Goal: Task Accomplishment & Management: Use online tool/utility

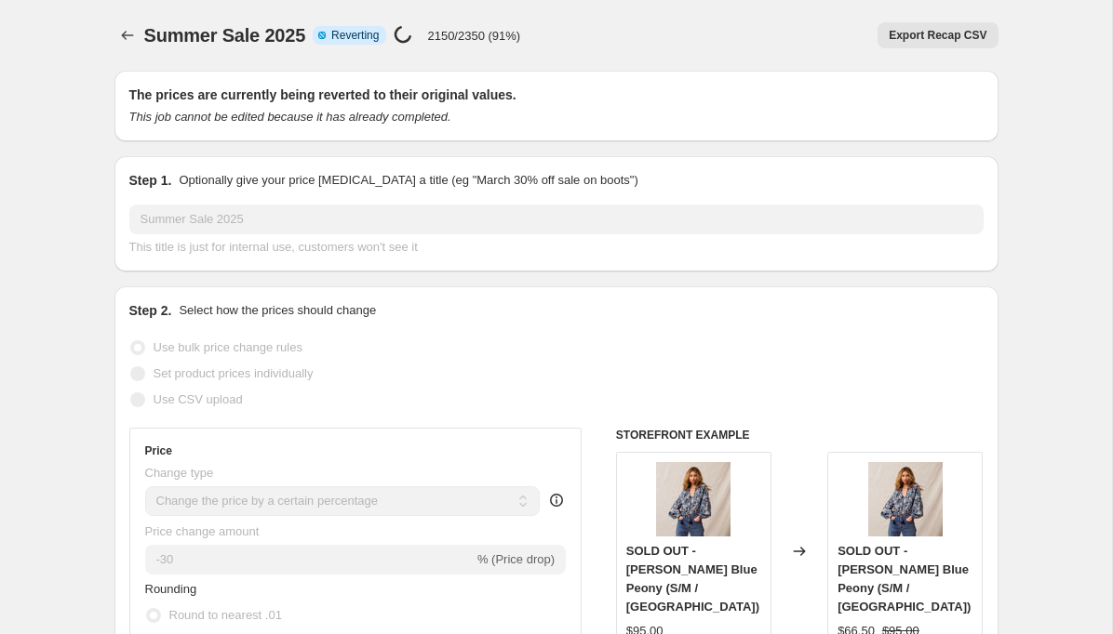
select select "percentage"
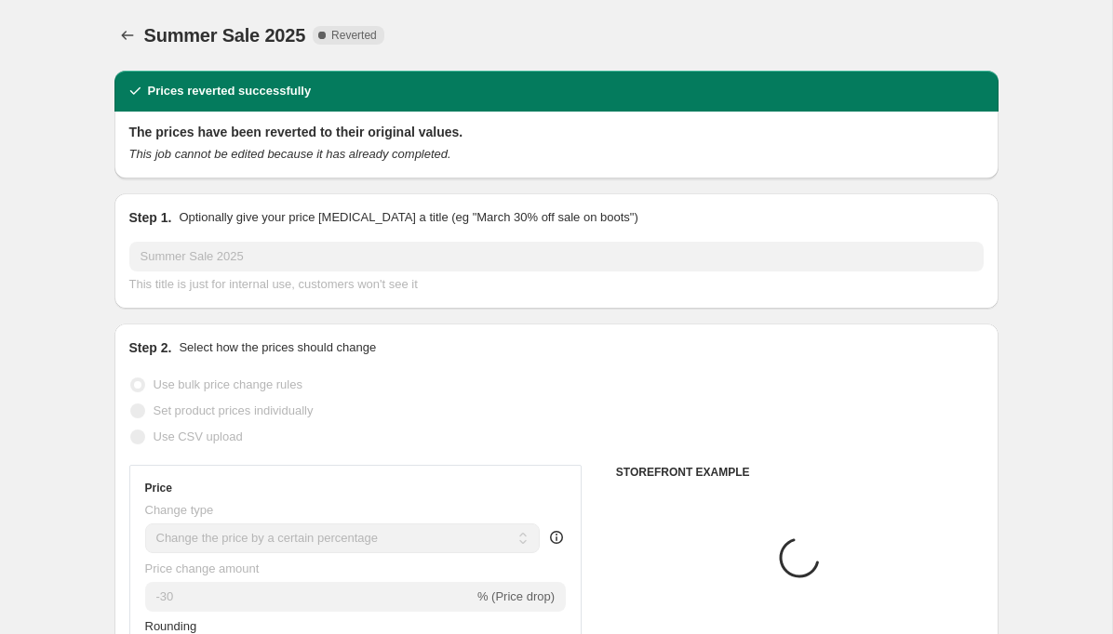
select select "percentage"
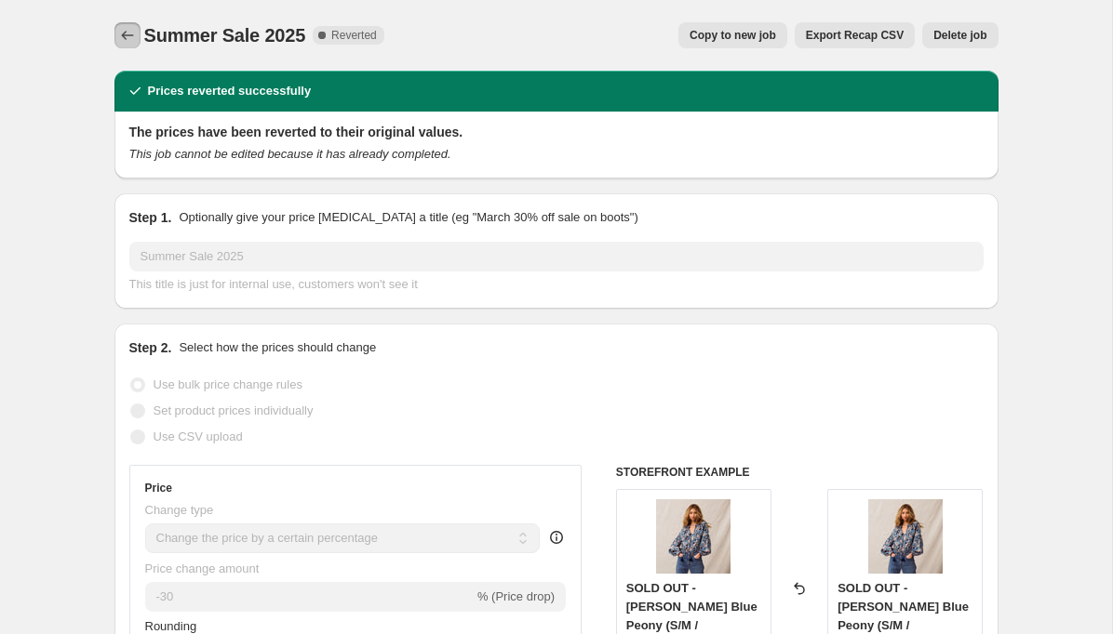
click at [128, 34] on icon "Price change jobs" at bounding box center [127, 35] width 19 height 19
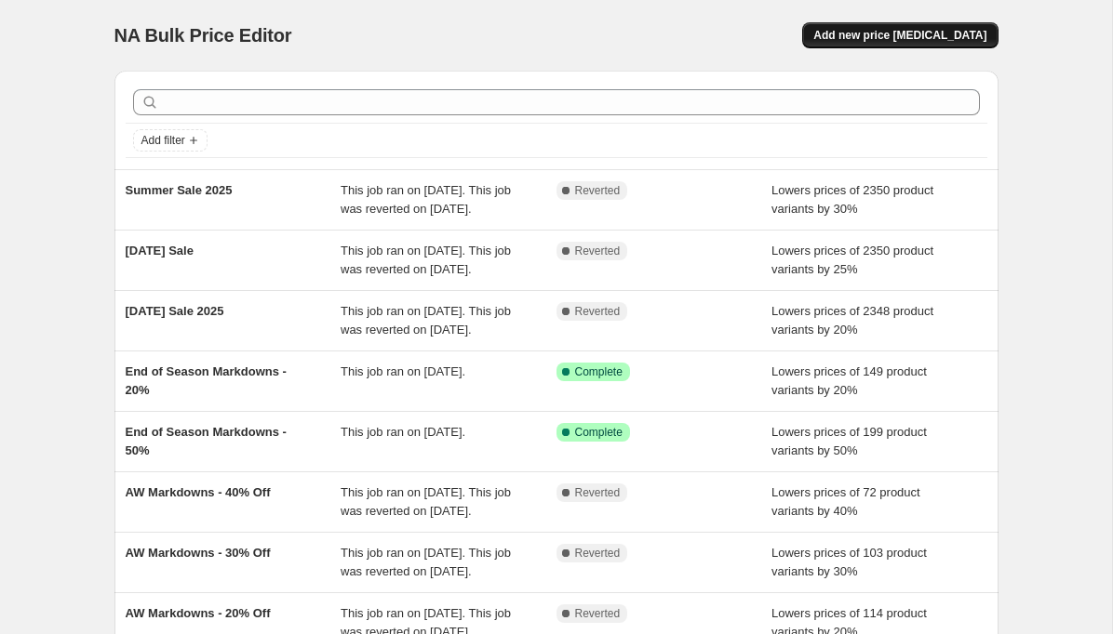
click at [850, 34] on span "Add new price [MEDICAL_DATA]" at bounding box center [899, 35] width 173 height 15
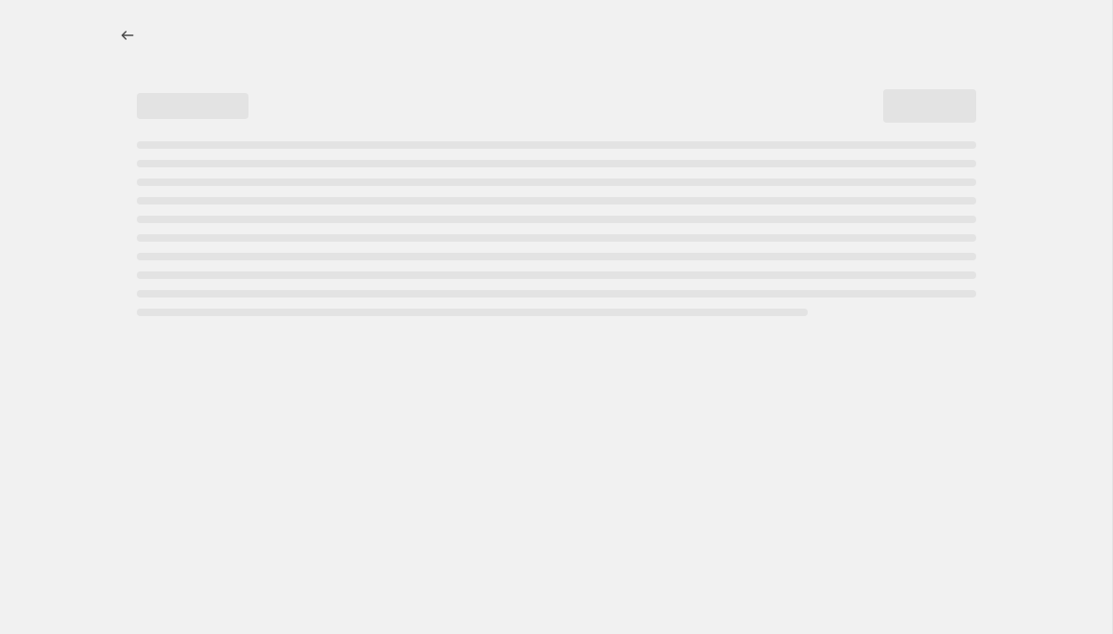
select select "percentage"
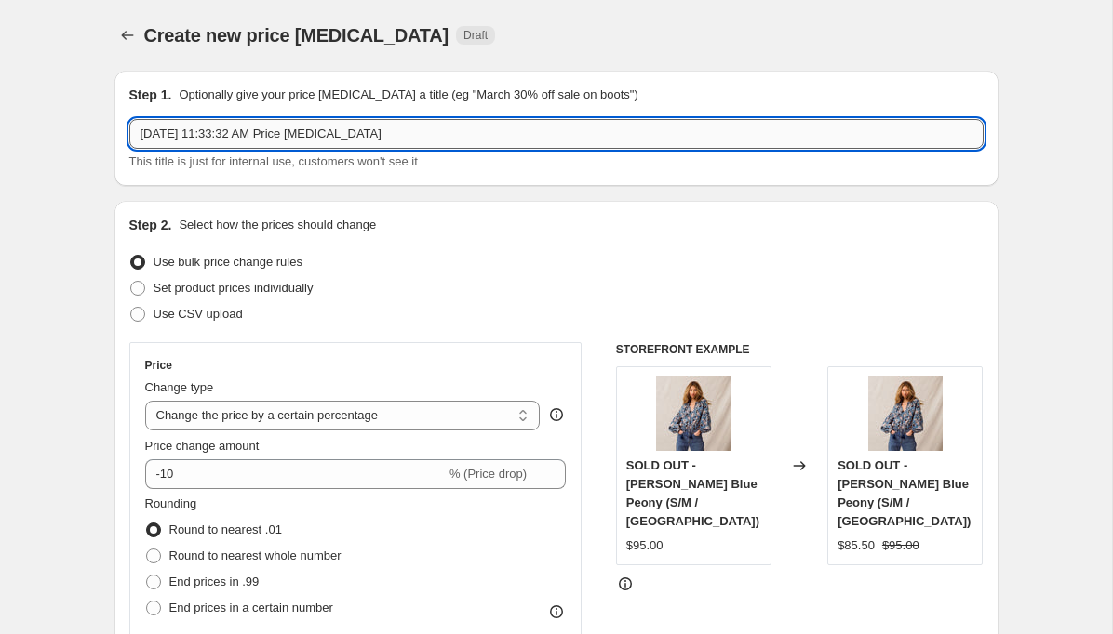
click at [202, 133] on input "[DATE] 11:33:32 AM Price [MEDICAL_DATA]" at bounding box center [556, 134] width 854 height 30
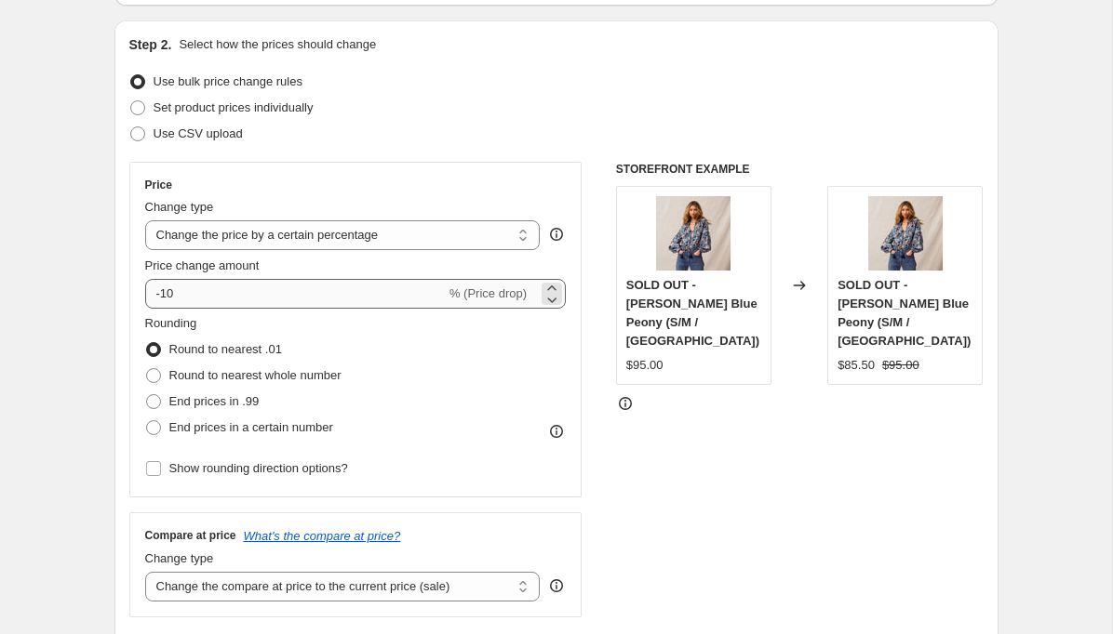
scroll to position [181, 0]
type input "Extra 30% Off Sale - [DATE]"
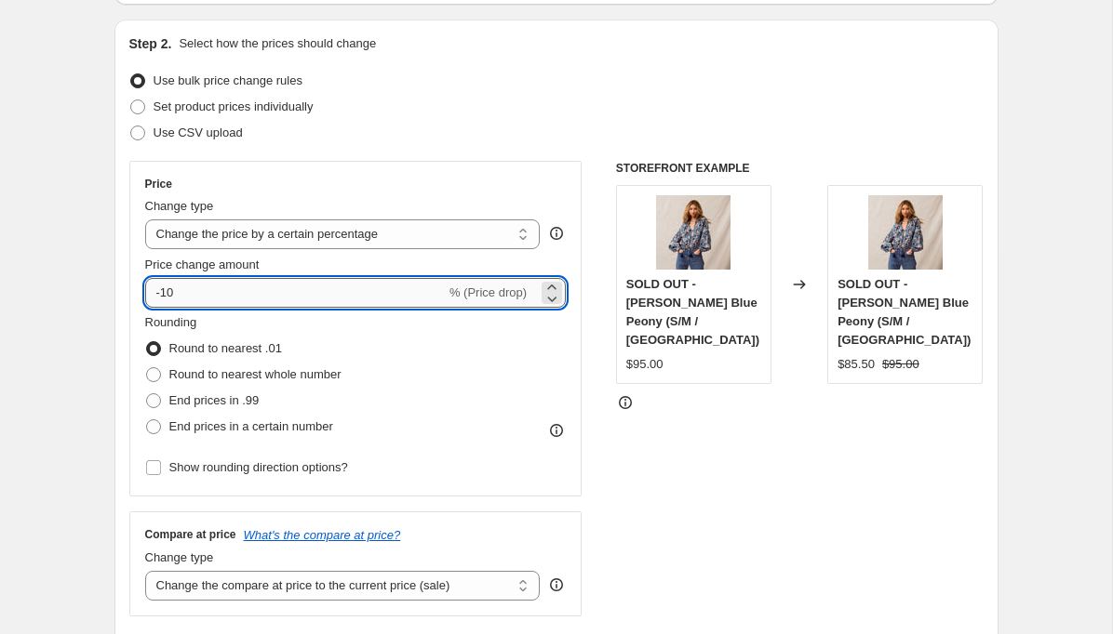
click at [170, 290] on input "-10" at bounding box center [295, 293] width 300 height 30
type input "-1"
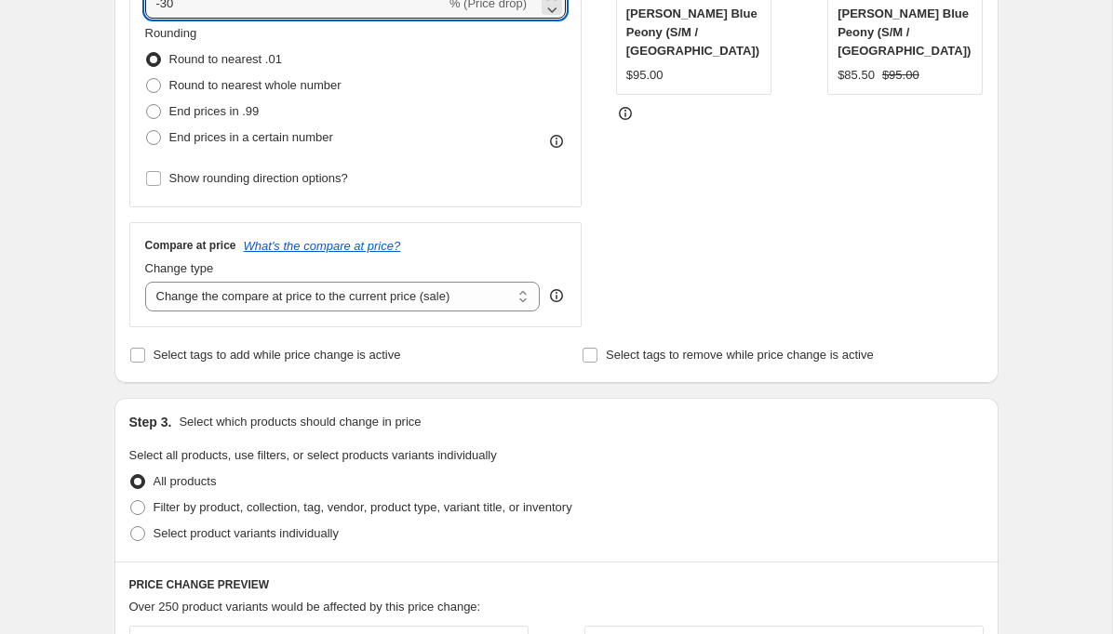
scroll to position [495, 0]
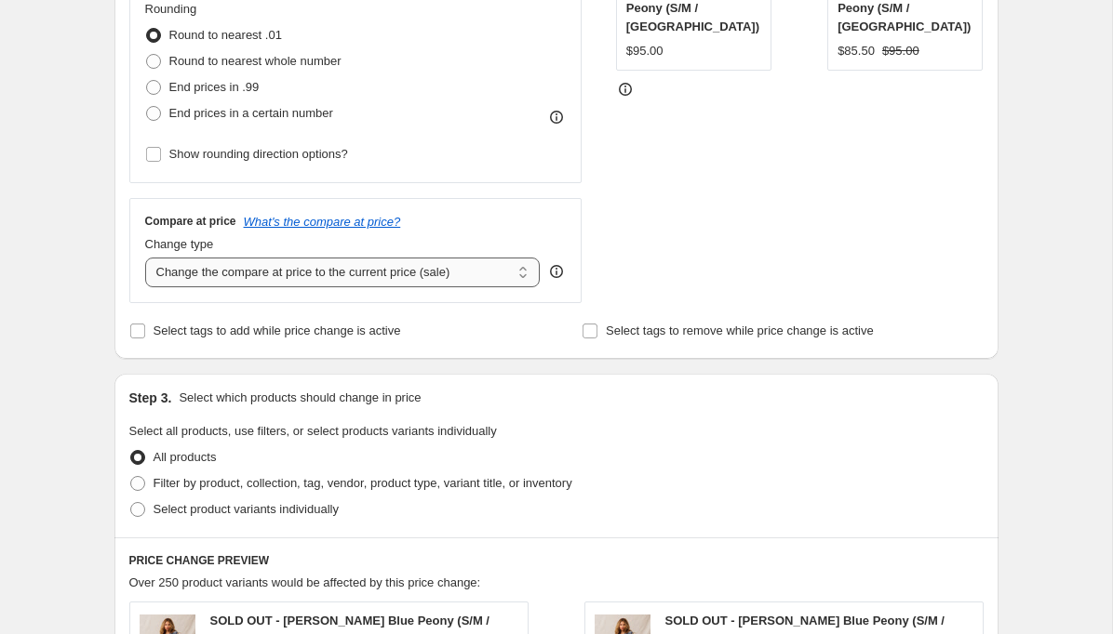
type input "-30"
click at [471, 275] on select "Change the compare at price to the current price (sale) Change the compare at p…" at bounding box center [342, 273] width 395 height 30
click at [401, 221] on icon "What's the compare at price?" at bounding box center [322, 222] width 157 height 14
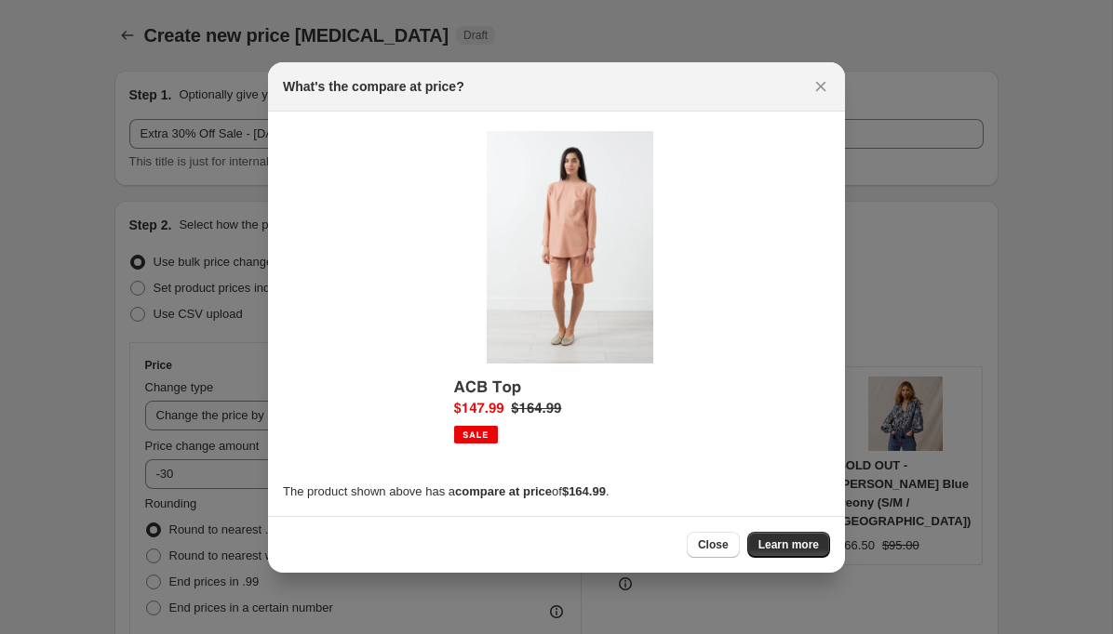
scroll to position [0, 0]
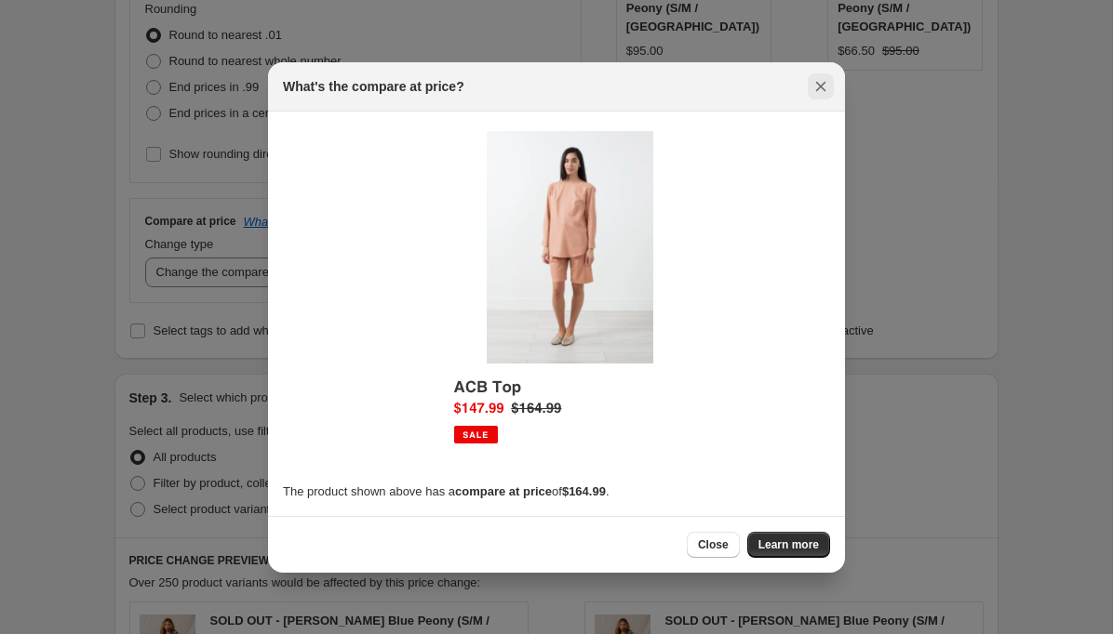
click at [820, 84] on icon "Close" at bounding box center [820, 86] width 19 height 19
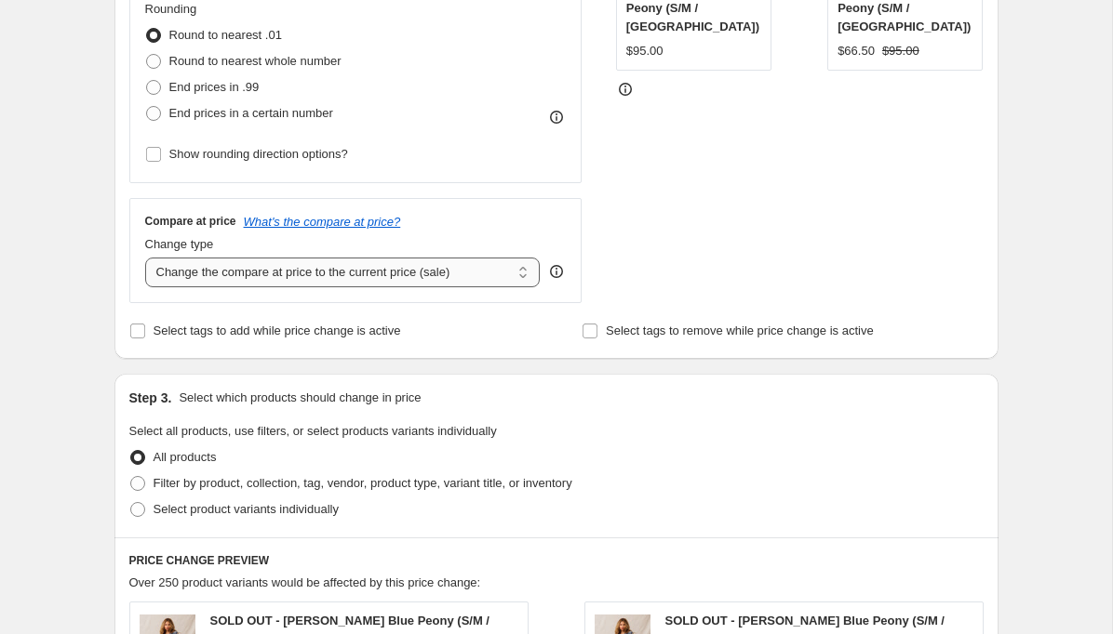
click at [481, 276] on select "Change the compare at price to the current price (sale) Change the compare at p…" at bounding box center [342, 273] width 395 height 30
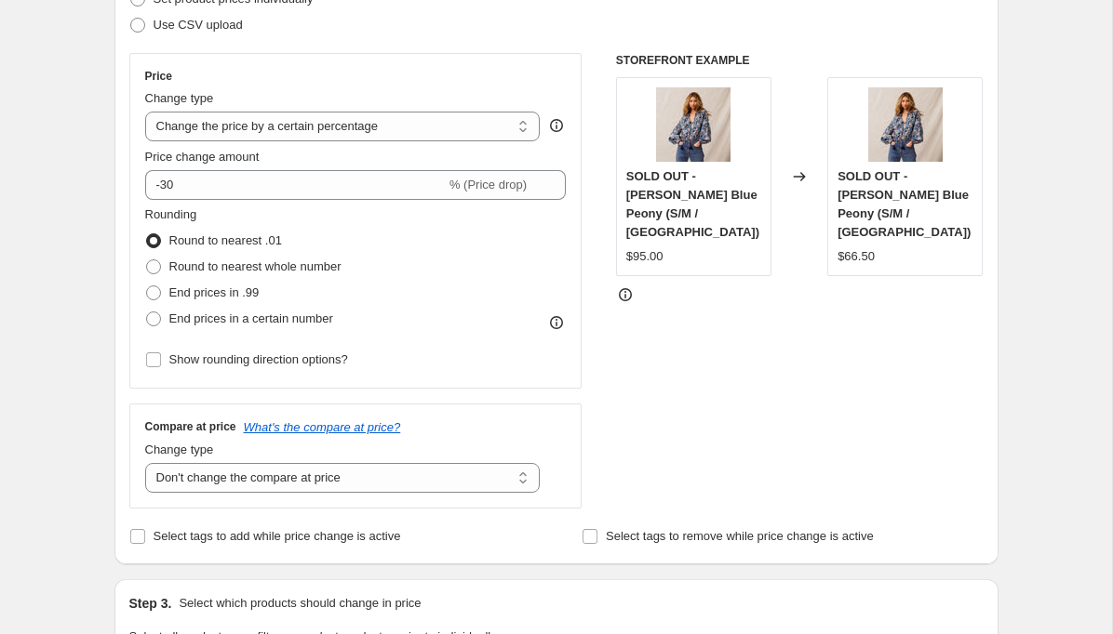
scroll to position [287, 0]
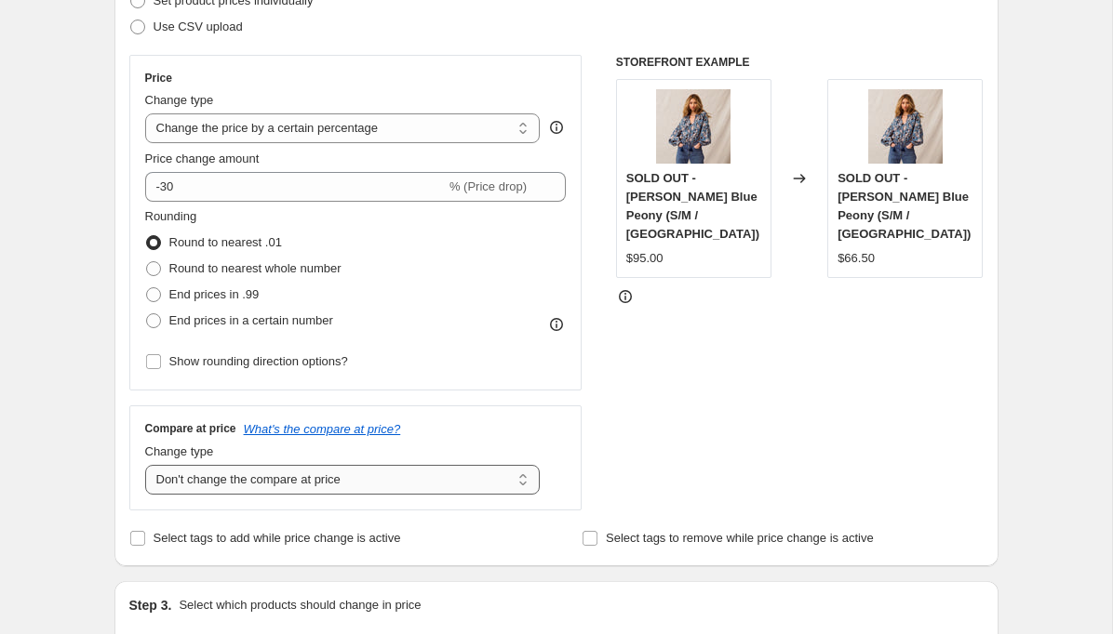
click at [404, 474] on select "Change the compare at price to the current price (sale) Change the compare at p…" at bounding box center [342, 480] width 395 height 30
select select "ep"
click at [396, 480] on select "Change the compare at price to the current price (sale) Change the compare at p…" at bounding box center [342, 480] width 395 height 30
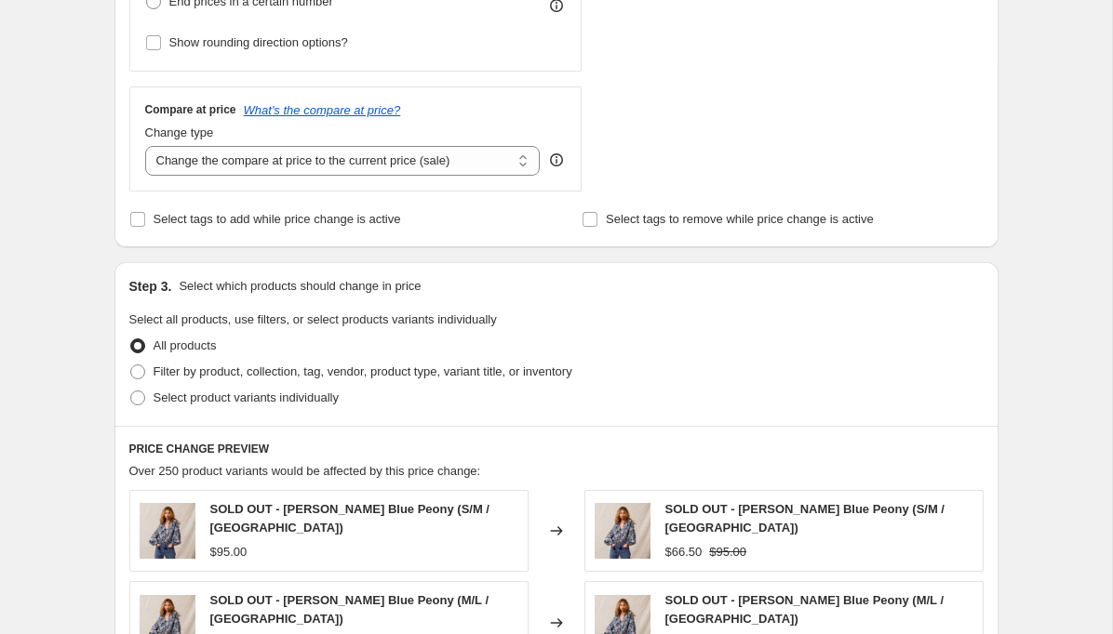
scroll to position [615, 0]
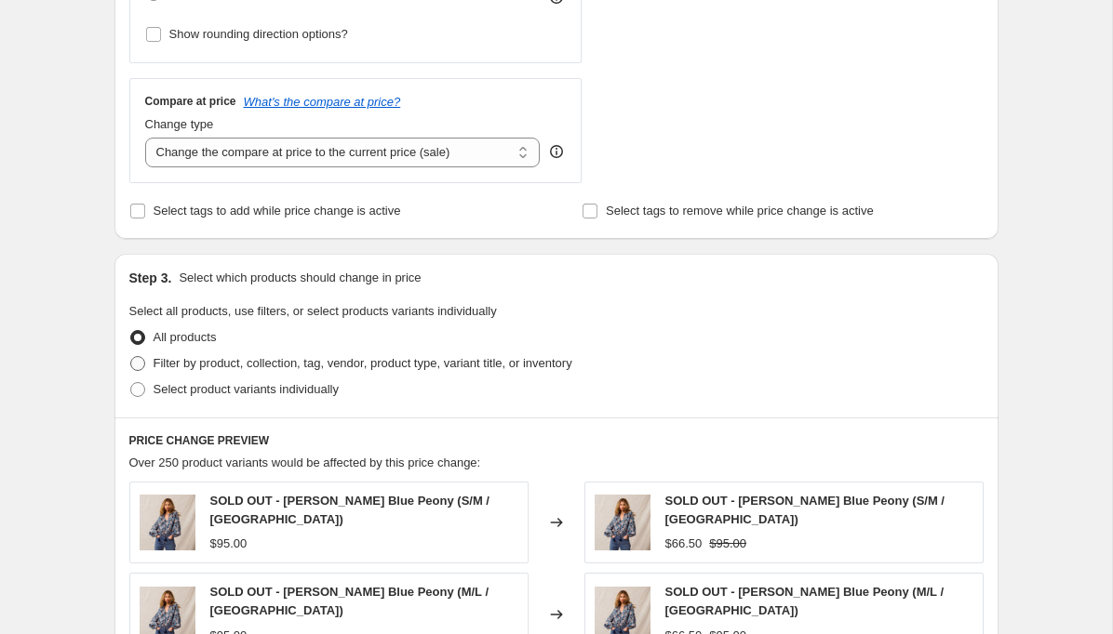
click at [144, 367] on span at bounding box center [137, 363] width 17 height 17
click at [131, 357] on input "Filter by product, collection, tag, vendor, product type, variant title, or inv…" at bounding box center [130, 356] width 1 height 1
radio input "true"
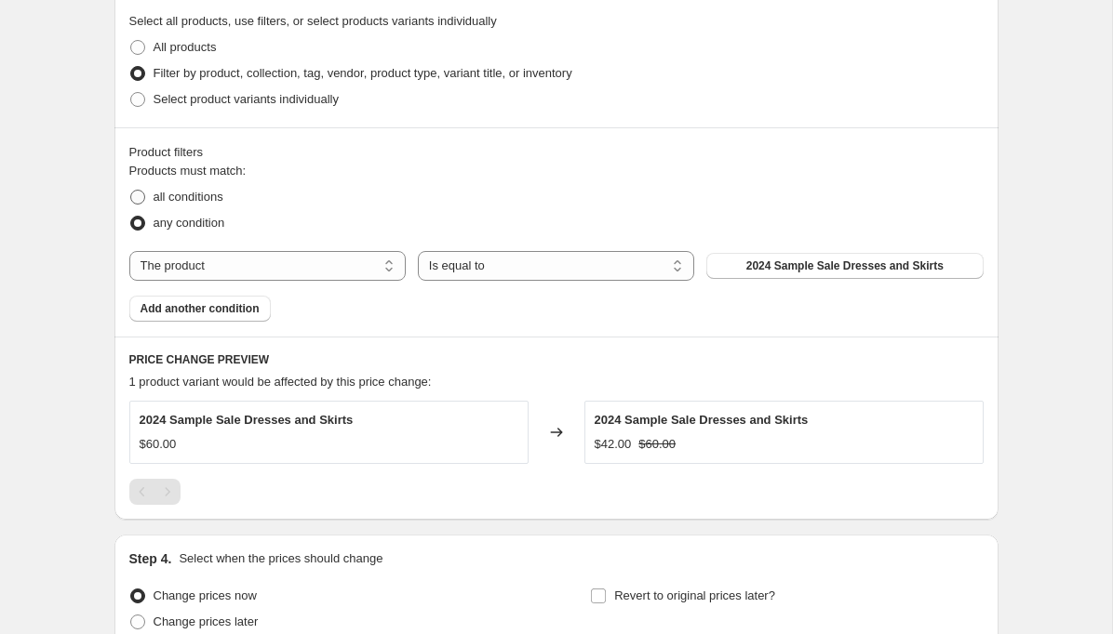
scroll to position [914, 0]
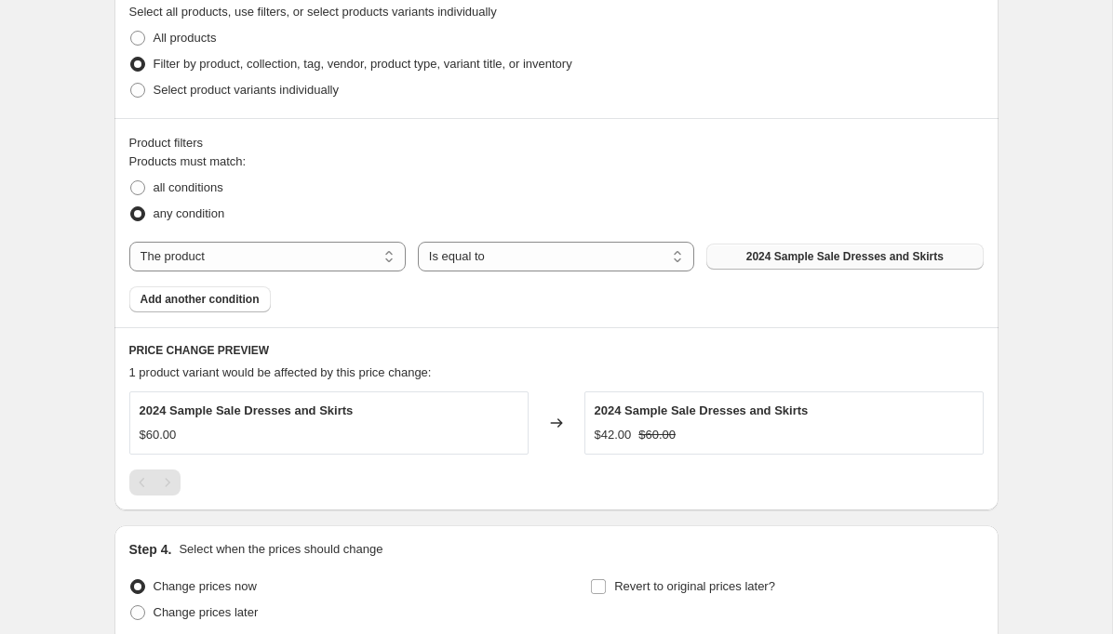
click at [731, 260] on button "2024 Sample Sale Dresses and Skirts" at bounding box center [844, 257] width 276 height 26
click at [326, 258] on select "The product The product's collection The product's tag The product's vendor The…" at bounding box center [267, 257] width 276 height 30
select select "collection"
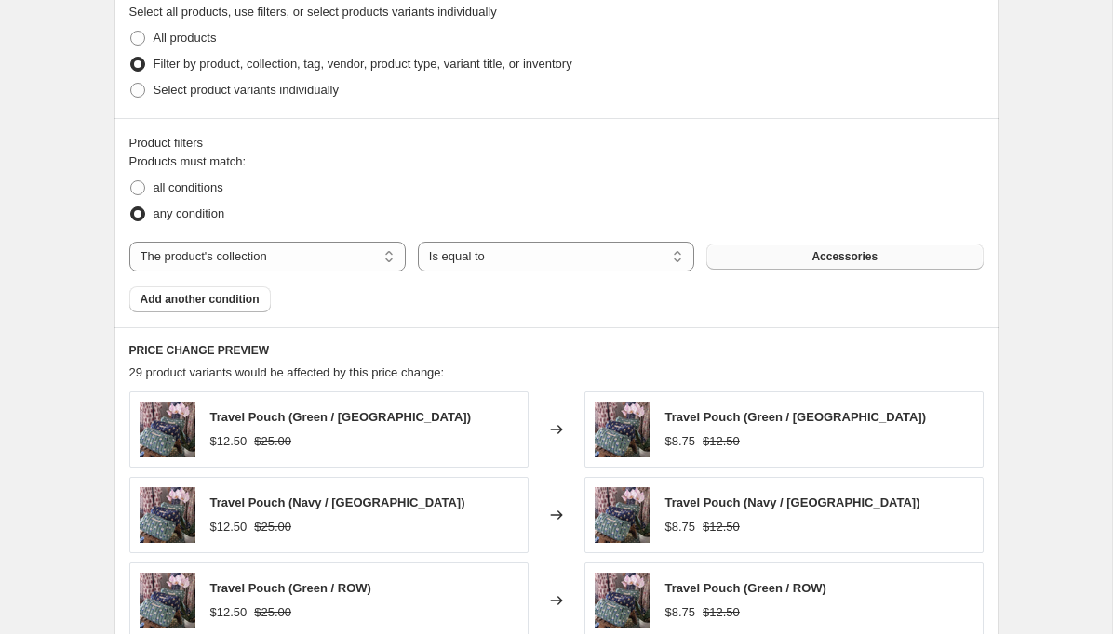
click at [785, 261] on button "Accessories" at bounding box center [844, 257] width 276 height 26
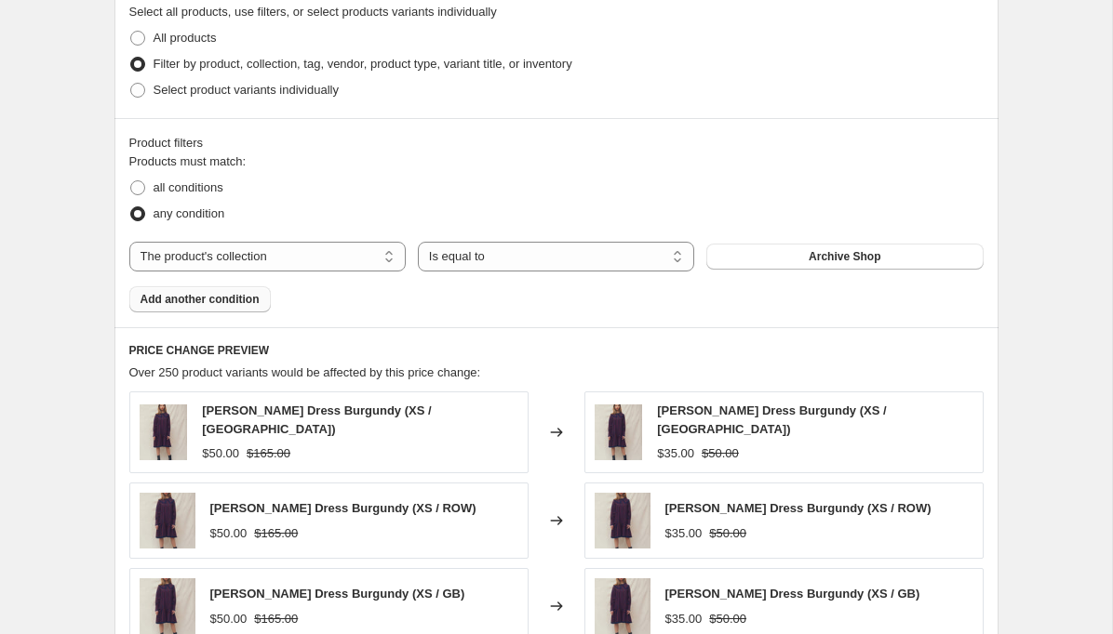
click at [242, 302] on span "Add another condition" at bounding box center [199, 299] width 119 height 15
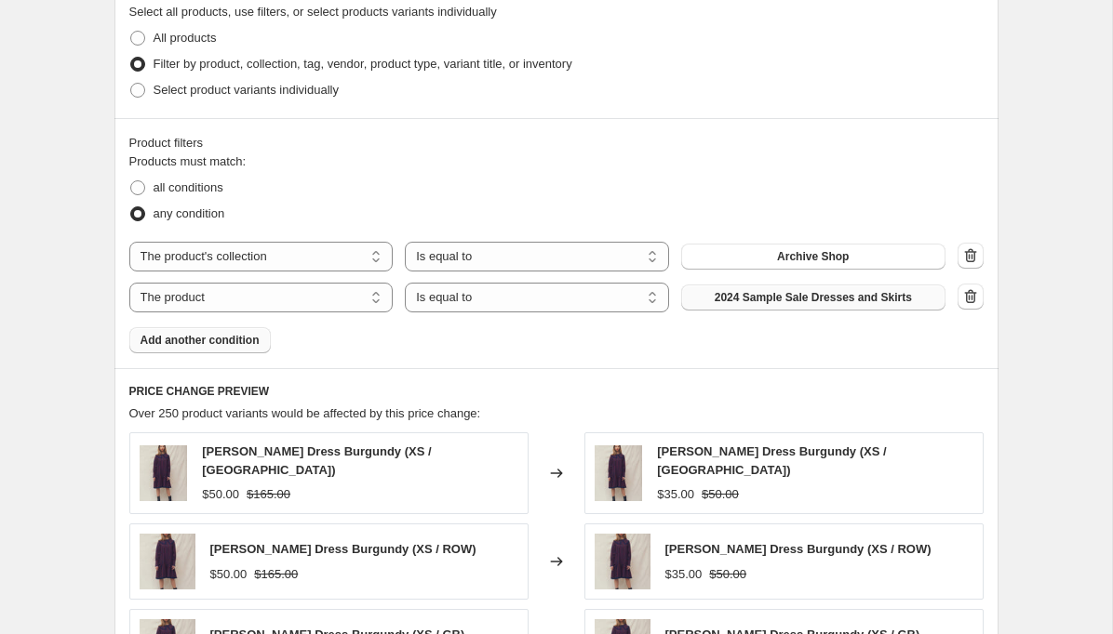
click at [854, 296] on span "2024 Sample Sale Dresses and Skirts" at bounding box center [812, 297] width 197 height 15
click at [296, 288] on select "The product The product's collection The product's tag The product's vendor The…" at bounding box center [261, 298] width 264 height 30
select select "collection"
click at [831, 300] on span "Accessories" at bounding box center [813, 297] width 66 height 15
click at [240, 345] on span "Add another condition" at bounding box center [199, 340] width 119 height 15
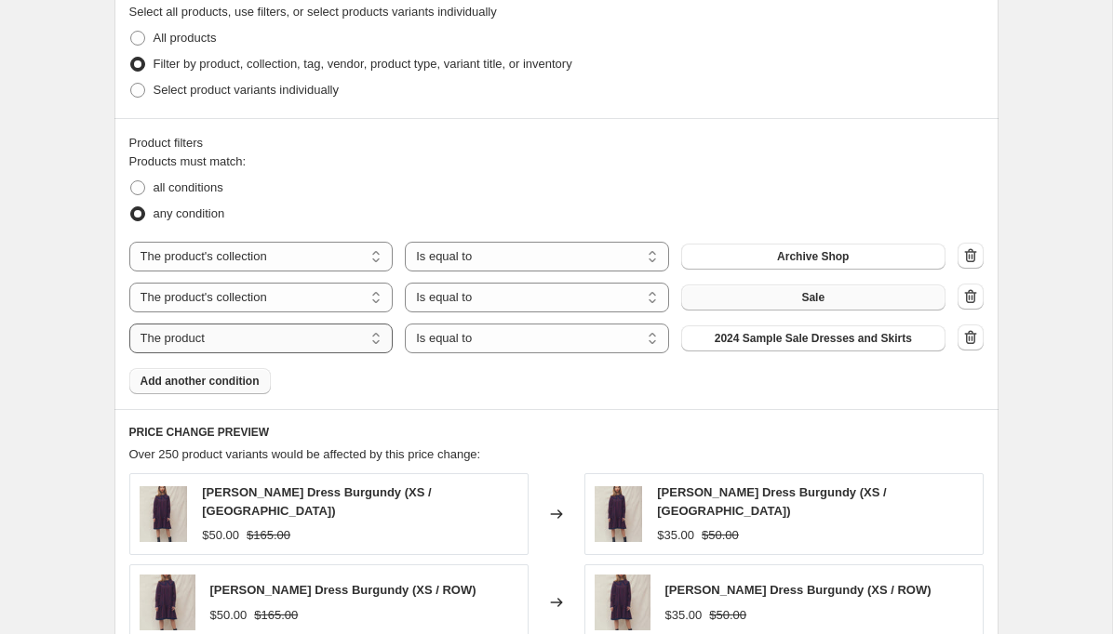
click at [244, 340] on select "The product The product's collection The product's tag The product's vendor The…" at bounding box center [261, 339] width 264 height 30
select select "collection"
click at [733, 340] on button "Accessories" at bounding box center [813, 339] width 264 height 26
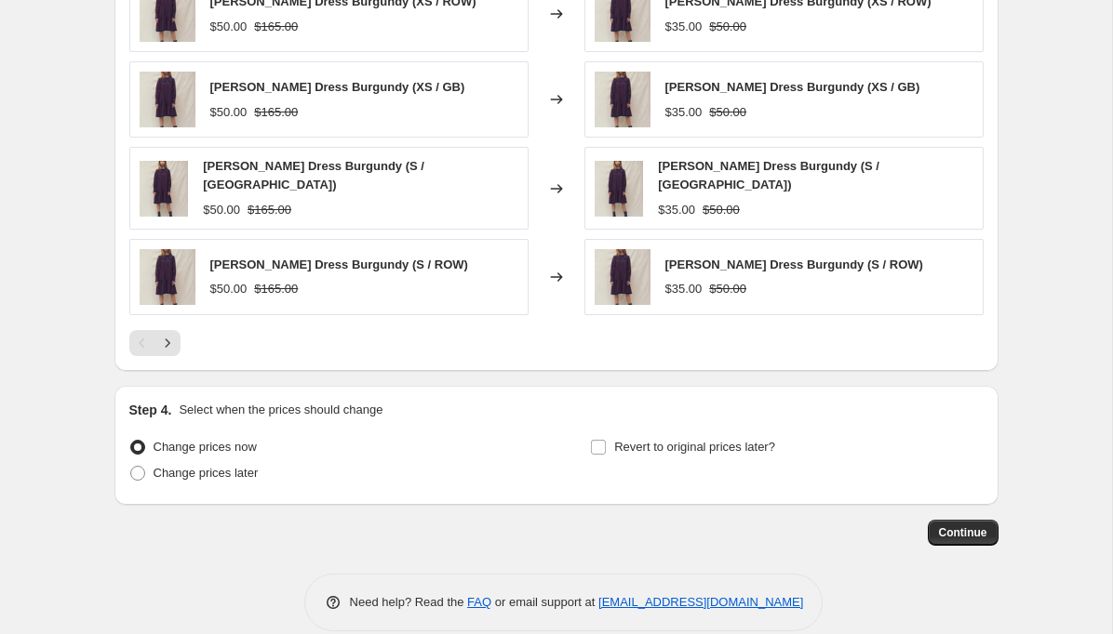
scroll to position [1516, 0]
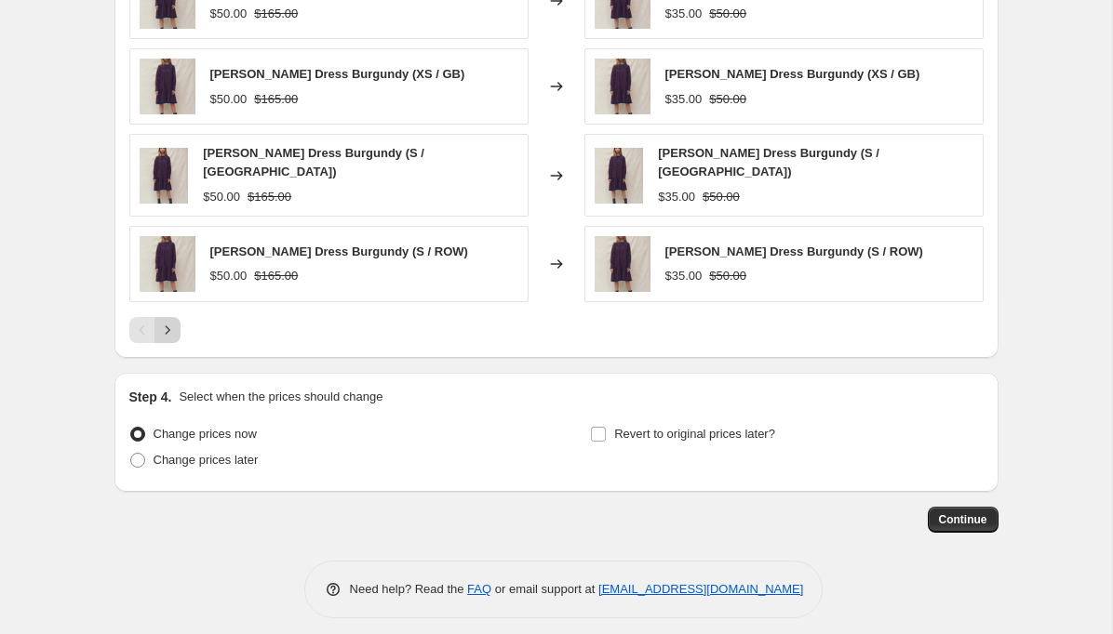
click at [170, 321] on icon "Next" at bounding box center [167, 330] width 19 height 19
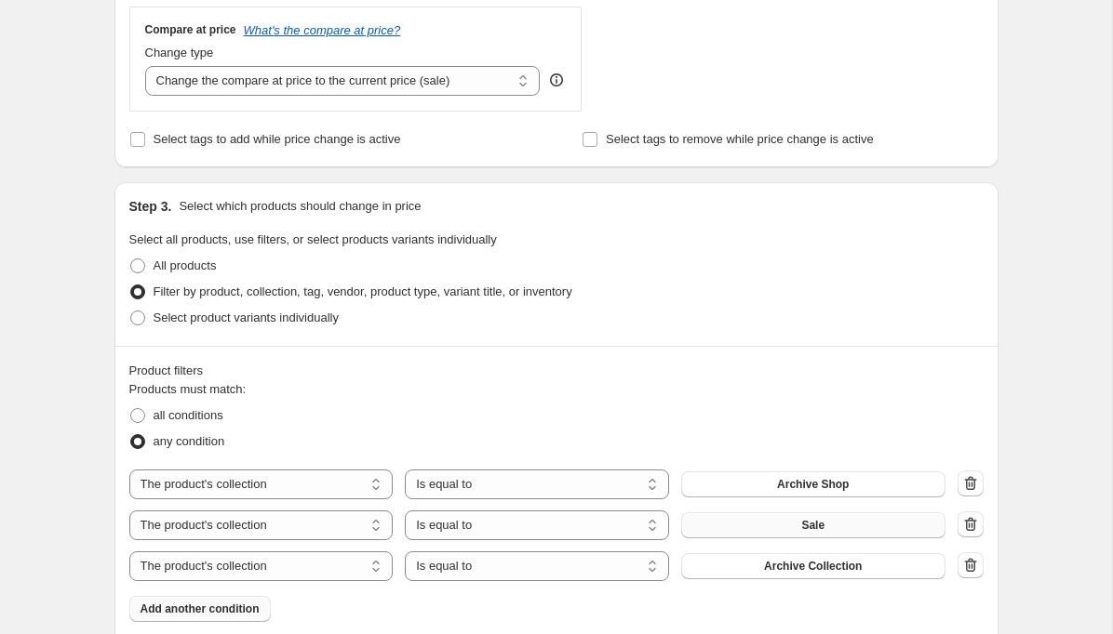
scroll to position [806, 0]
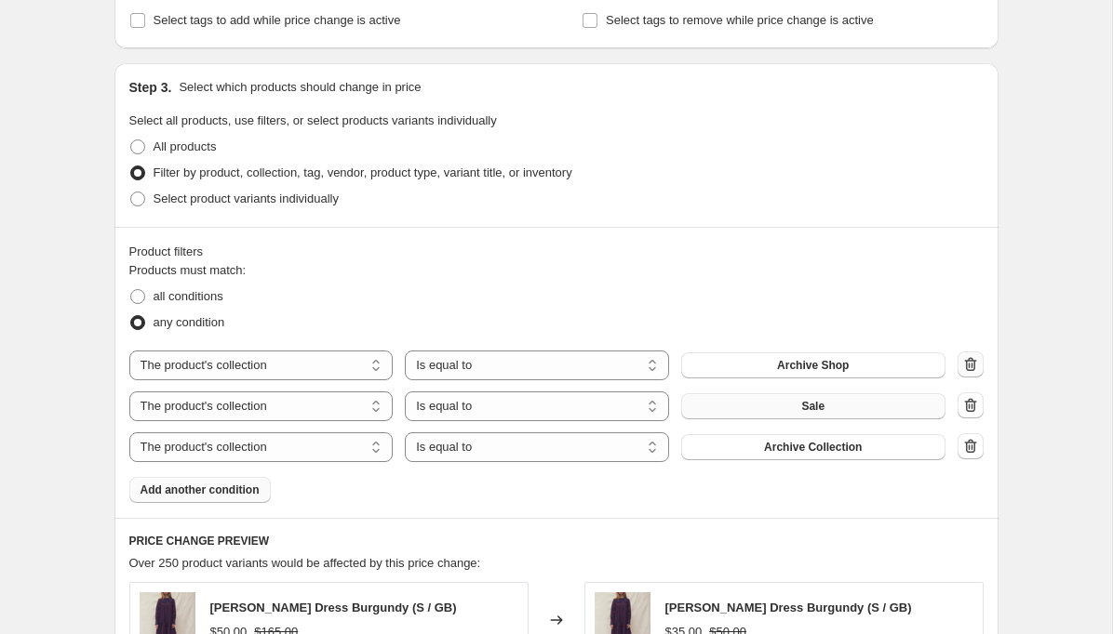
click at [970, 367] on icon "button" at bounding box center [971, 366] width 2 height 6
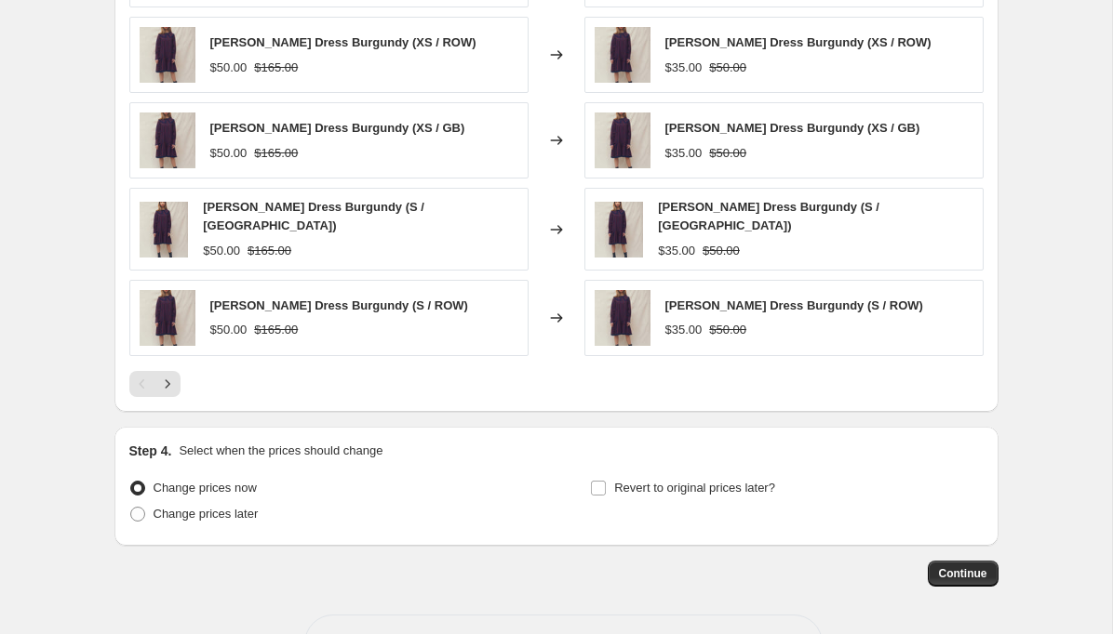
scroll to position [1450, 0]
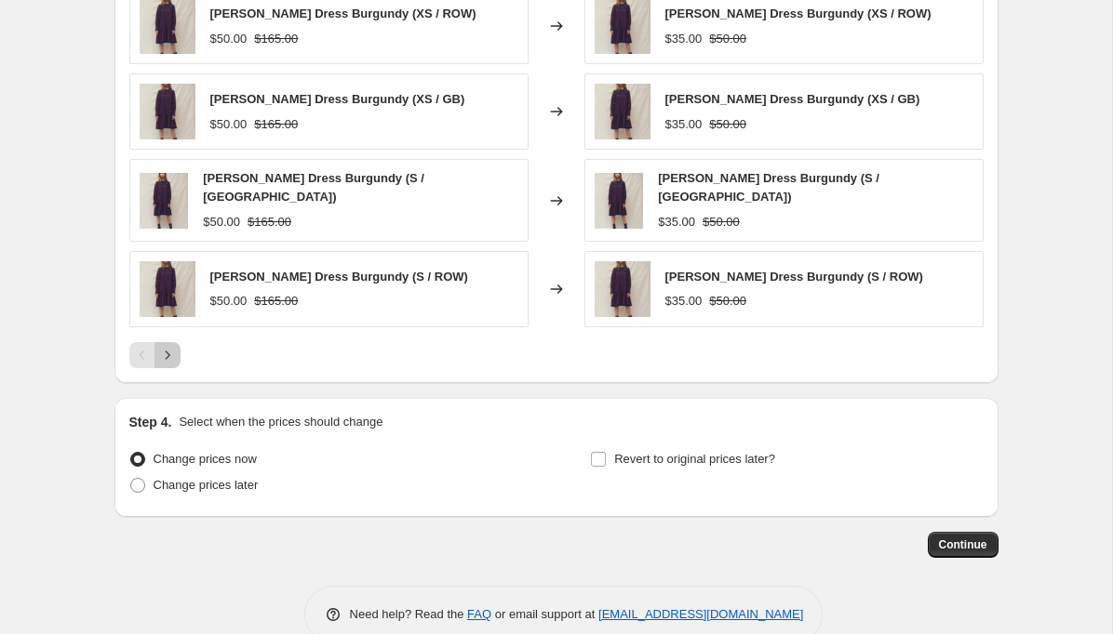
click at [164, 349] on icon "Next" at bounding box center [167, 355] width 19 height 19
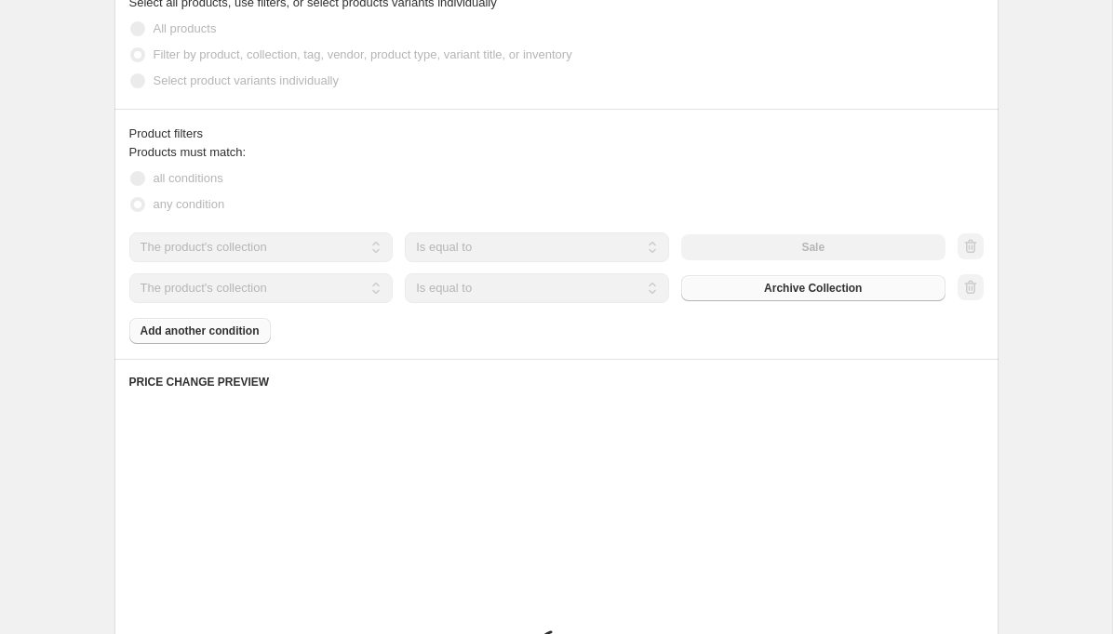
scroll to position [923, 0]
click at [613, 188] on div "all conditions" at bounding box center [556, 180] width 854 height 26
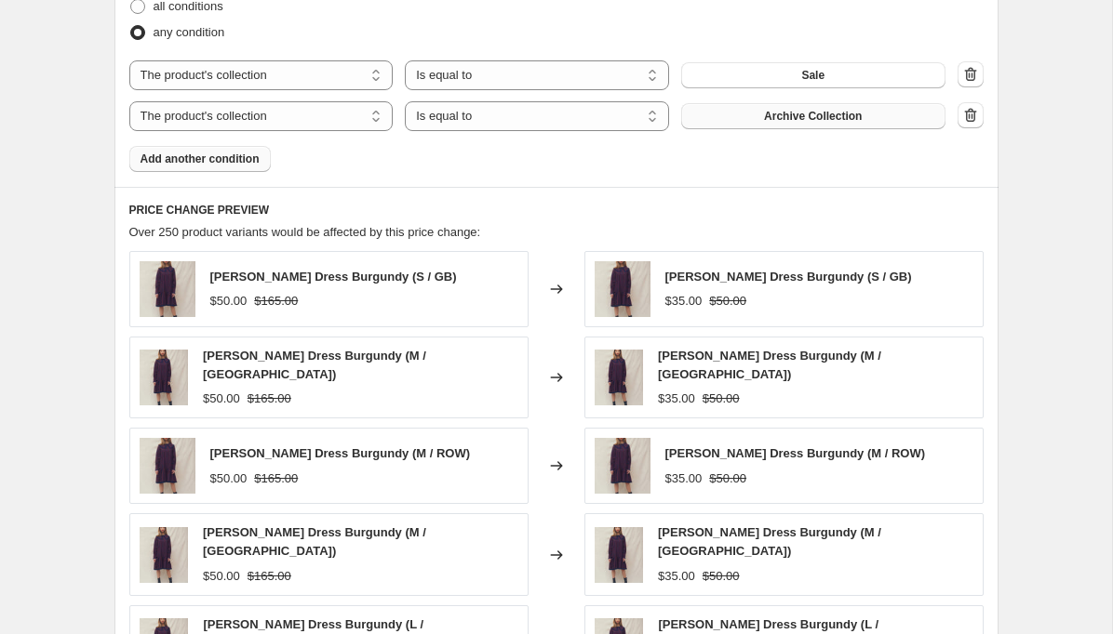
scroll to position [932, 0]
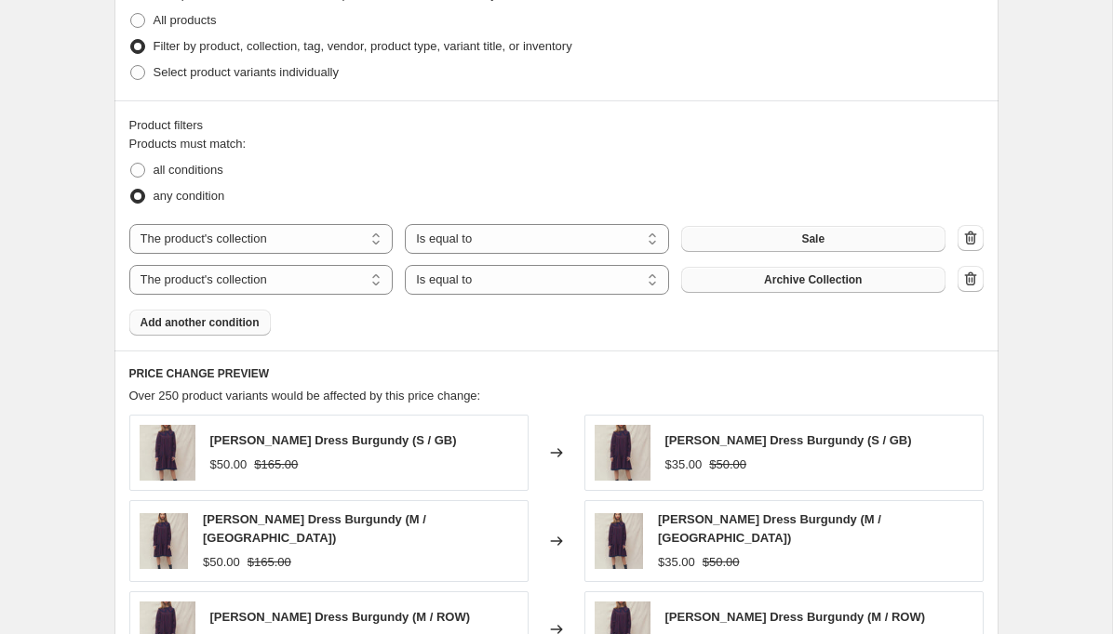
click at [872, 242] on button "Sale" at bounding box center [813, 239] width 264 height 26
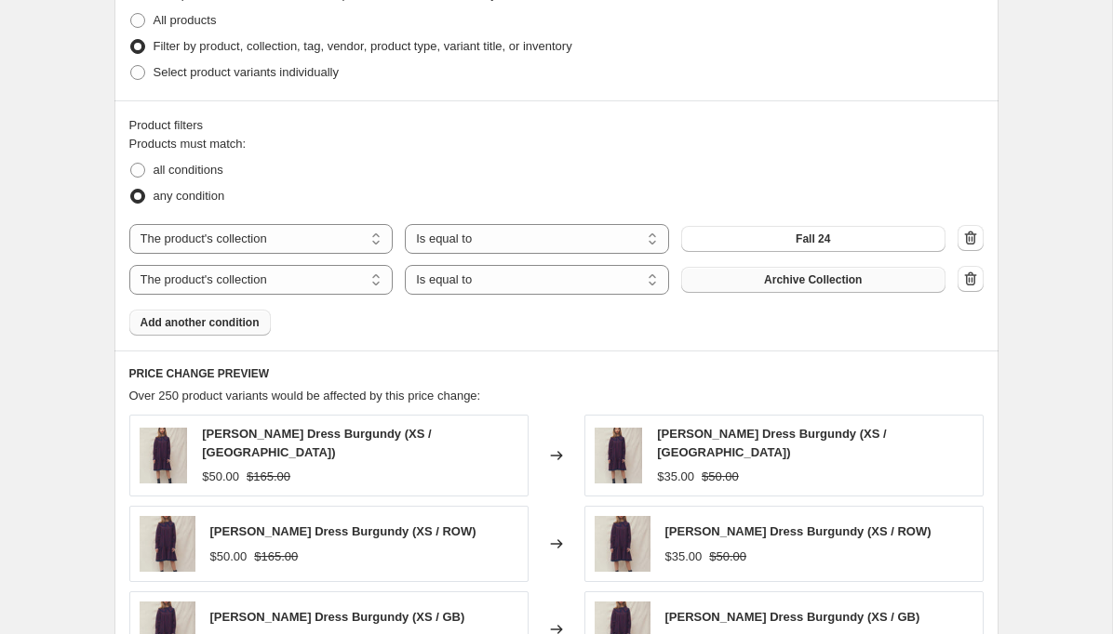
click at [805, 288] on button "Archive Collection" at bounding box center [813, 280] width 264 height 26
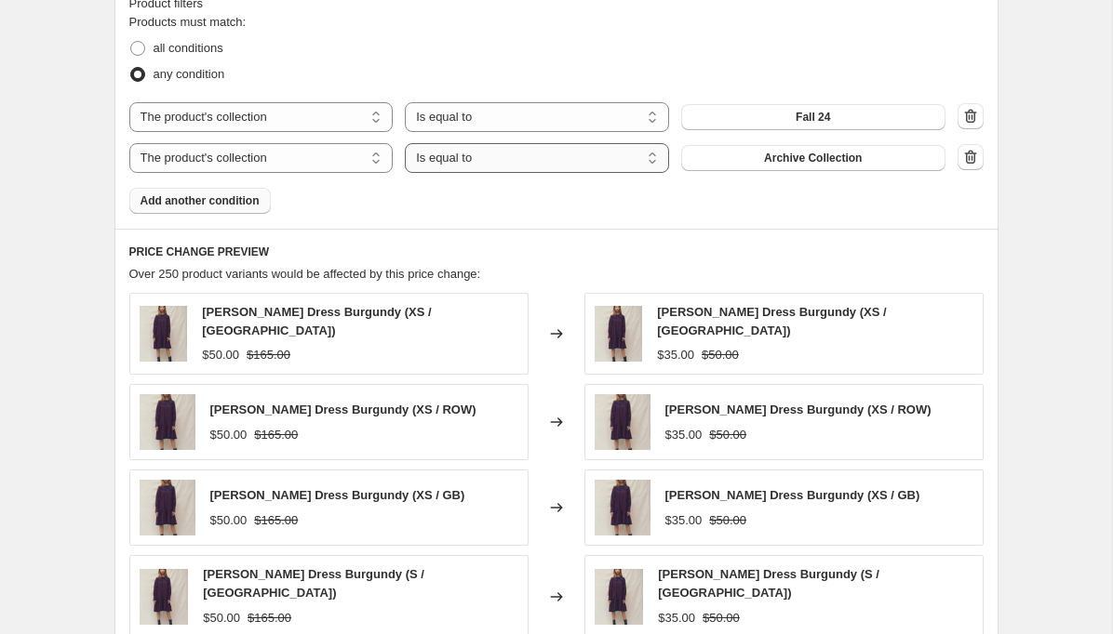
scroll to position [1475, 0]
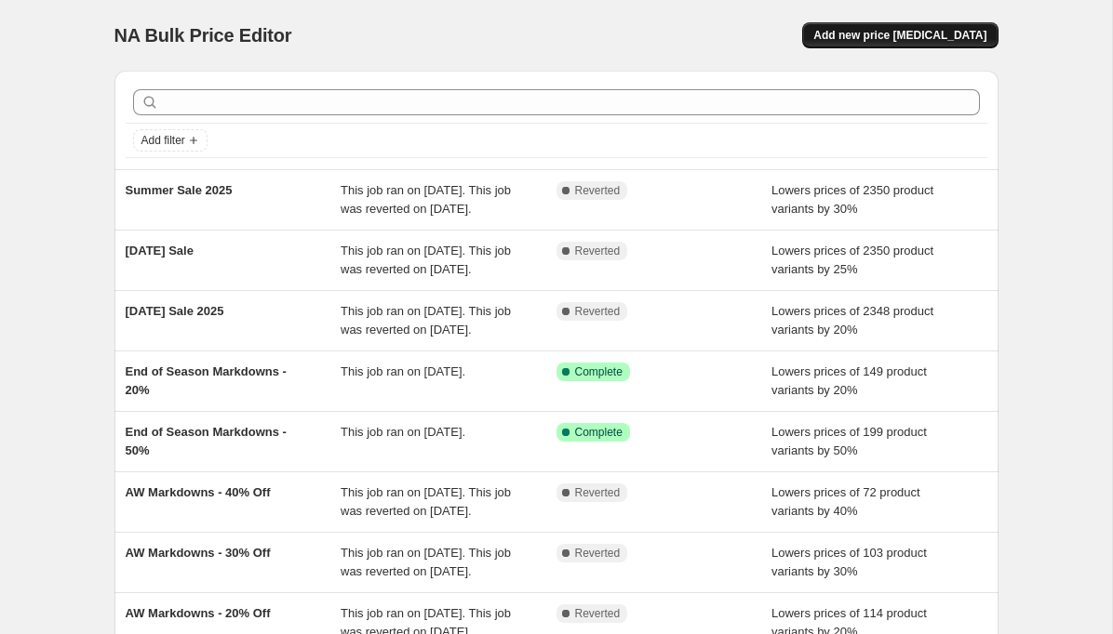
click at [895, 37] on span "Add new price [MEDICAL_DATA]" at bounding box center [899, 35] width 173 height 15
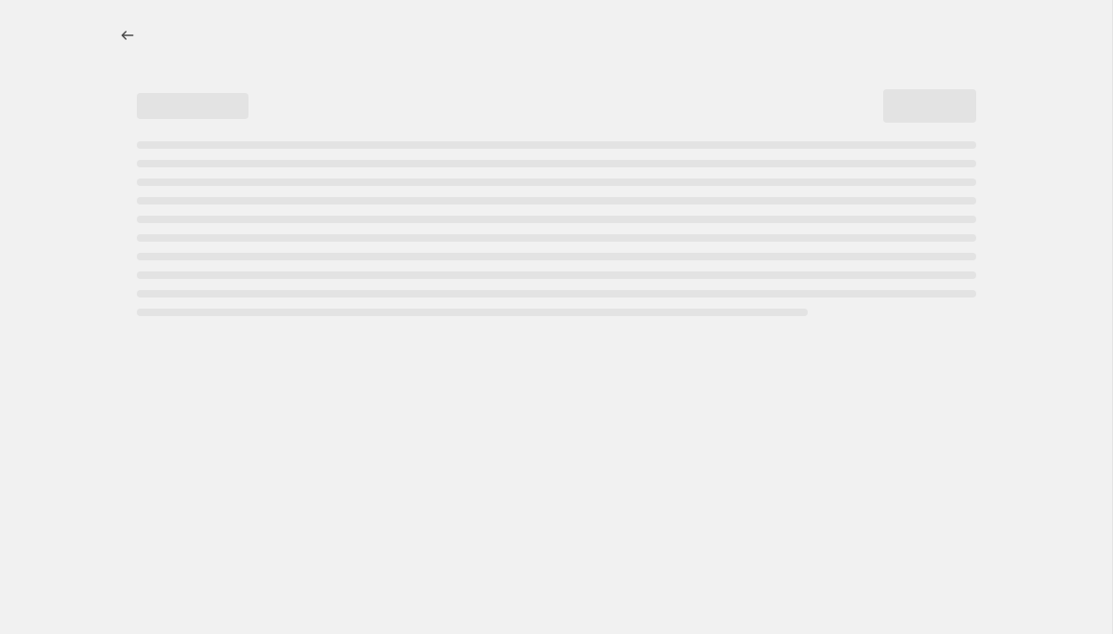
select select "percentage"
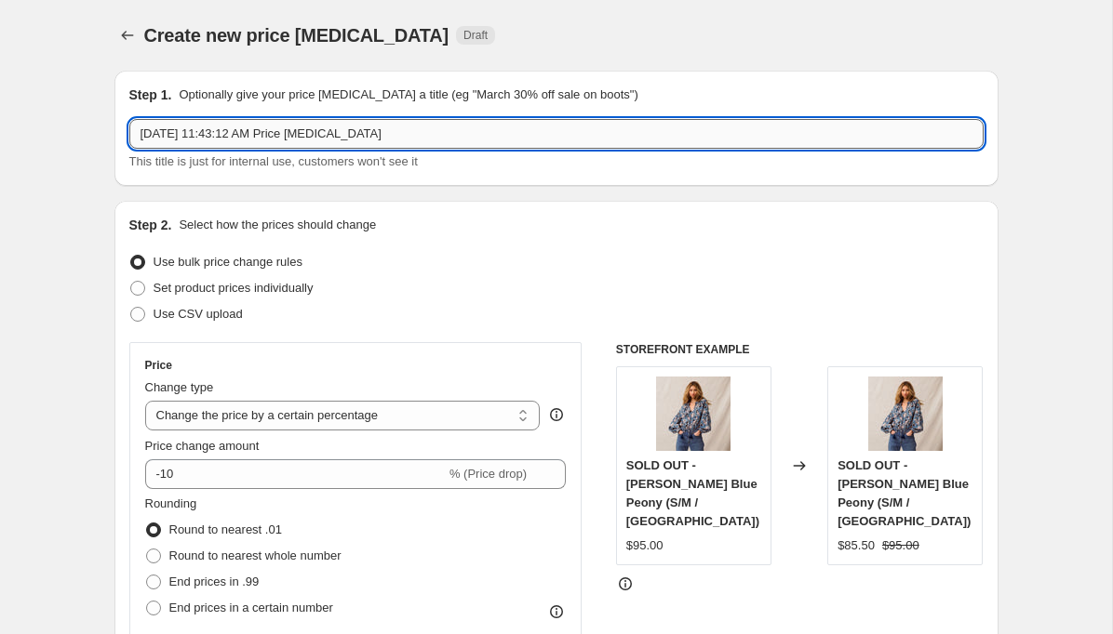
click at [425, 137] on input "Aug 26, 2025, 11:43:12 AM Price change job" at bounding box center [556, 134] width 854 height 30
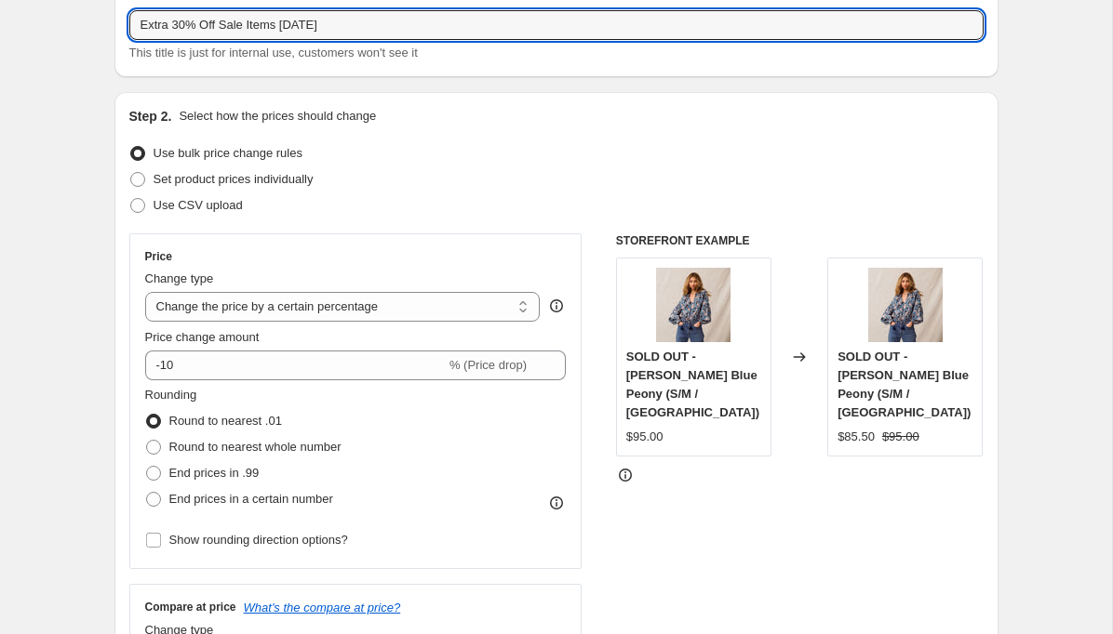
scroll to position [121, 0]
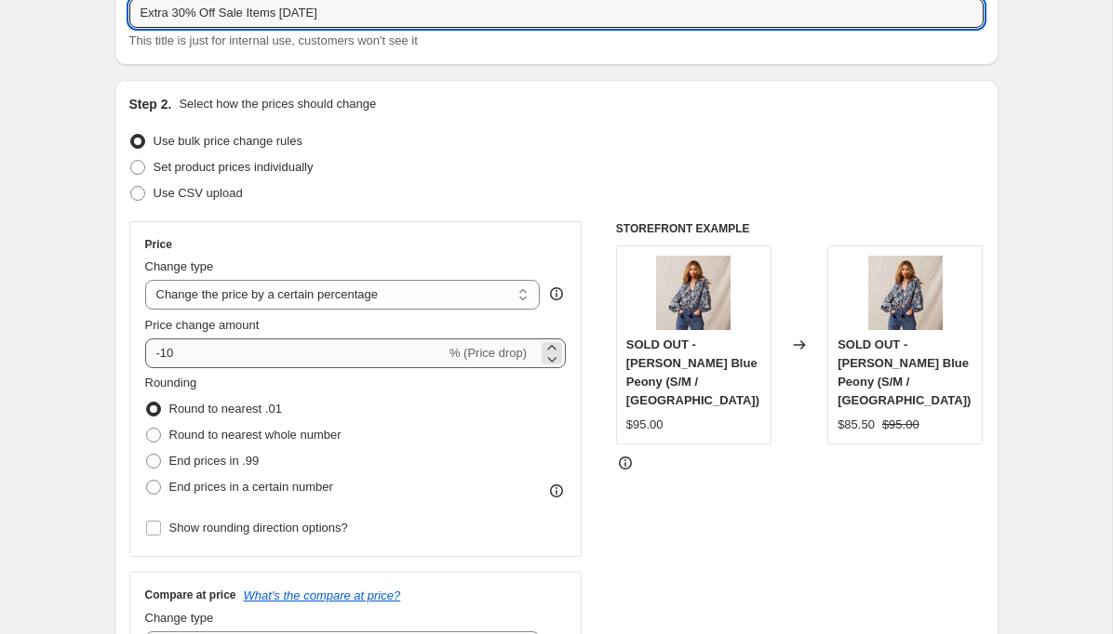
type input "Extra 30% Off Sale Items 8.26.25"
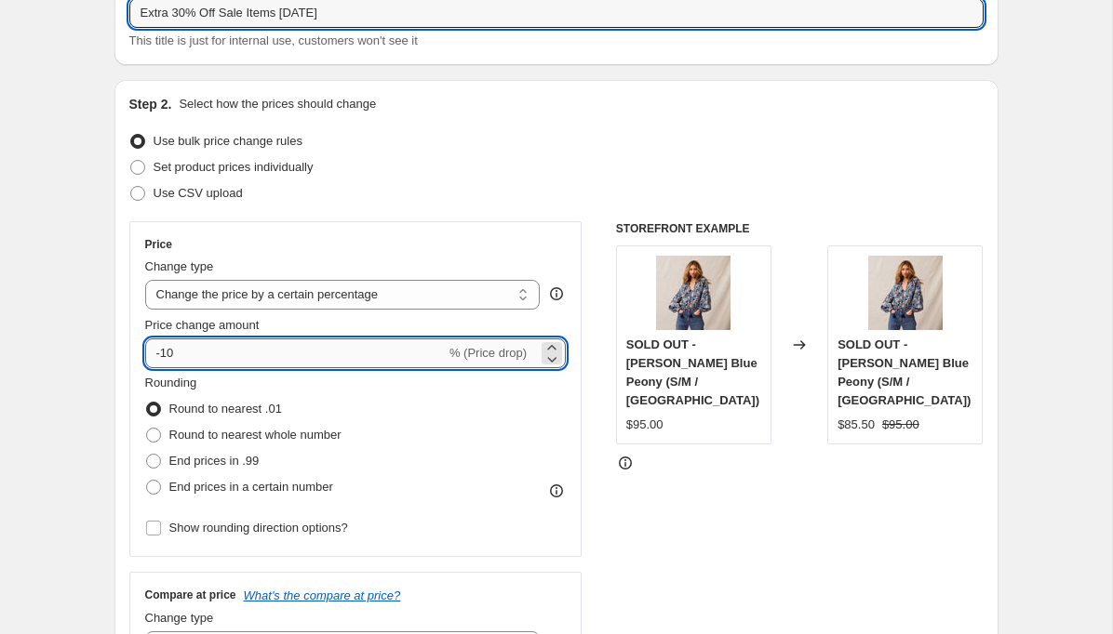
click at [169, 350] on input "-10" at bounding box center [295, 354] width 300 height 30
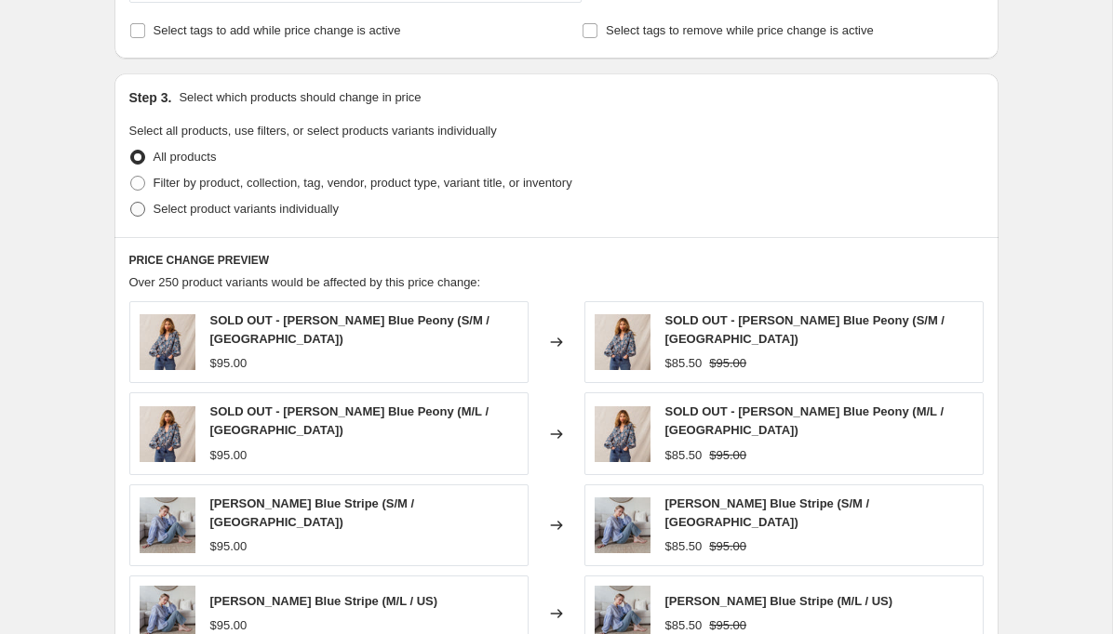
scroll to position [693, 0]
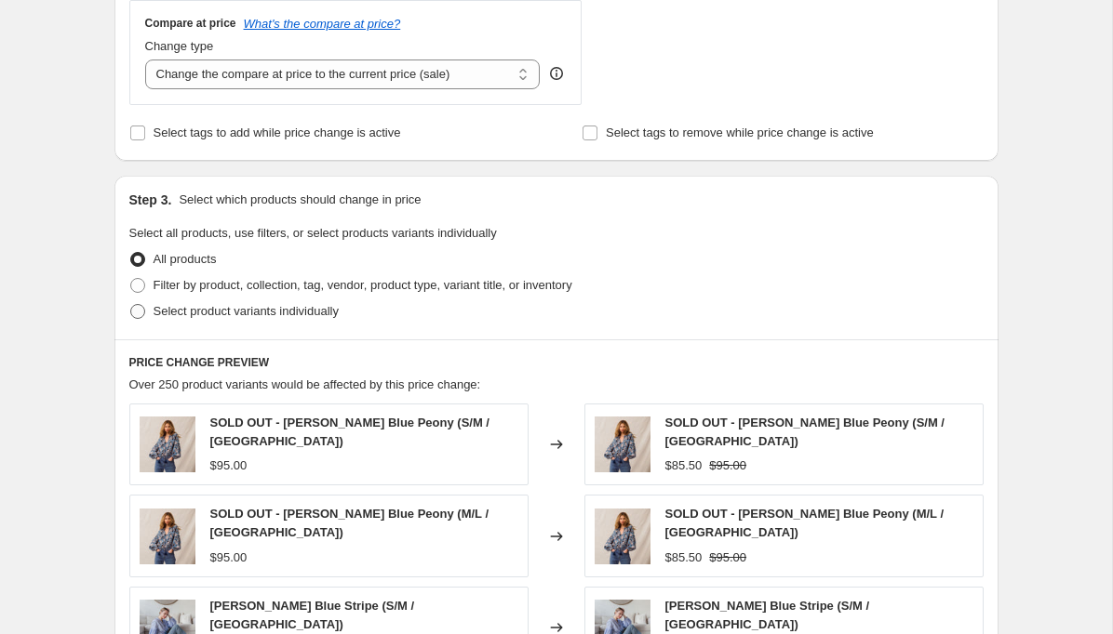
type input "-30"
click at [142, 308] on span at bounding box center [137, 311] width 15 height 15
click at [131, 305] on input "Select product variants individually" at bounding box center [130, 304] width 1 height 1
radio input "true"
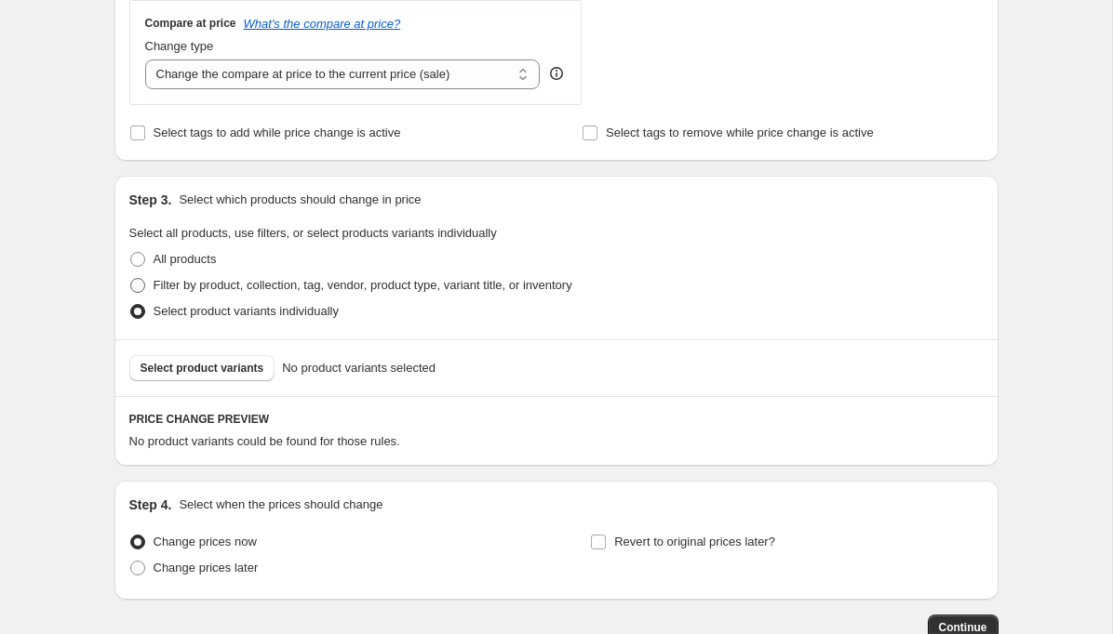
click at [141, 288] on span at bounding box center [137, 285] width 15 height 15
click at [131, 279] on input "Filter by product, collection, tag, vendor, product type, variant title, or inv…" at bounding box center [130, 278] width 1 height 1
radio input "true"
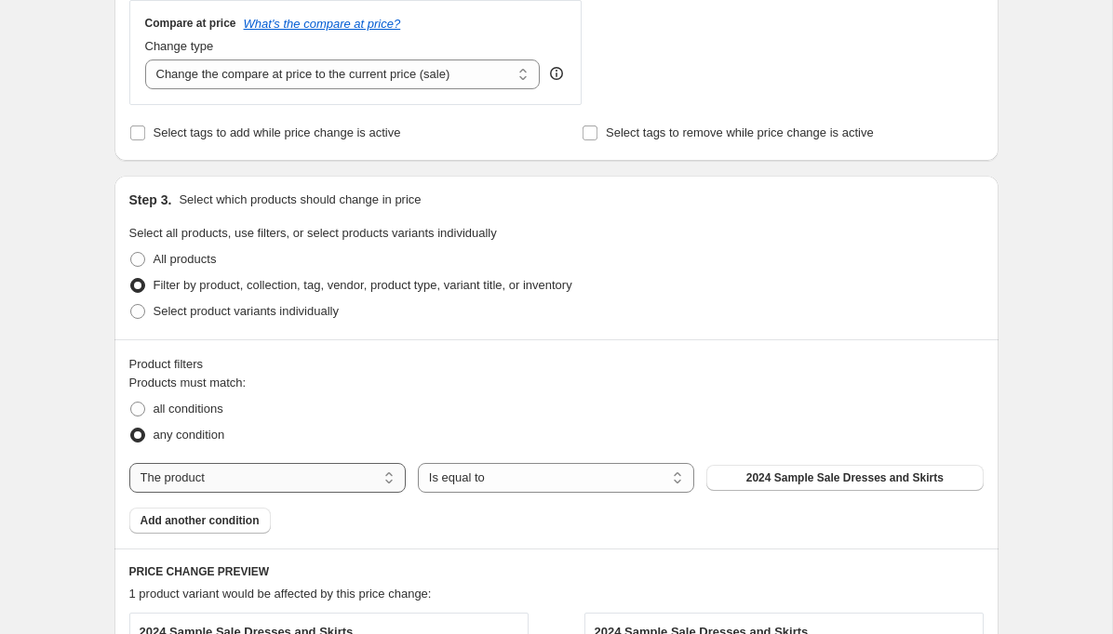
click at [322, 486] on select "The product The product's collection The product's tag The product's vendor The…" at bounding box center [267, 478] width 276 height 30
select select "collection"
click at [776, 481] on button "Accessories" at bounding box center [844, 478] width 276 height 26
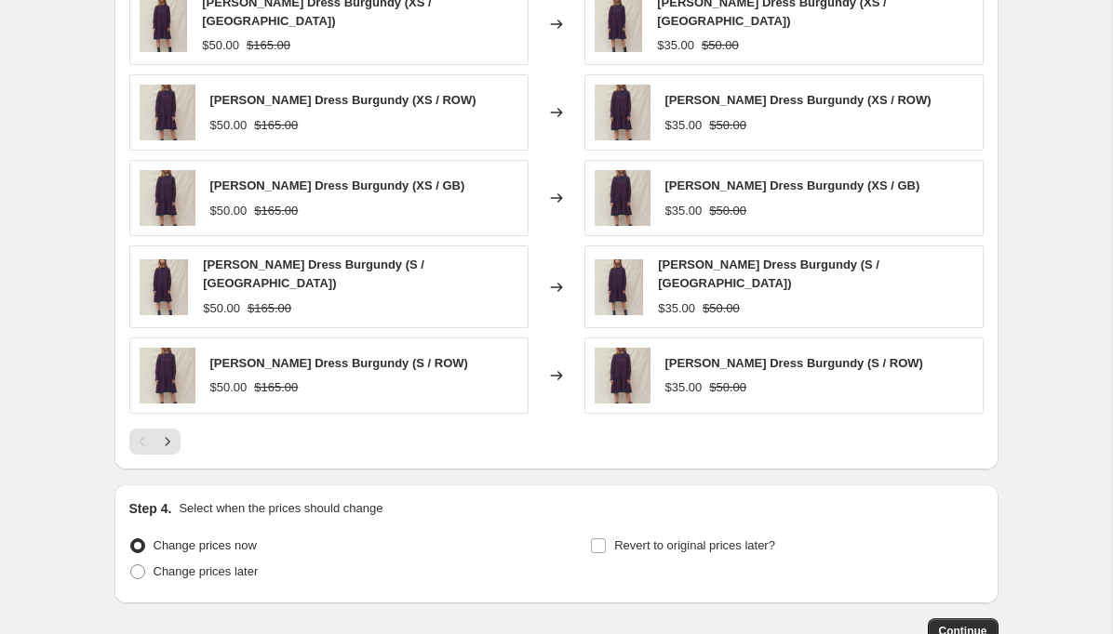
scroll to position [1434, 0]
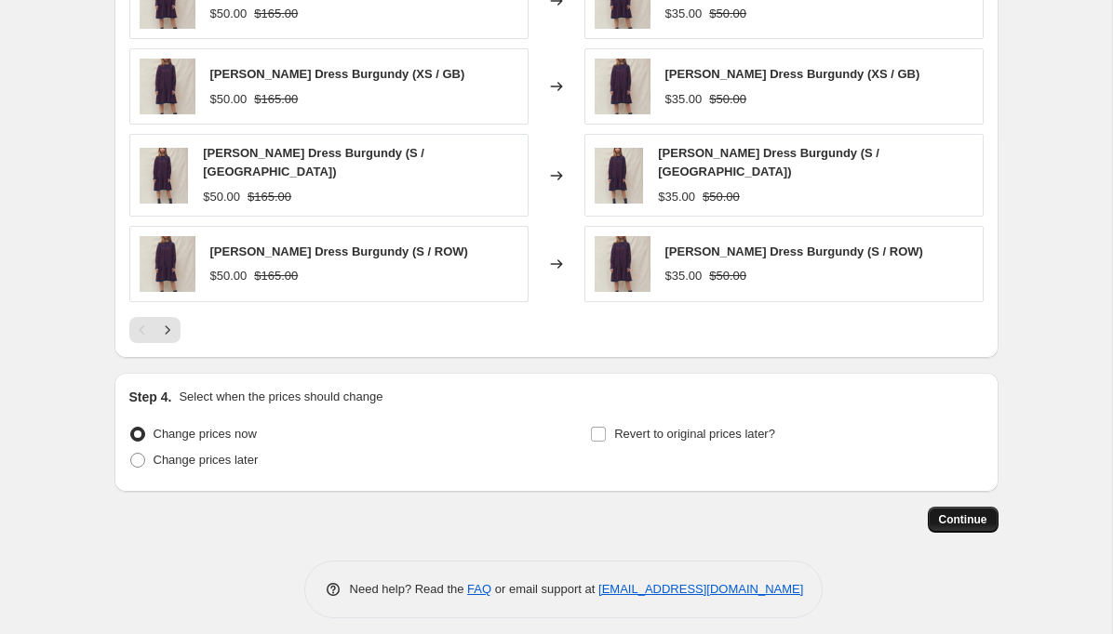
click at [971, 513] on span "Continue" at bounding box center [963, 520] width 48 height 15
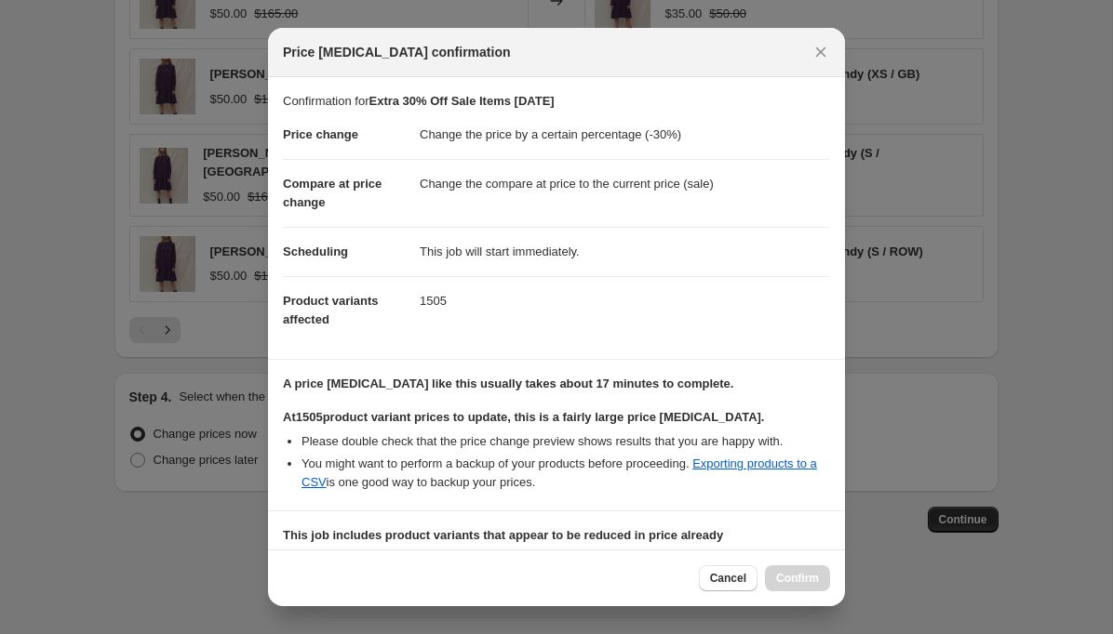
click at [694, 416] on b "At 1505 product variant prices to update, this is a fairly large price change j…" at bounding box center [523, 417] width 481 height 14
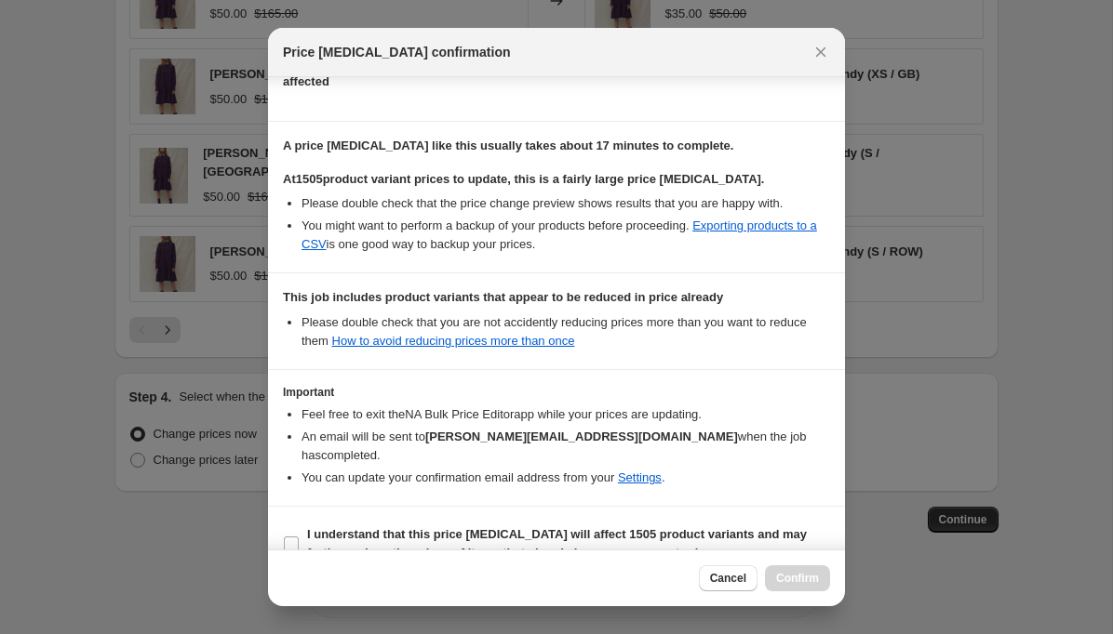
scroll to position [251, 0]
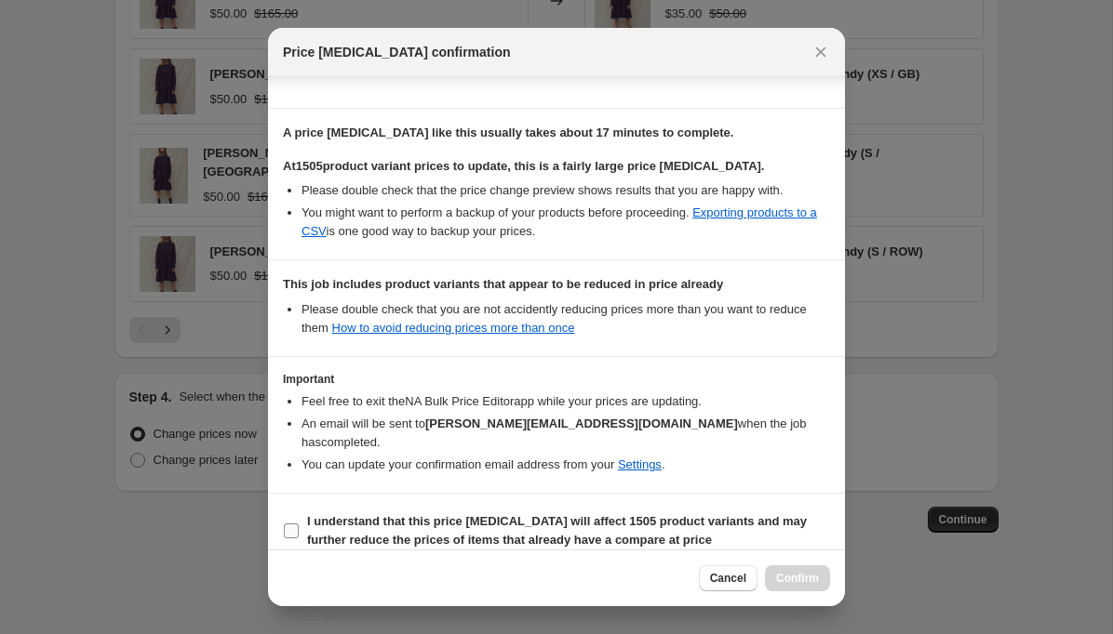
click at [290, 524] on input "I understand that this price change job will affect 1505 product variants and m…" at bounding box center [291, 531] width 15 height 15
checkbox input "true"
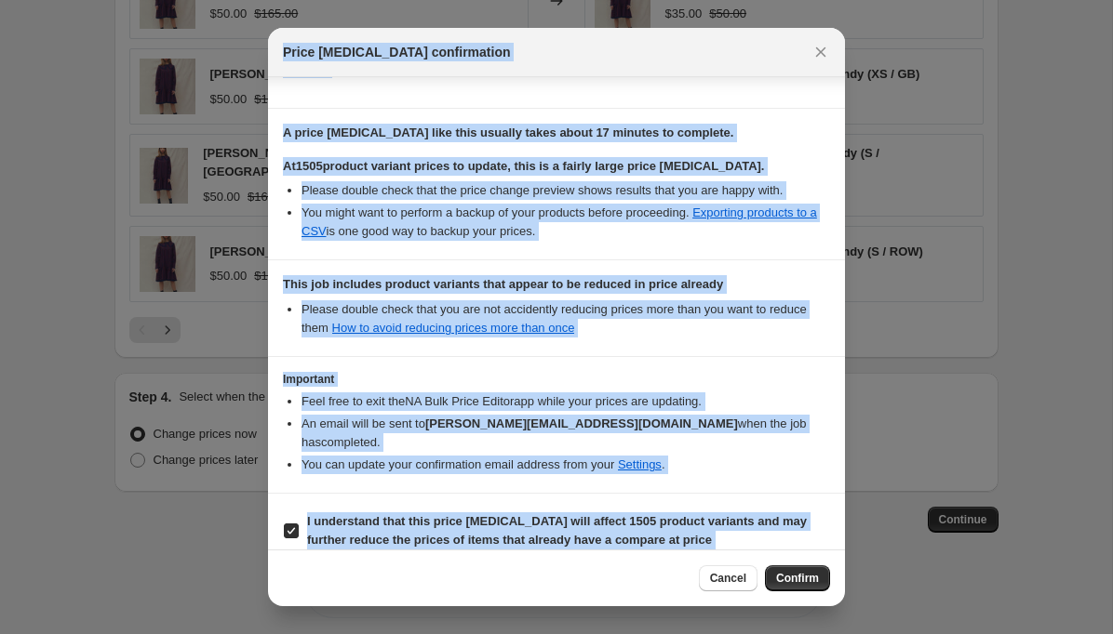
drag, startPoint x: 674, startPoint y: 42, endPoint x: 758, endPoint y: 8, distance: 90.2
click at [820, 50] on icon "Close" at bounding box center [821, 52] width 10 height 10
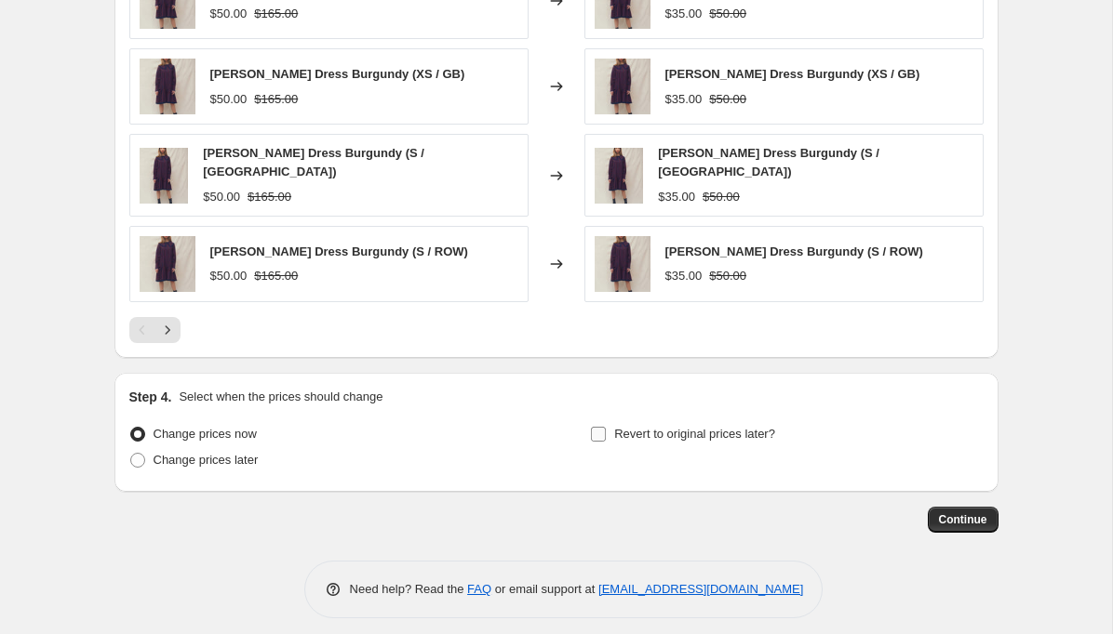
click at [603, 427] on input "Revert to original prices later?" at bounding box center [598, 434] width 15 height 15
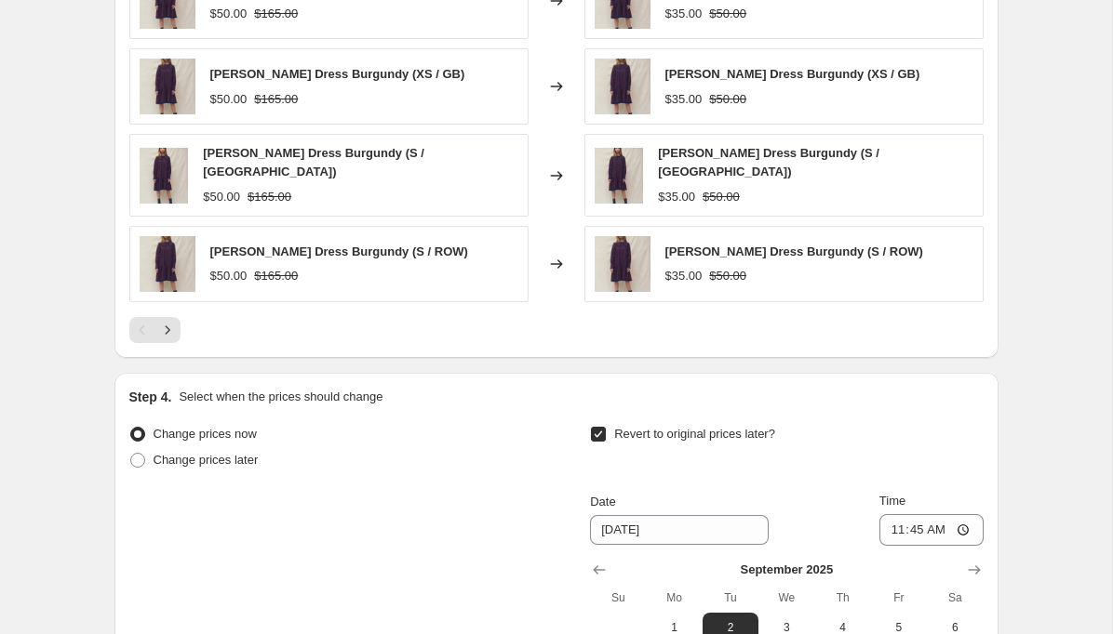
click at [603, 427] on input "Revert to original prices later?" at bounding box center [598, 434] width 15 height 15
checkbox input "false"
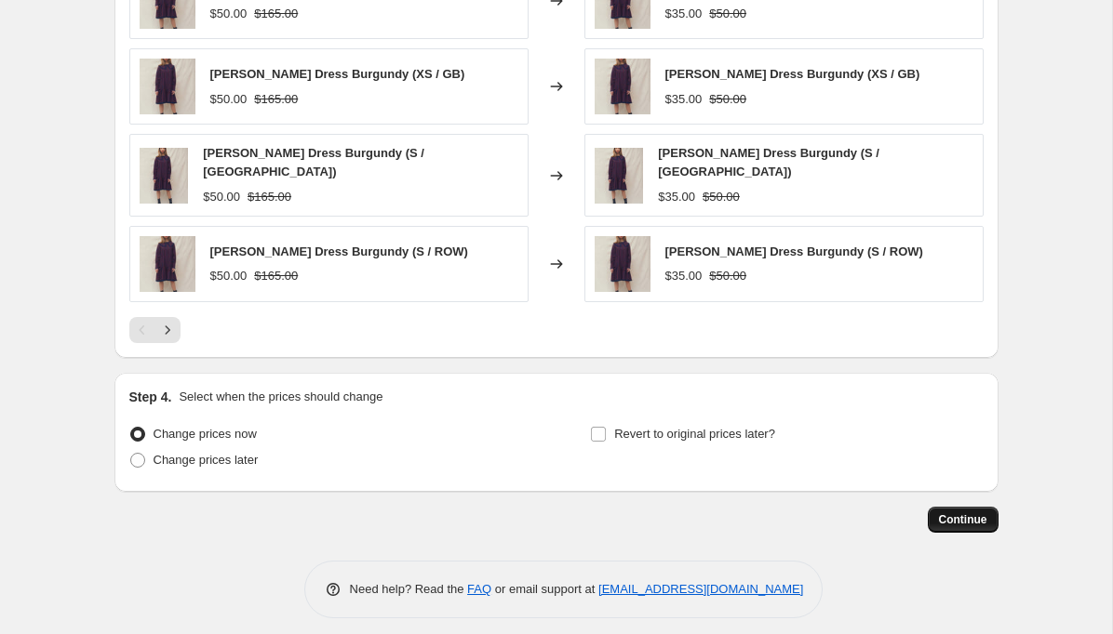
click at [974, 514] on span "Continue" at bounding box center [963, 520] width 48 height 15
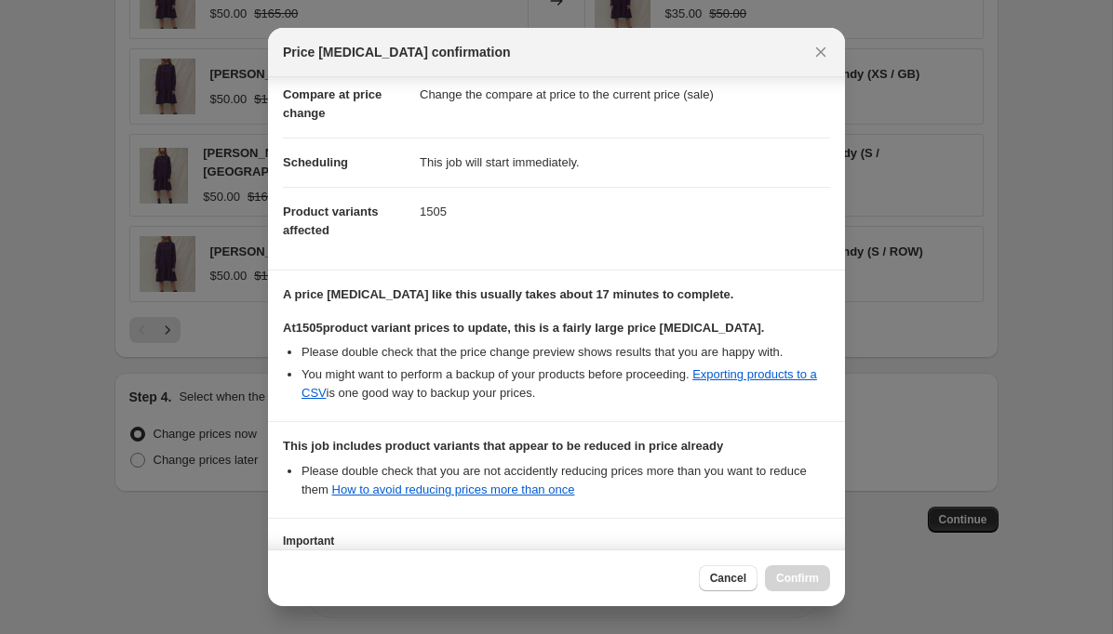
scroll to position [251, 0]
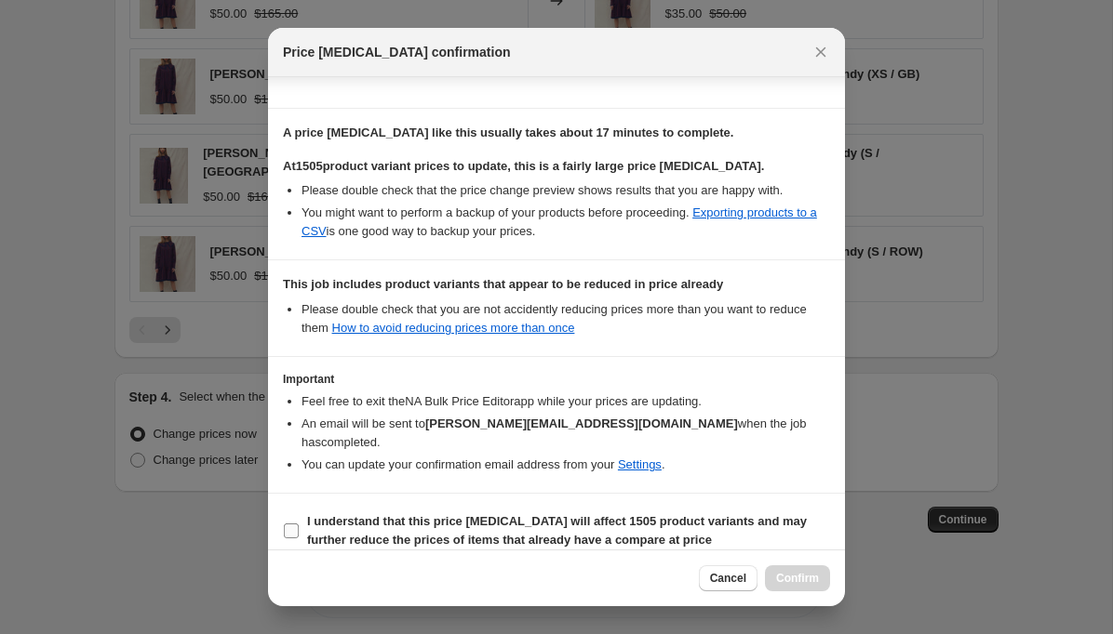
click at [298, 524] on input "I understand that this price change job will affect 1505 product variants and m…" at bounding box center [291, 531] width 15 height 15
checkbox input "true"
click at [815, 577] on span "Confirm" at bounding box center [797, 578] width 43 height 15
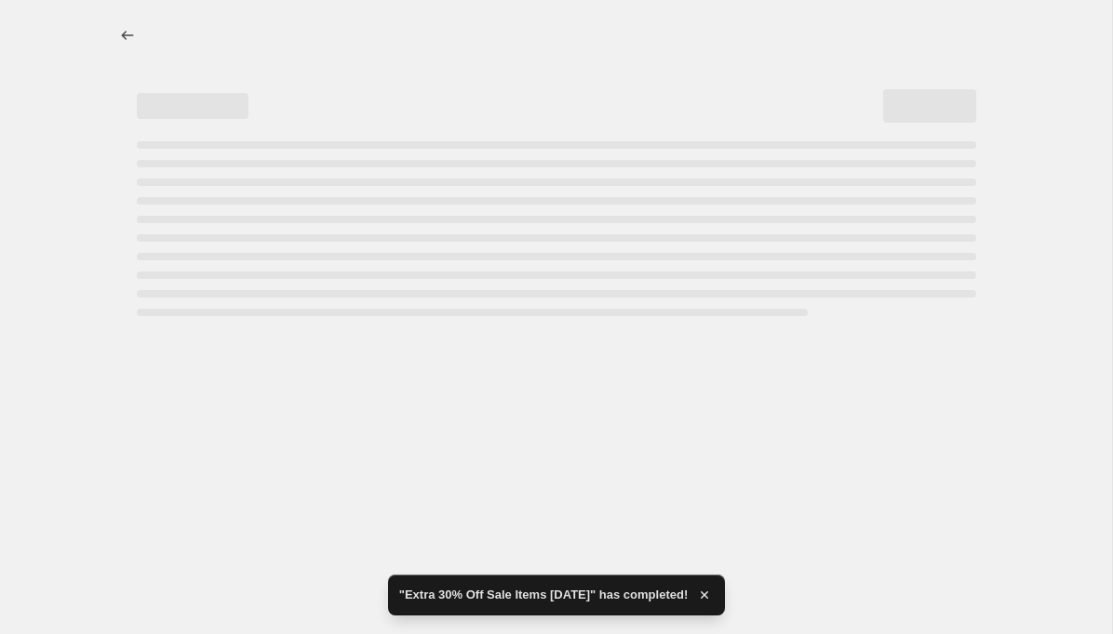
select select "percentage"
select select "collection"
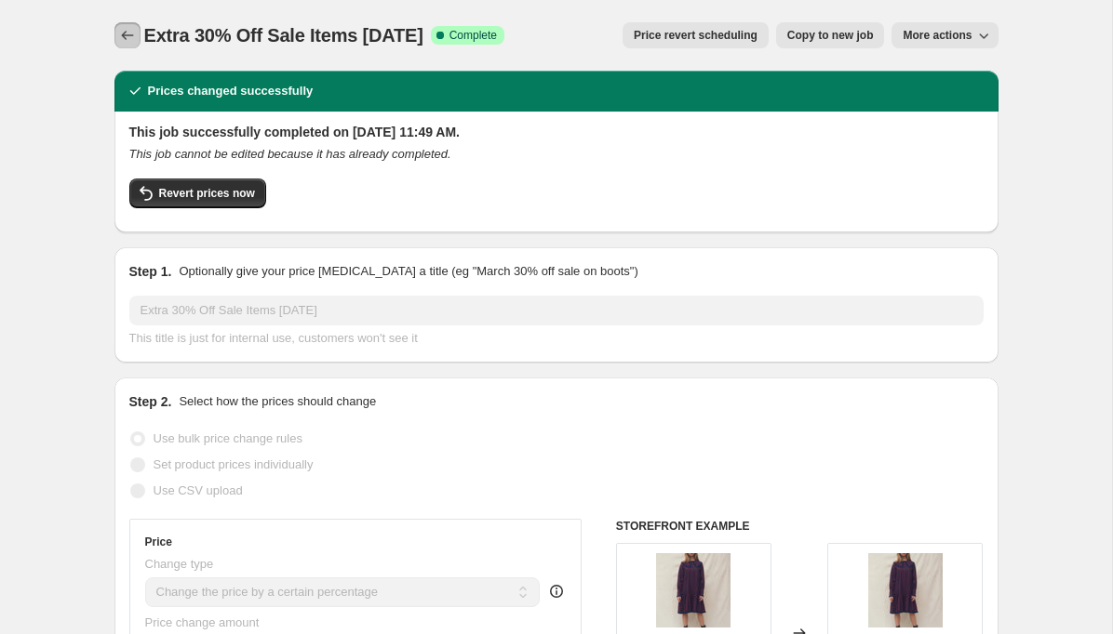
click at [131, 32] on icon "Price change jobs" at bounding box center [127, 35] width 19 height 19
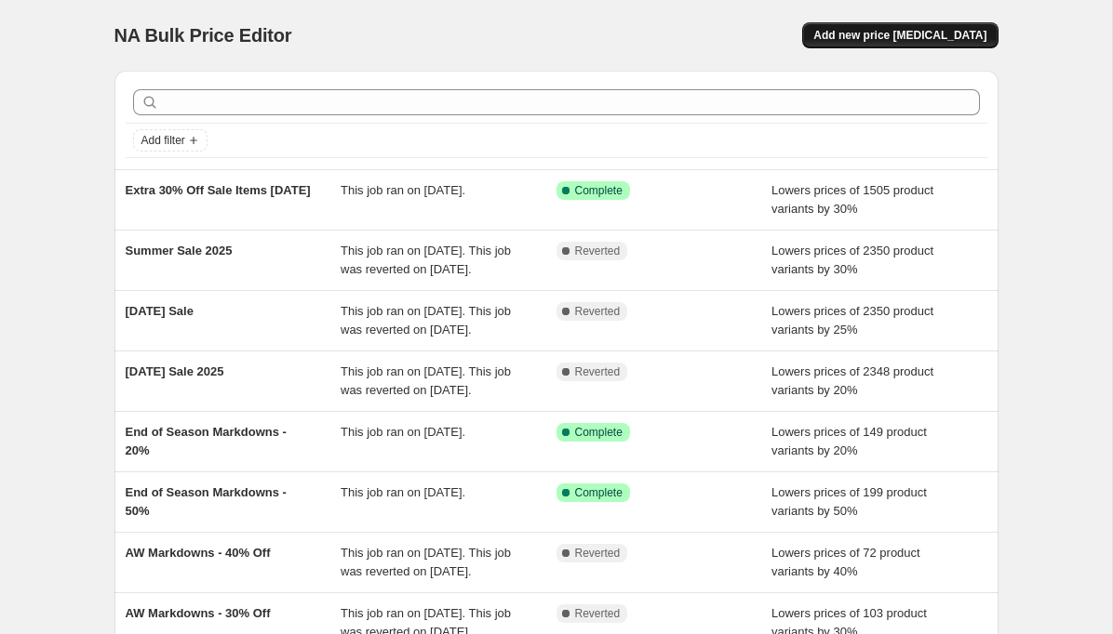
click at [876, 38] on span "Add new price [MEDICAL_DATA]" at bounding box center [899, 35] width 173 height 15
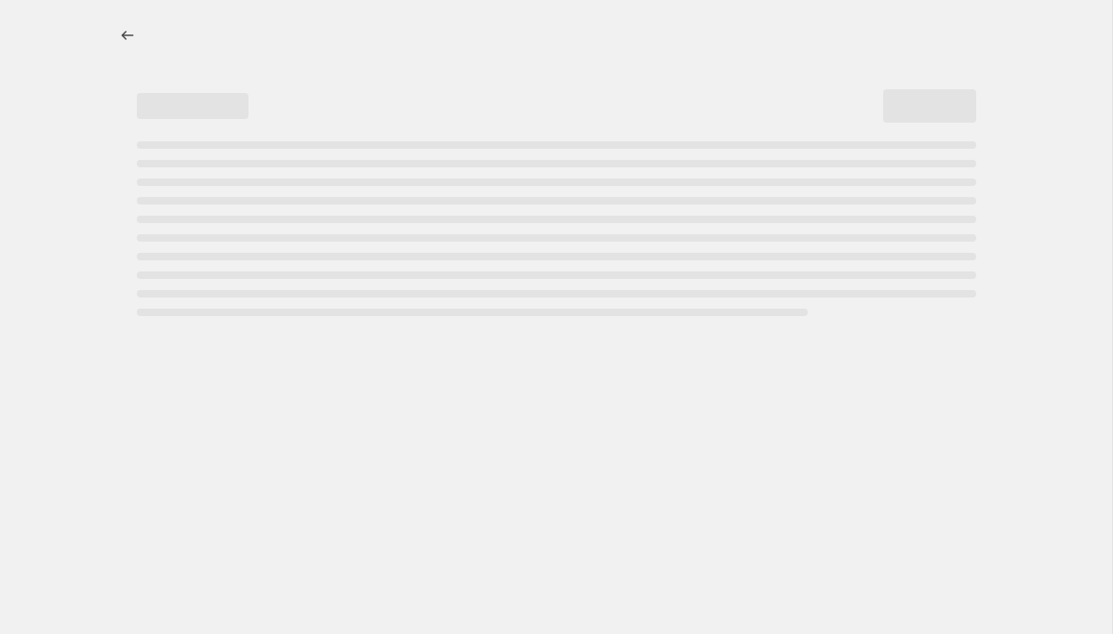
select select "percentage"
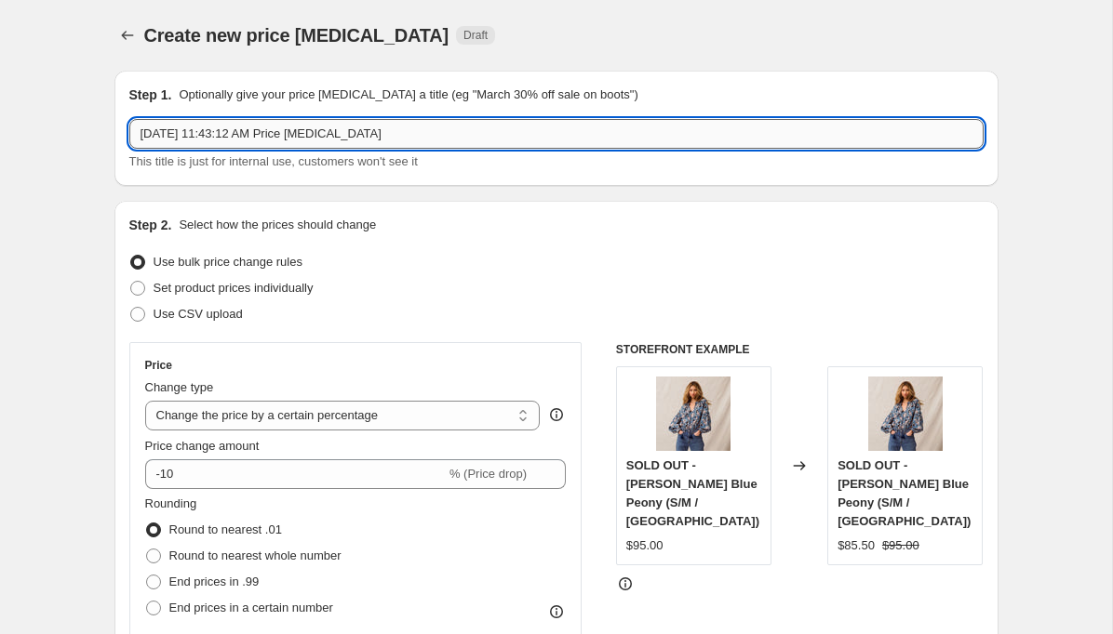
click at [253, 139] on input "Aug 26, 2025, 11:43:12 AM Price change job" at bounding box center [556, 134] width 854 height 30
click at [139, 134] on input "Further Summer Markdowns 8." at bounding box center [556, 134] width 854 height 30
drag, startPoint x: 216, startPoint y: 134, endPoint x: 171, endPoint y: 133, distance: 44.7
click at [171, 134] on input "30% Further Summer Markdowns 8." at bounding box center [556, 134] width 854 height 30
click at [314, 132] on input "30% Summer Markdowns 8." at bounding box center [556, 134] width 854 height 30
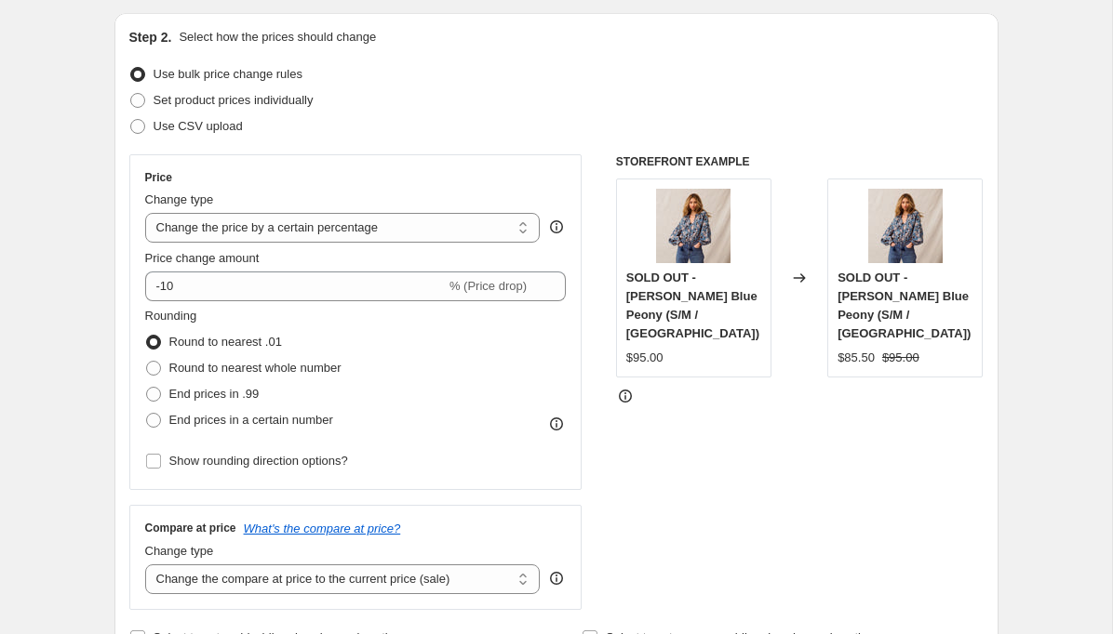
scroll to position [191, 0]
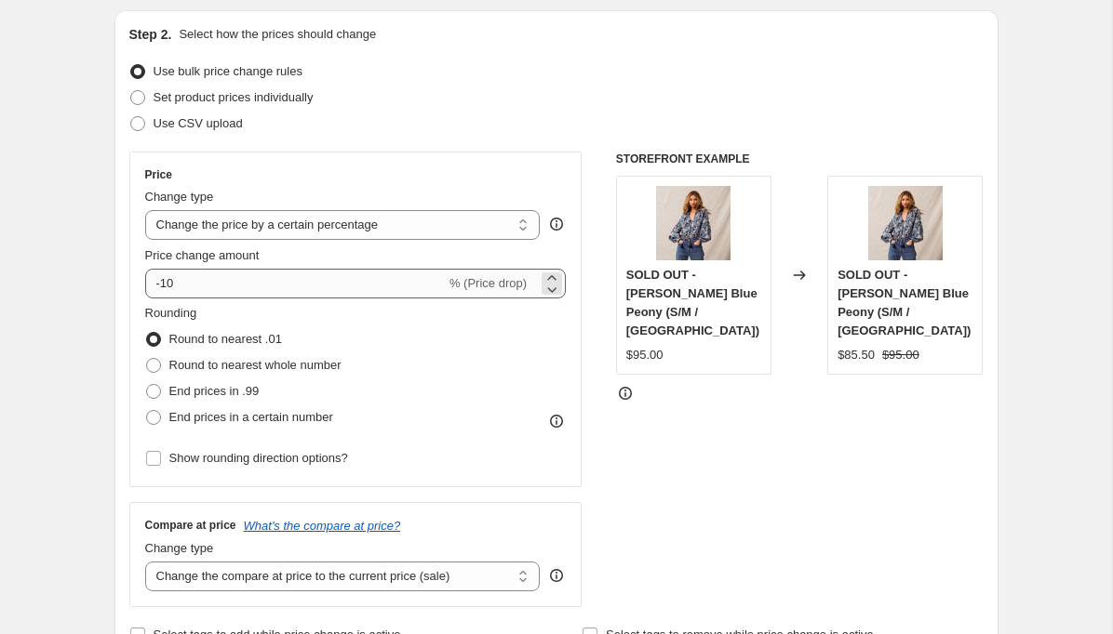
type input "30% Summer Markdowns 8.26.25"
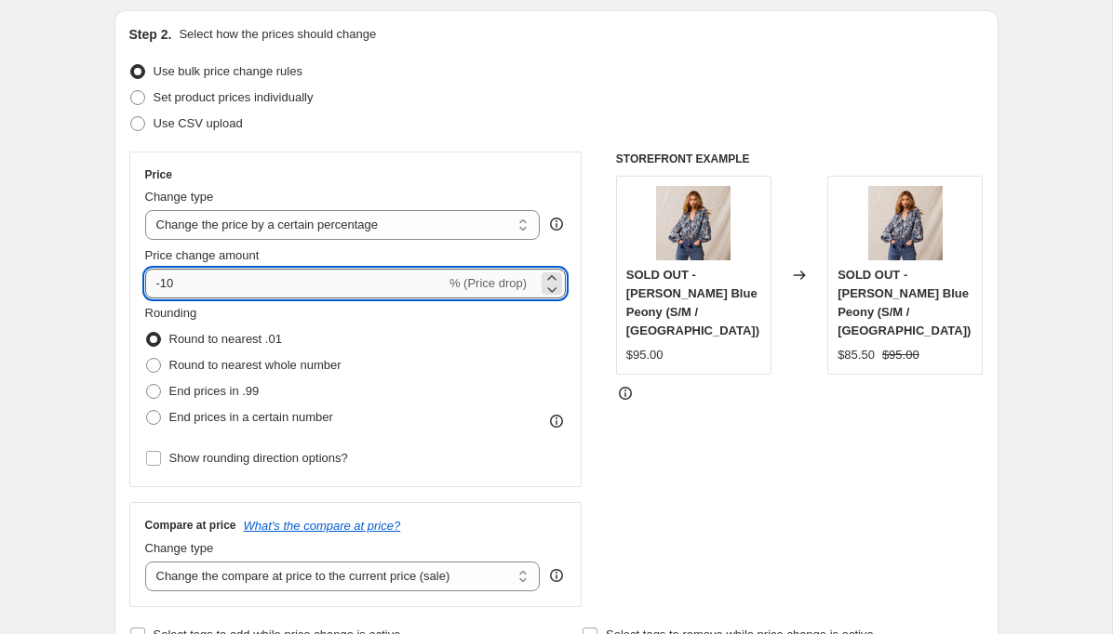
click at [167, 285] on input "-10" at bounding box center [295, 284] width 300 height 30
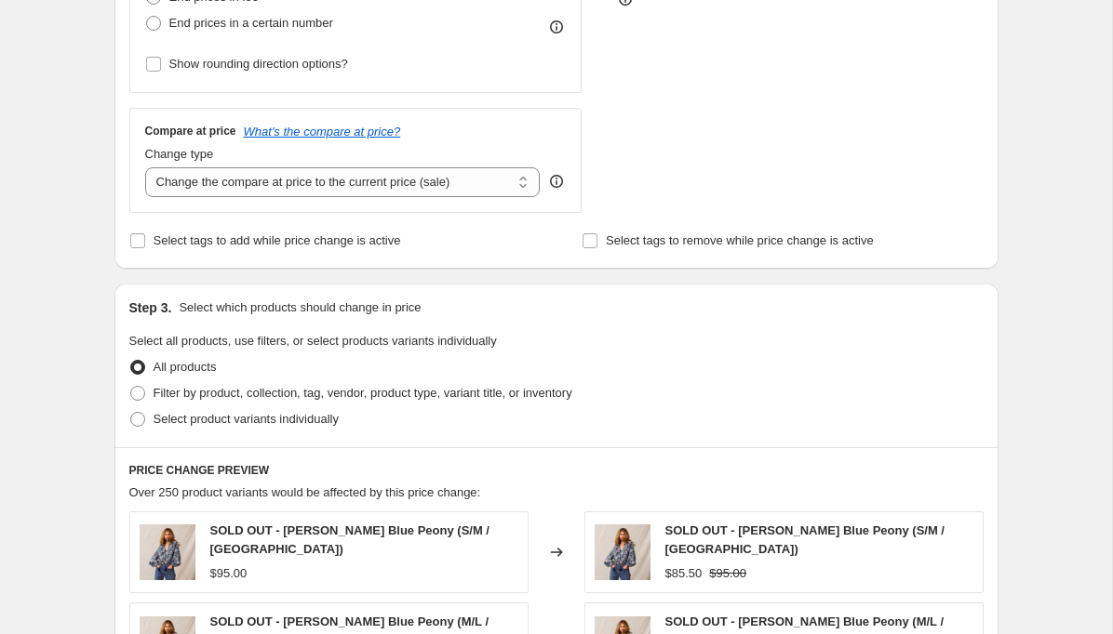
scroll to position [630, 0]
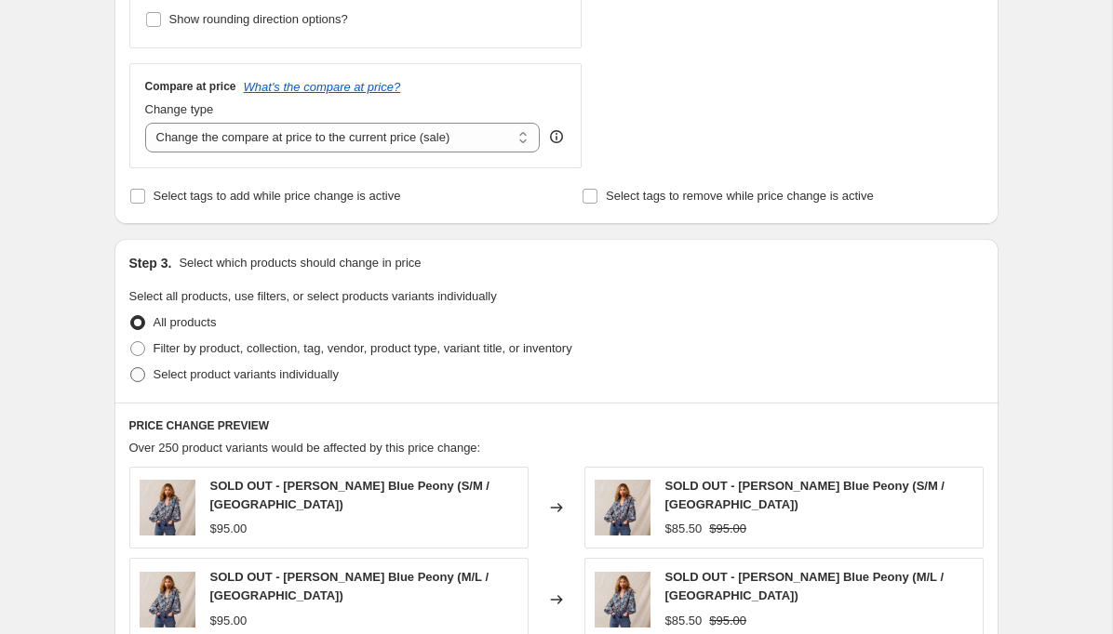
type input "-68"
click at [140, 373] on span at bounding box center [137, 374] width 15 height 15
click at [131, 368] on input "Select product variants individually" at bounding box center [130, 367] width 1 height 1
radio input "true"
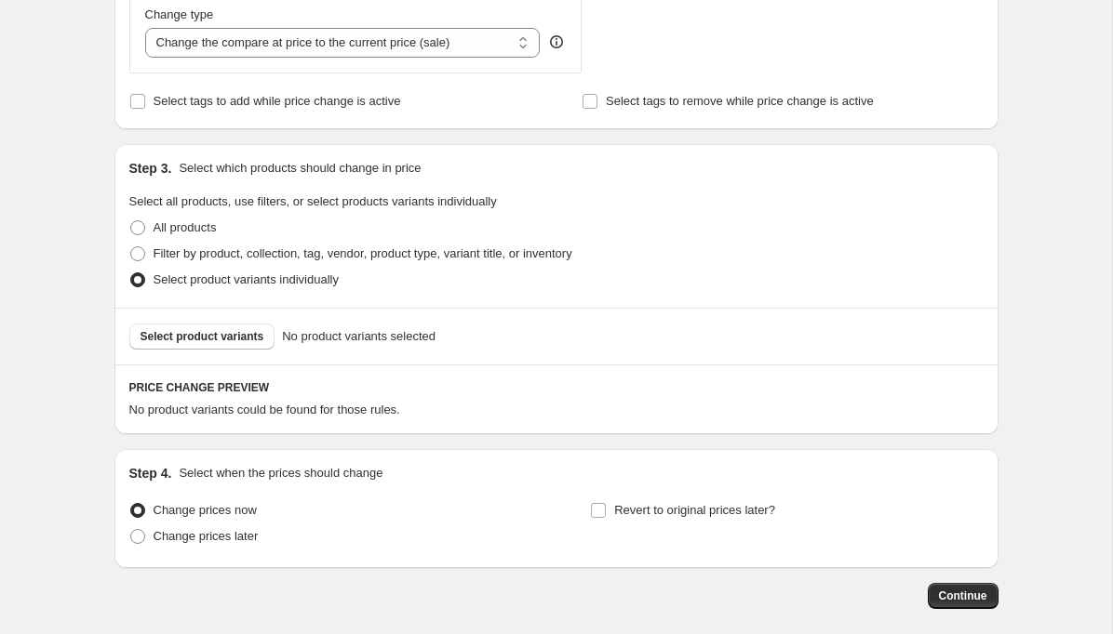
scroll to position [813, 0]
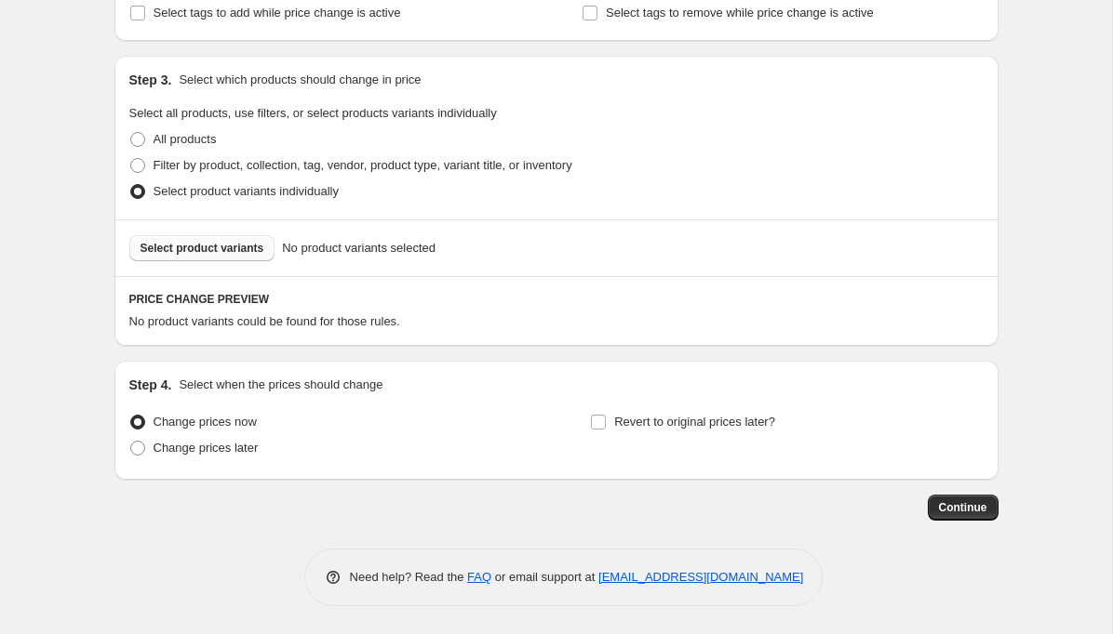
click at [227, 251] on span "Select product variants" at bounding box center [202, 248] width 124 height 15
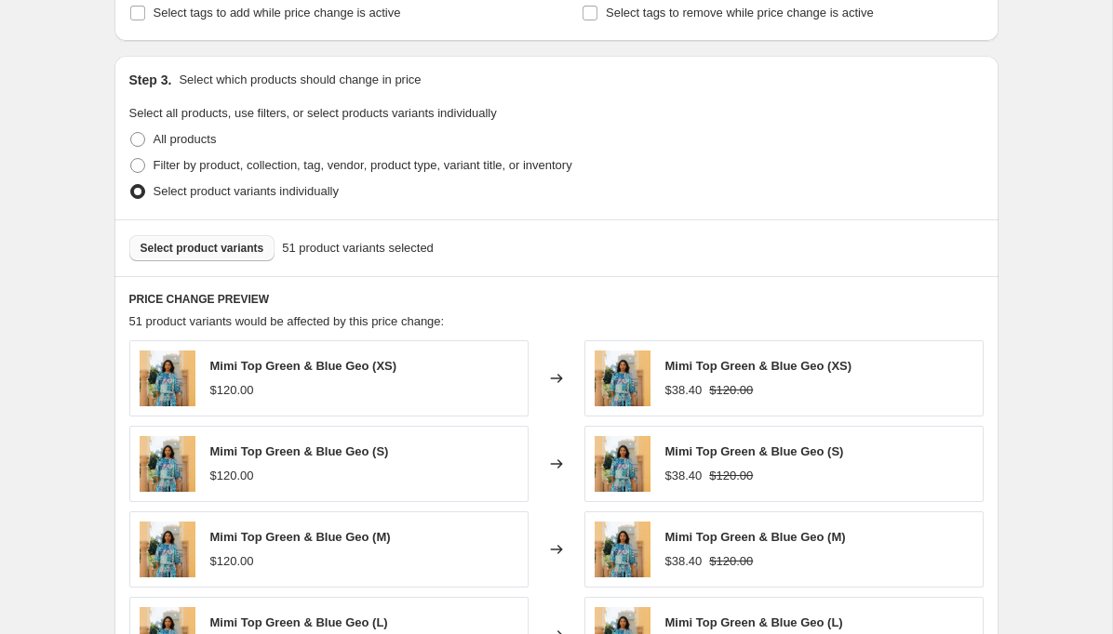
click at [247, 251] on span "Select product variants" at bounding box center [202, 248] width 124 height 15
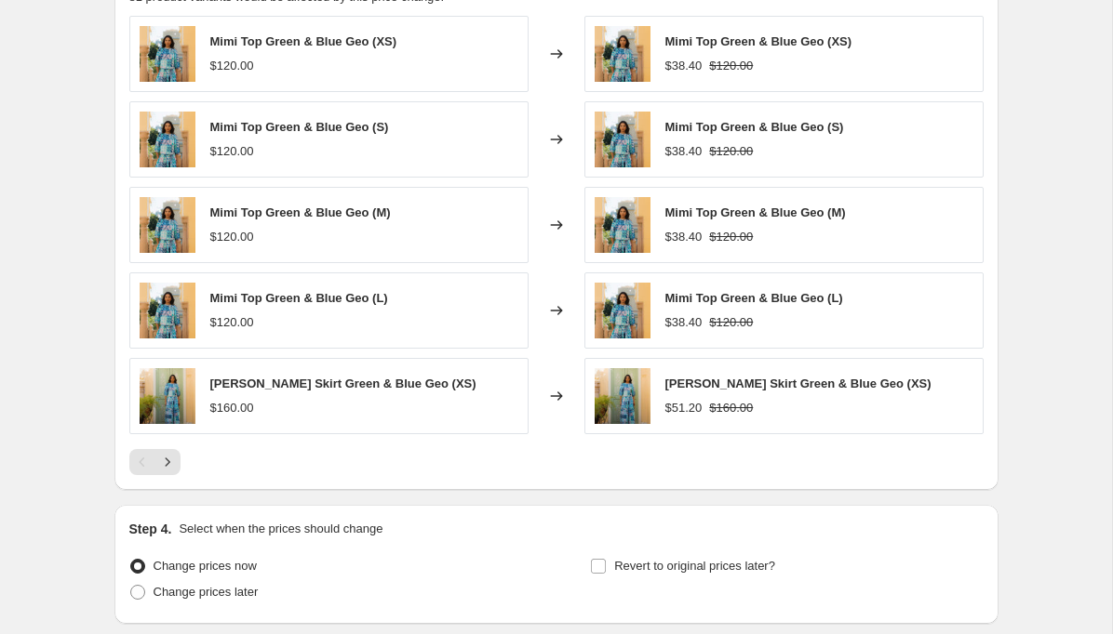
scroll to position [1142, 0]
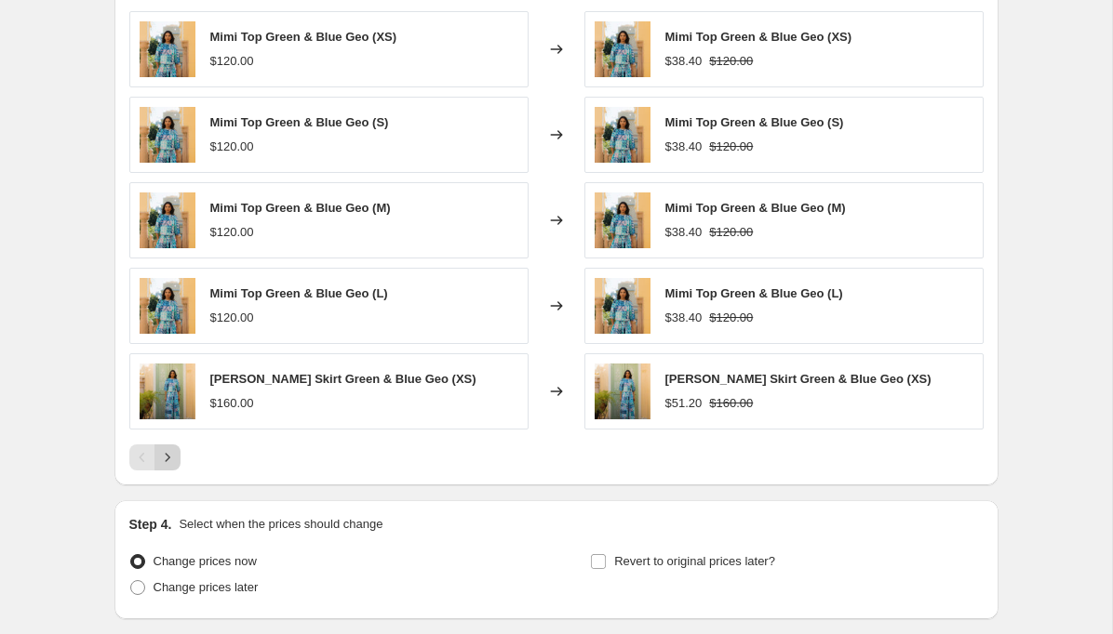
click at [174, 462] on icon "Next" at bounding box center [167, 457] width 19 height 19
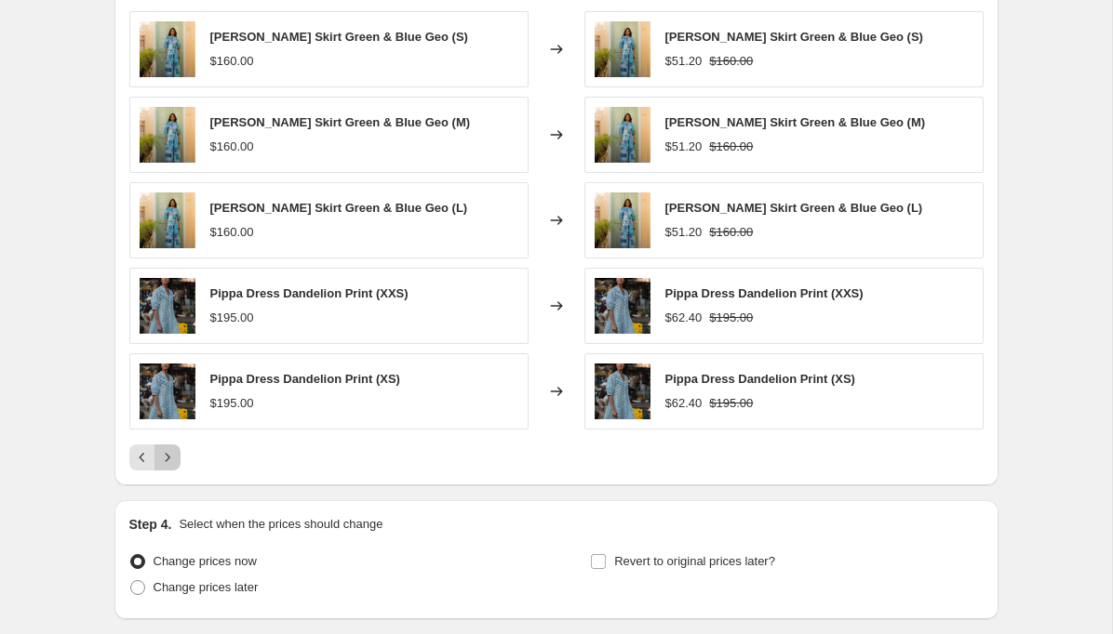
click at [174, 462] on icon "Next" at bounding box center [167, 457] width 19 height 19
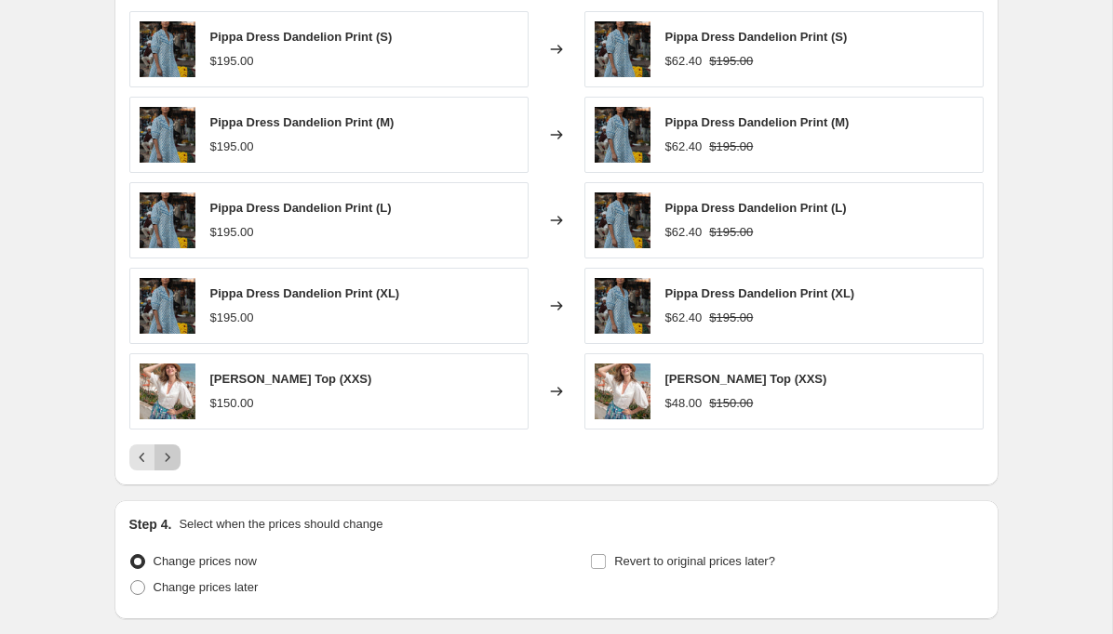
click at [174, 461] on icon "Next" at bounding box center [167, 457] width 19 height 19
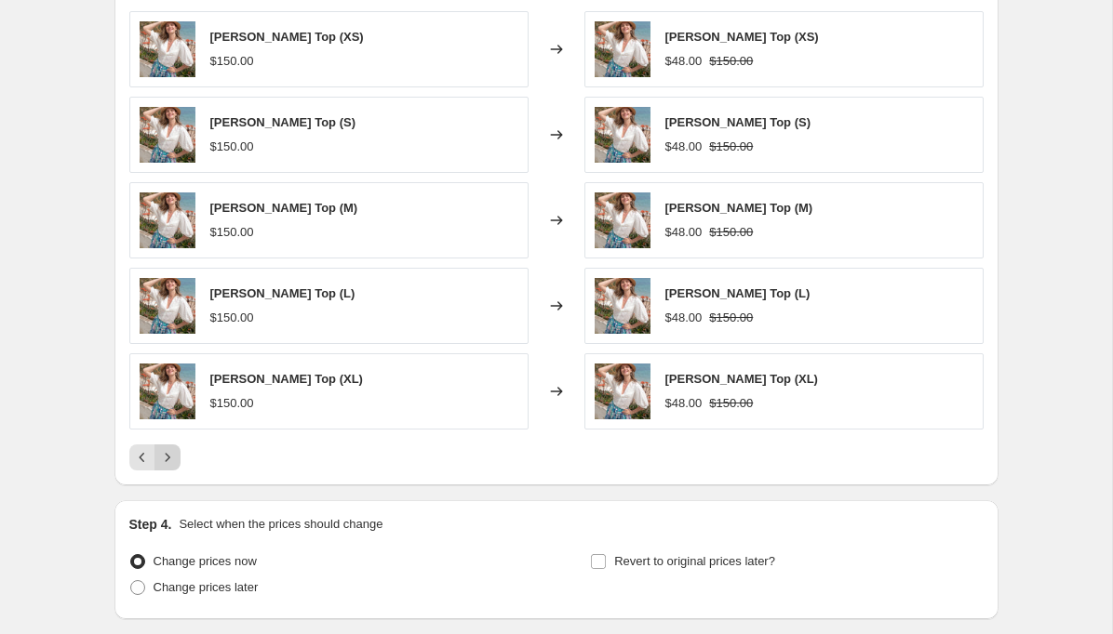
click at [174, 461] on icon "Next" at bounding box center [167, 457] width 19 height 19
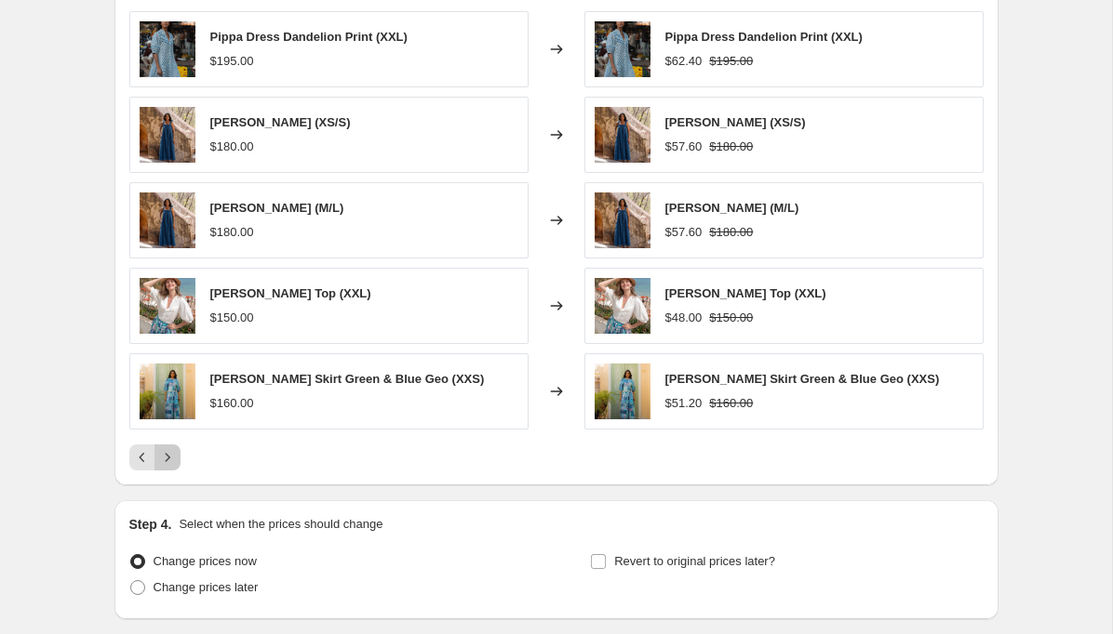
click at [174, 461] on icon "Next" at bounding box center [167, 457] width 19 height 19
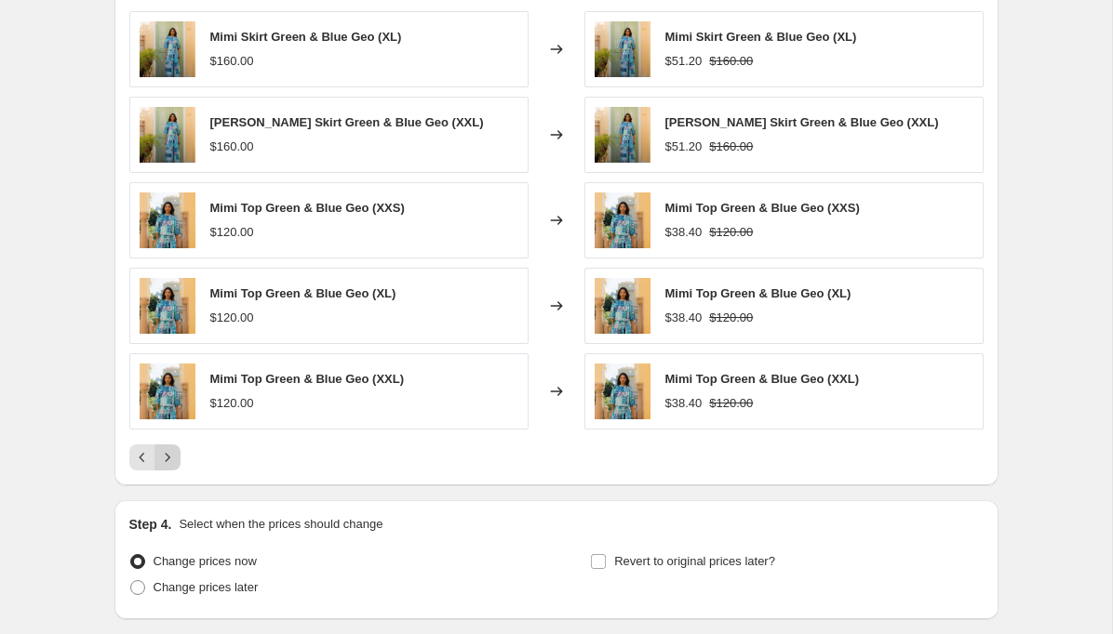
click at [174, 461] on icon "Next" at bounding box center [167, 457] width 19 height 19
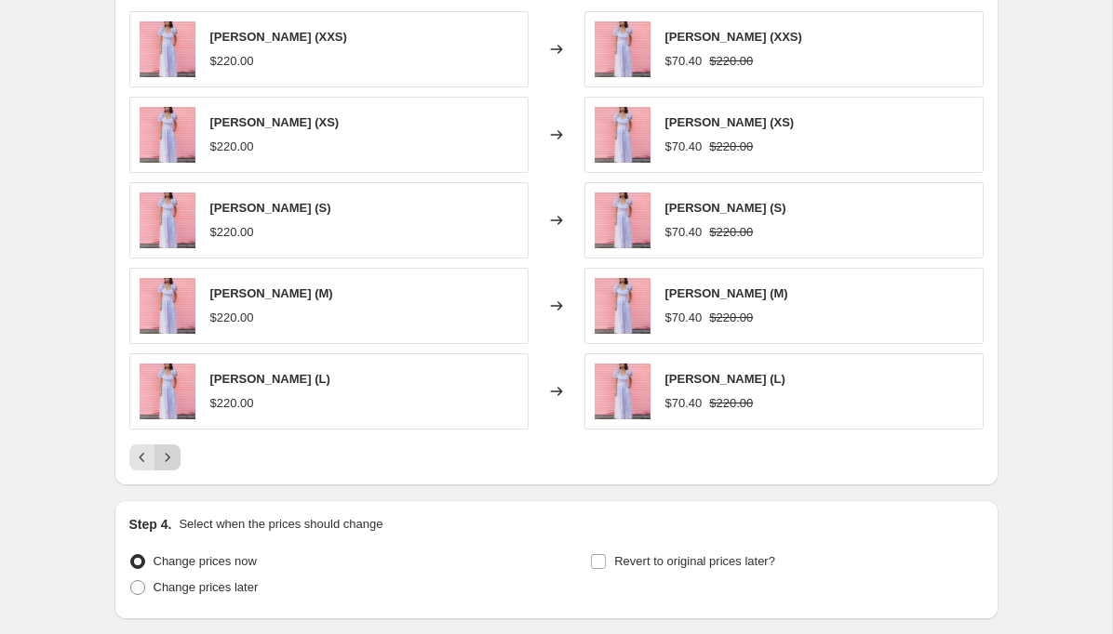
click at [174, 461] on icon "Next" at bounding box center [167, 457] width 19 height 19
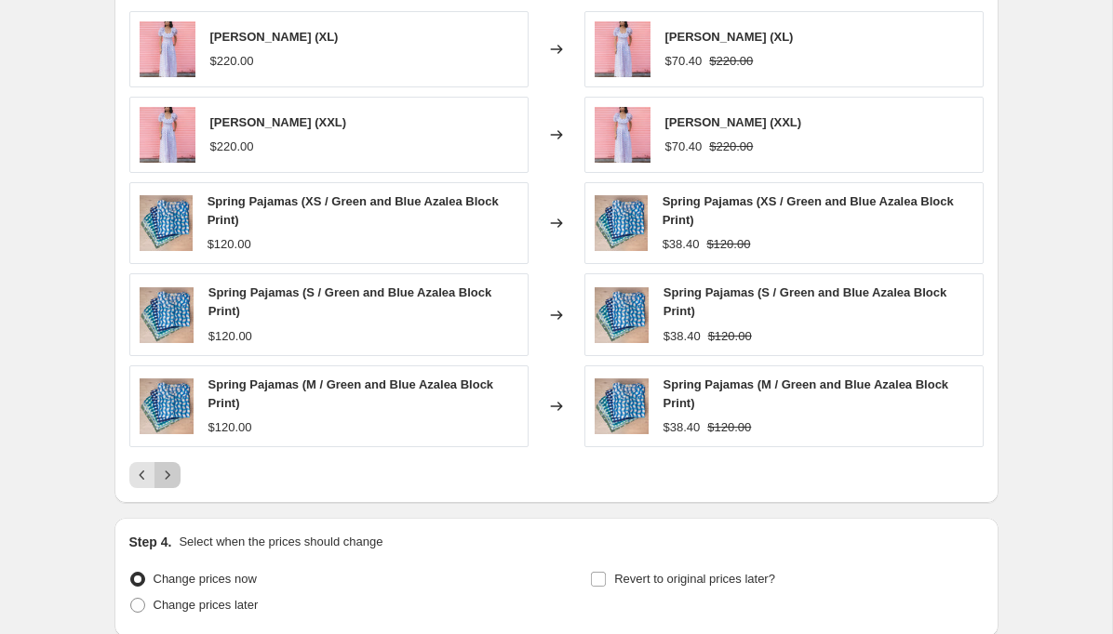
click at [173, 471] on icon "Next" at bounding box center [167, 475] width 19 height 19
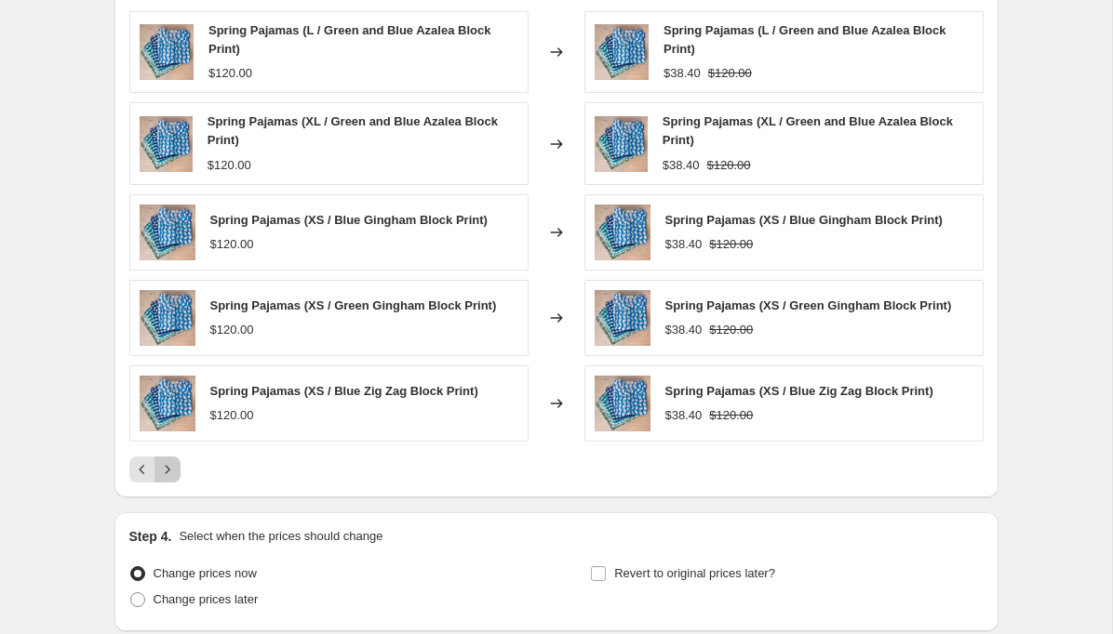
click at [173, 471] on icon "Next" at bounding box center [167, 469] width 19 height 19
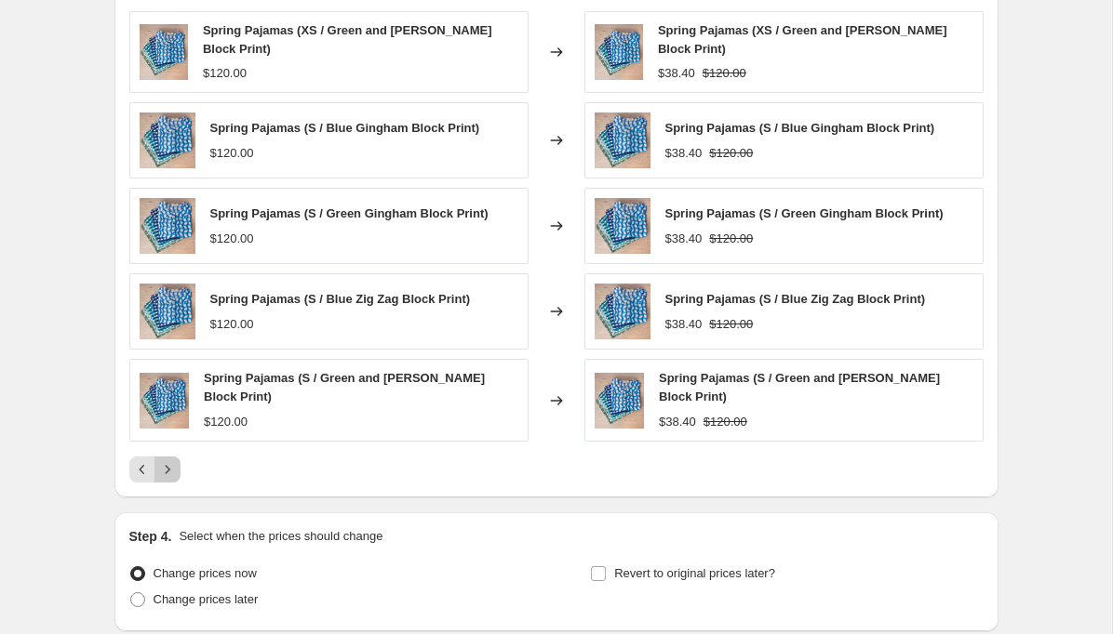
click at [173, 471] on icon "Next" at bounding box center [167, 469] width 19 height 19
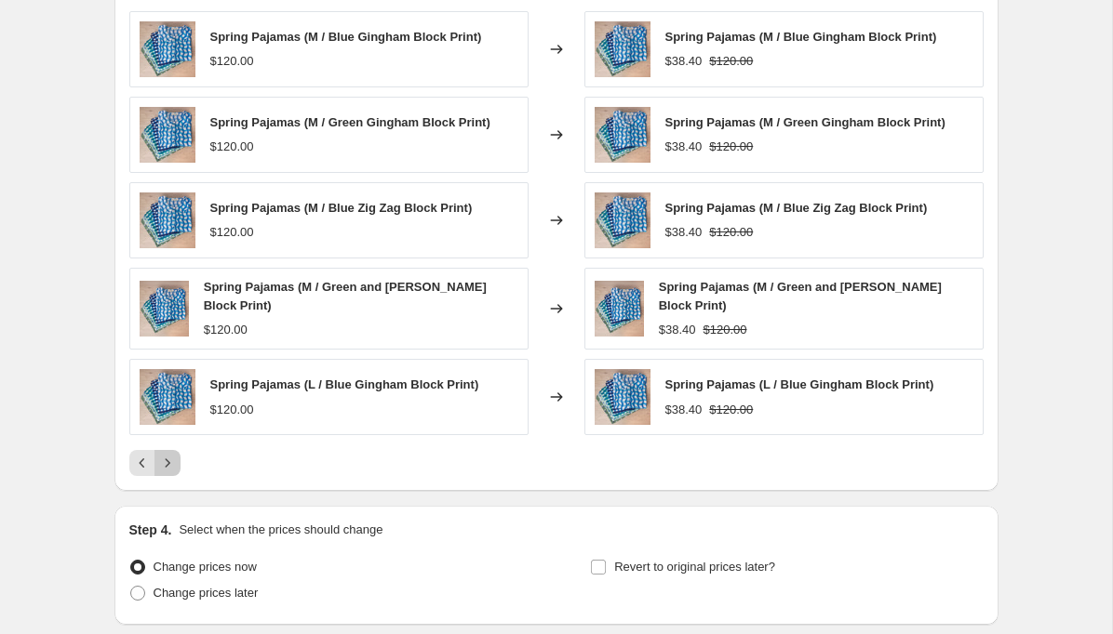
click at [173, 471] on icon "Next" at bounding box center [167, 463] width 19 height 19
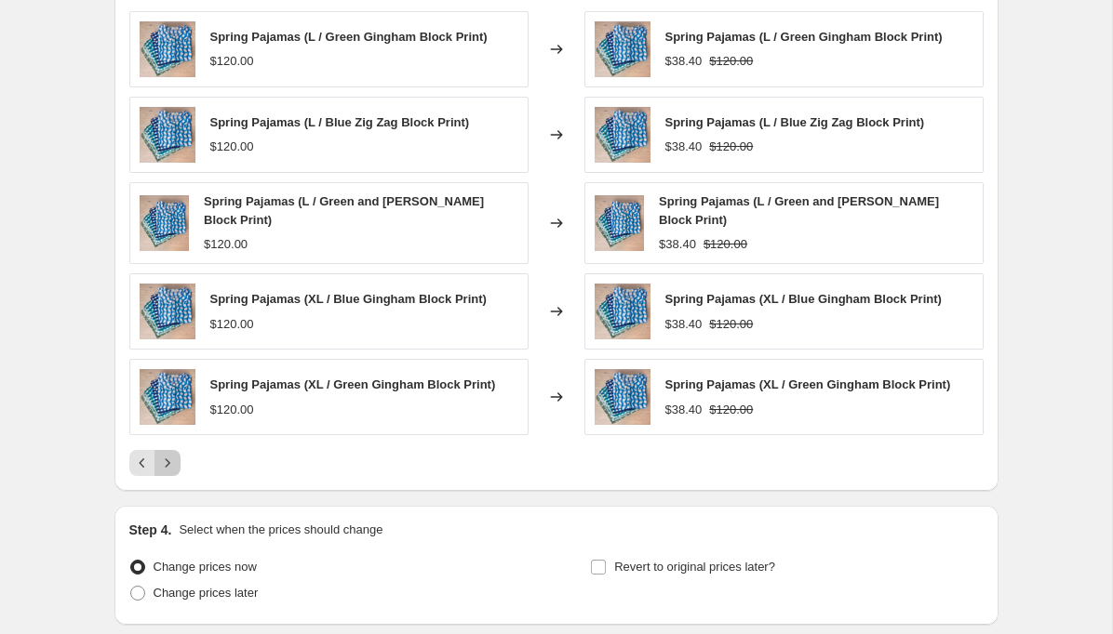
click at [173, 471] on icon "Next" at bounding box center [167, 463] width 19 height 19
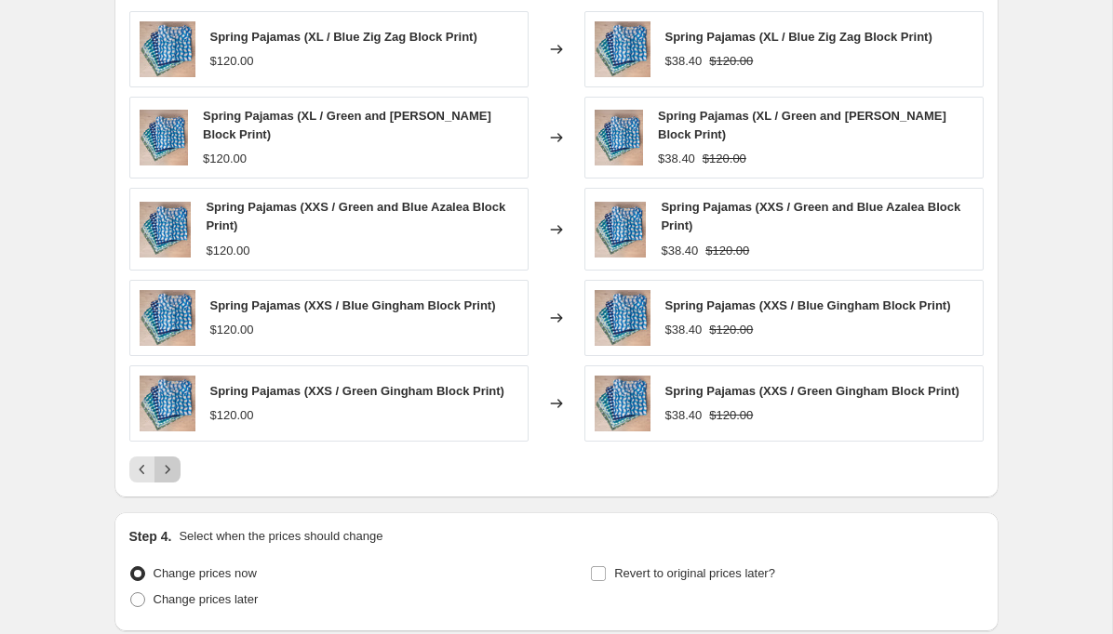
click at [173, 470] on icon "Next" at bounding box center [167, 469] width 19 height 19
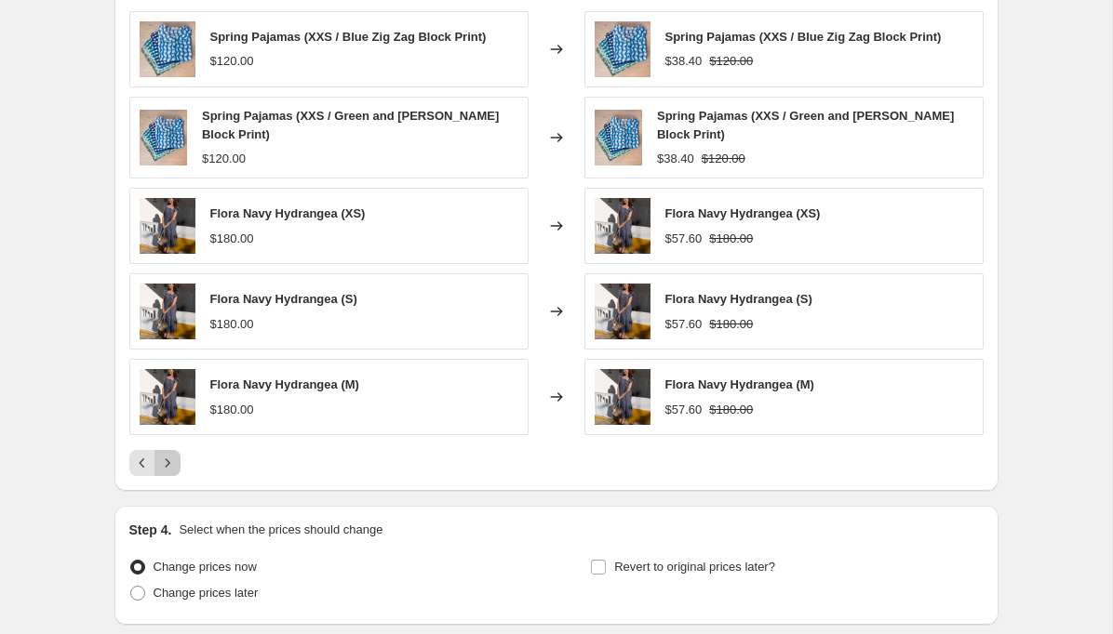
click at [173, 470] on icon "Next" at bounding box center [167, 463] width 19 height 19
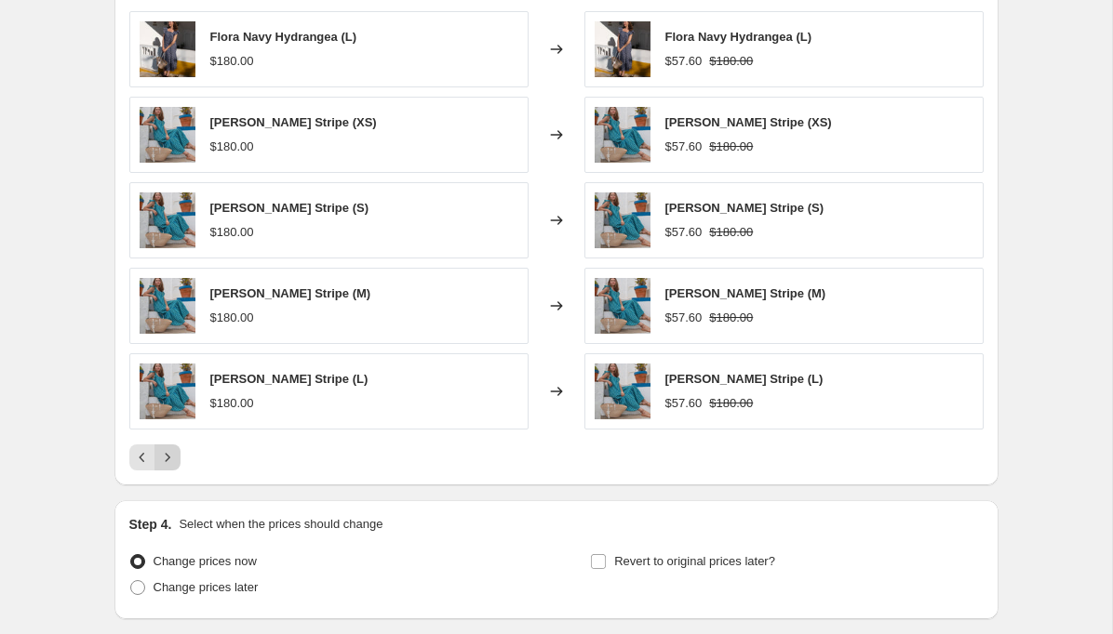
click at [171, 463] on icon "Next" at bounding box center [167, 457] width 19 height 19
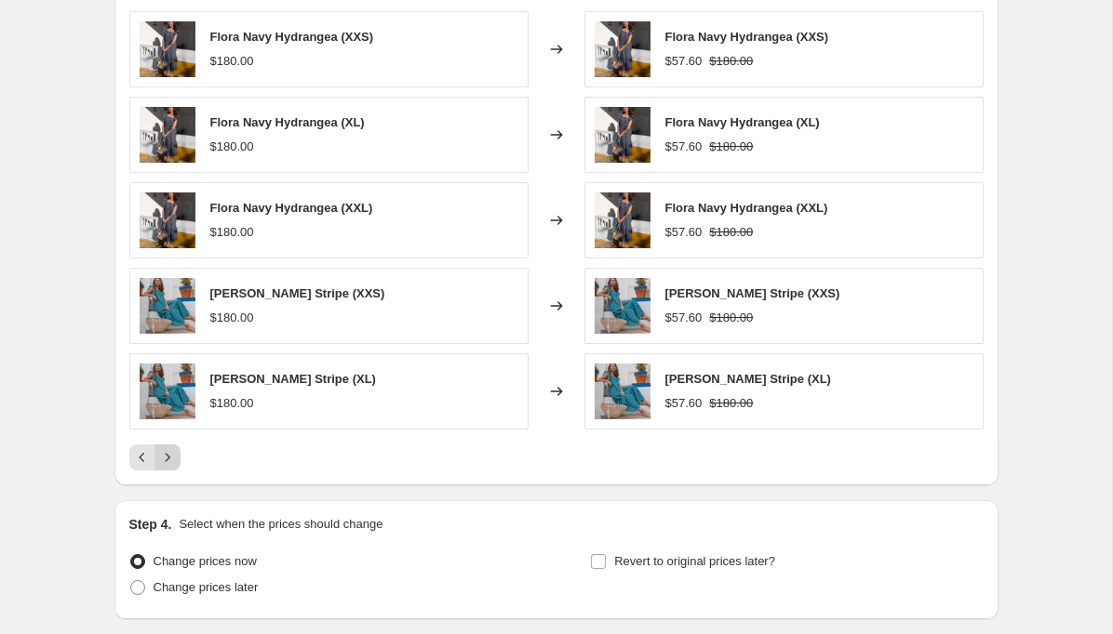
click at [171, 463] on icon "Next" at bounding box center [167, 457] width 19 height 19
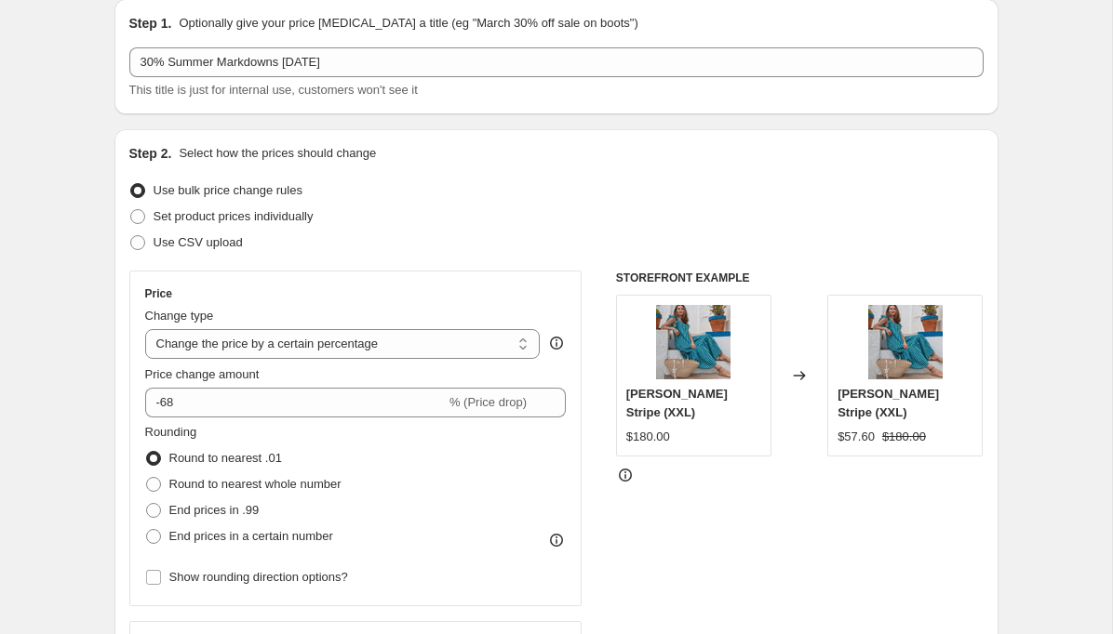
scroll to position [70, 0]
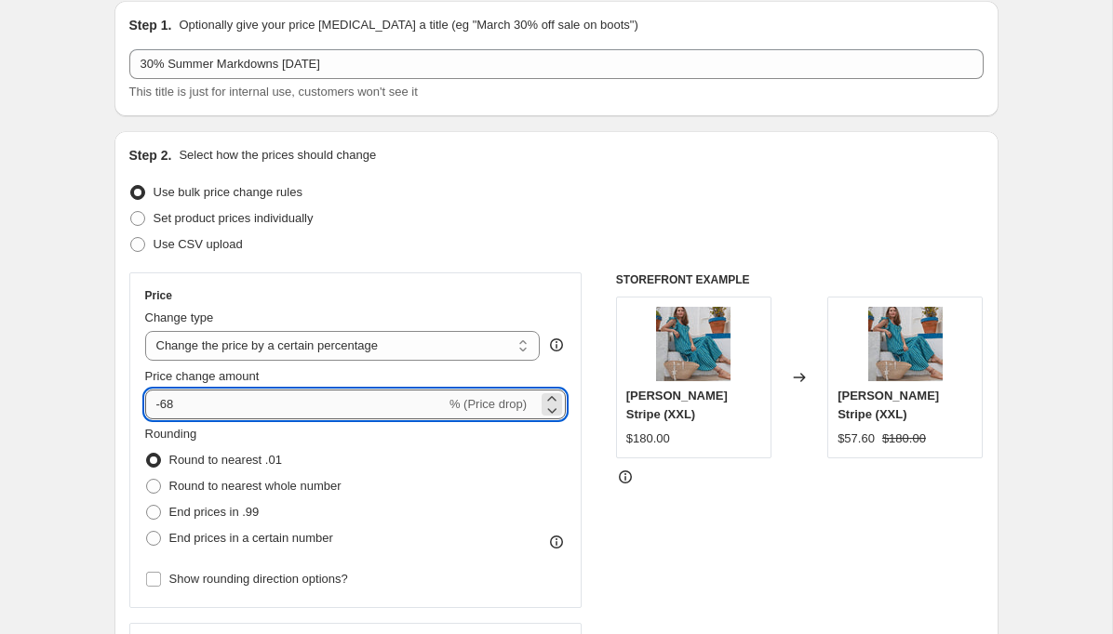
click at [176, 405] on input "-68" at bounding box center [295, 405] width 300 height 30
type input "-6"
type input "-30"
click at [594, 342] on div "Price Change type Change the price to a certain amount Change the price by a ce…" at bounding box center [556, 501] width 854 height 456
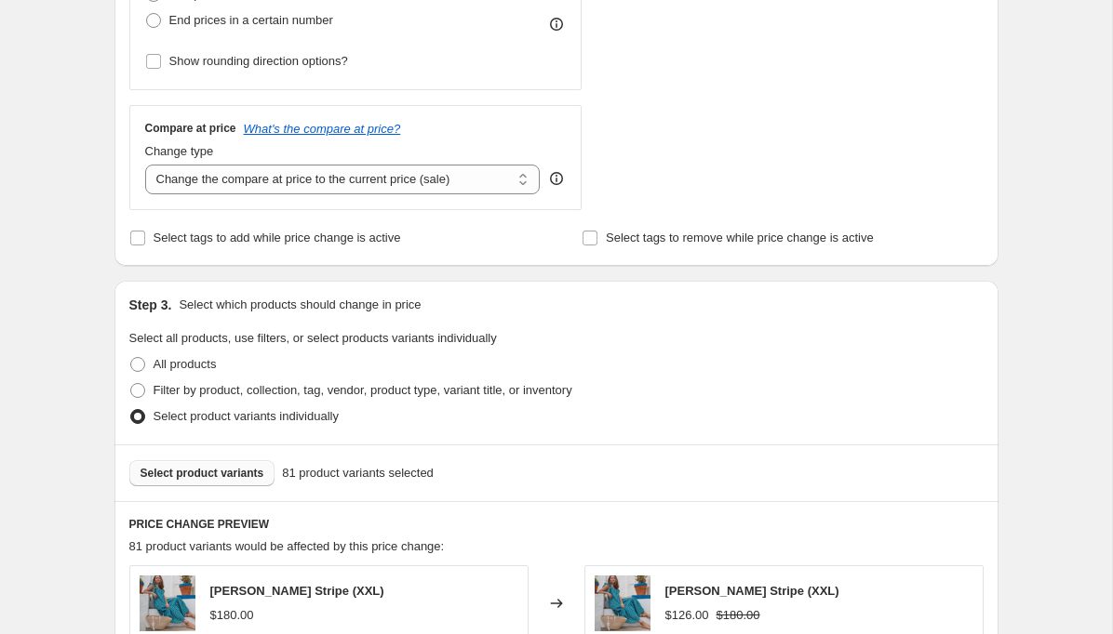
scroll to position [940, 0]
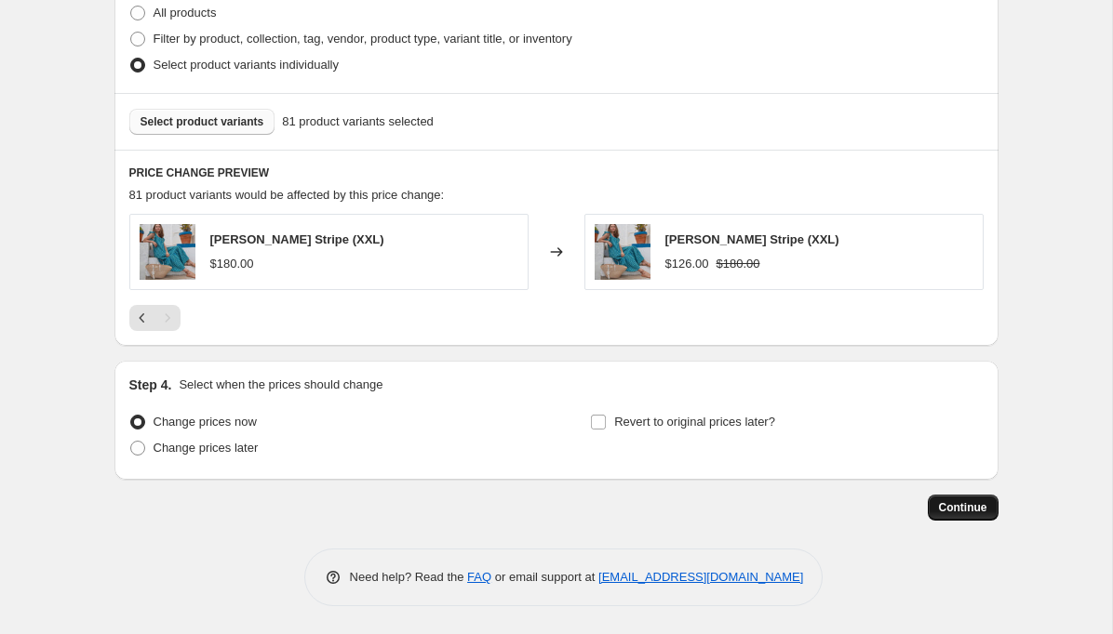
click at [965, 507] on span "Continue" at bounding box center [963, 507] width 48 height 15
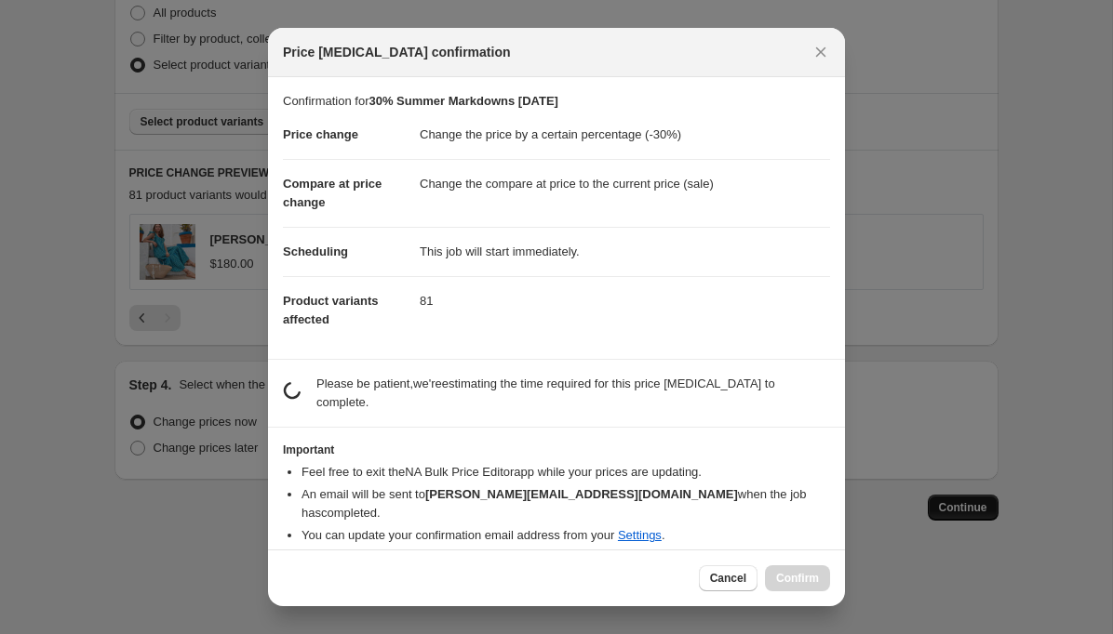
scroll to position [0, 0]
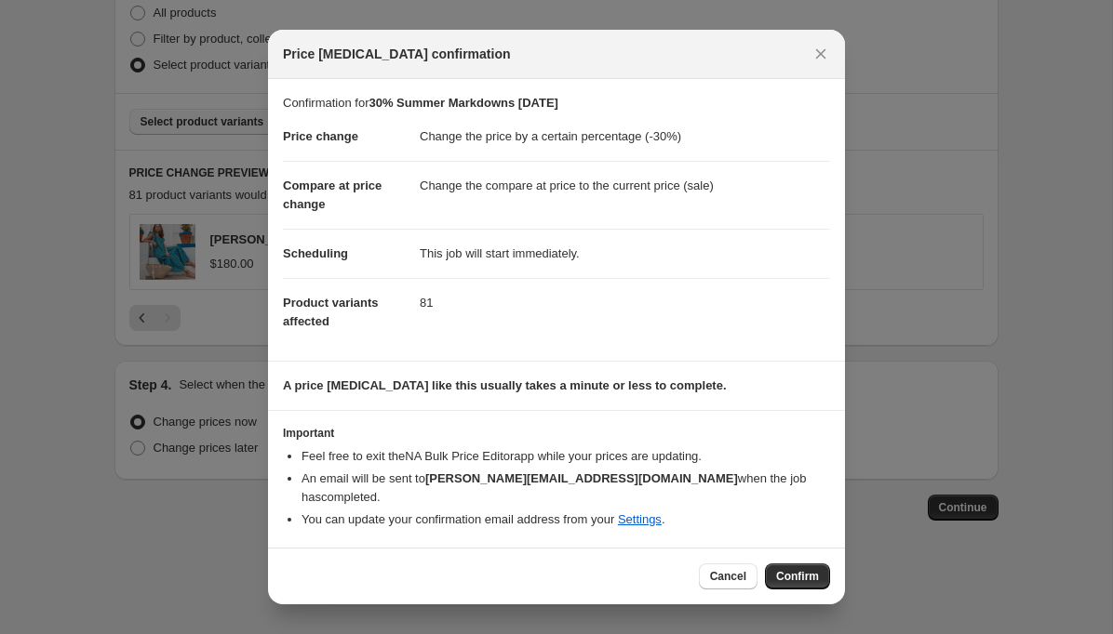
click at [635, 377] on section "A price change job like this usually takes a minute or less to complete." at bounding box center [556, 386] width 577 height 48
click at [820, 567] on button "Confirm" at bounding box center [797, 577] width 65 height 26
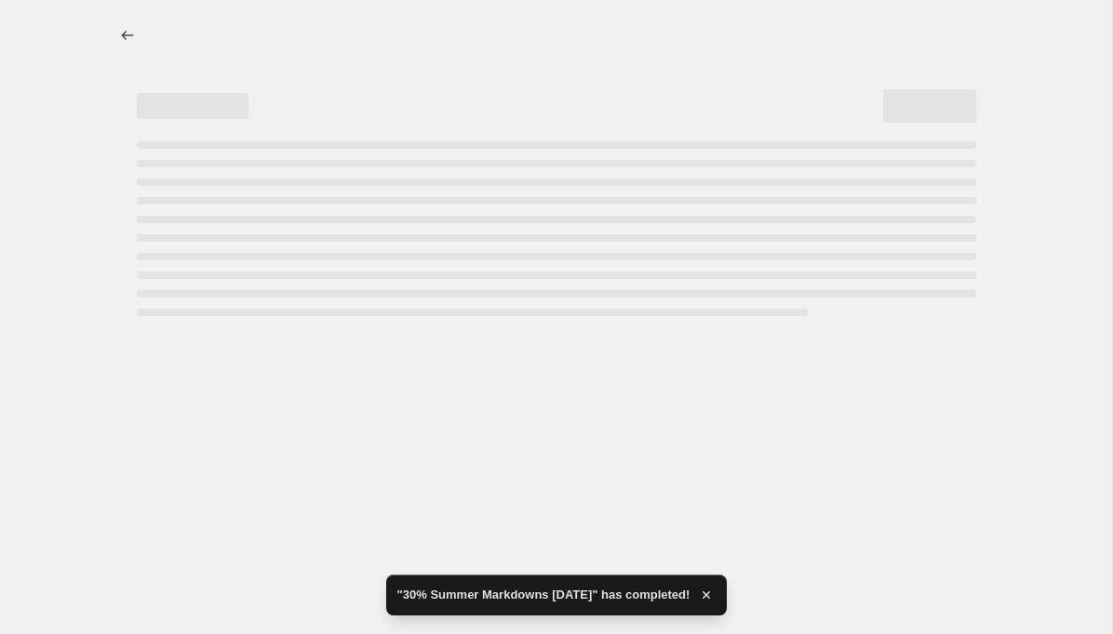
select select "percentage"
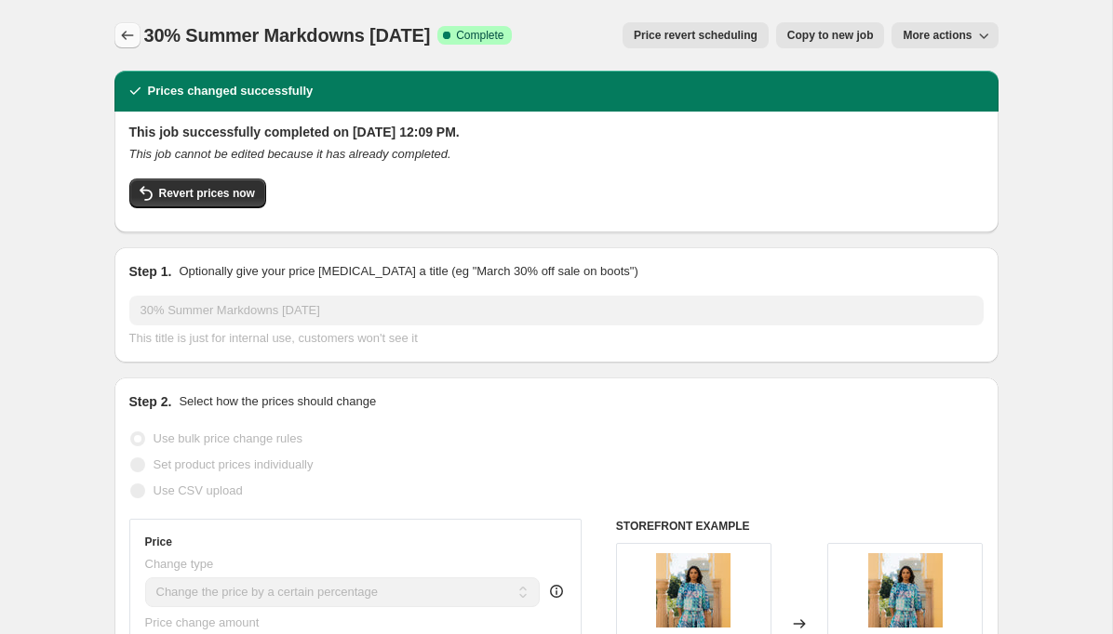
click at [132, 29] on icon "Price change jobs" at bounding box center [127, 35] width 19 height 19
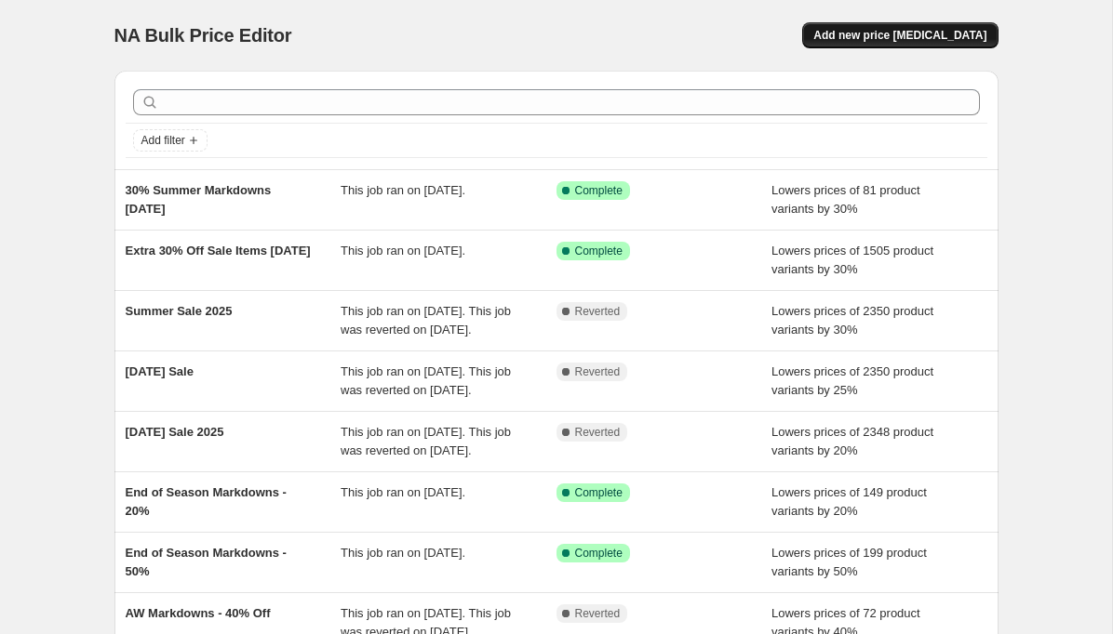
click at [895, 34] on span "Add new price [MEDICAL_DATA]" at bounding box center [899, 35] width 173 height 15
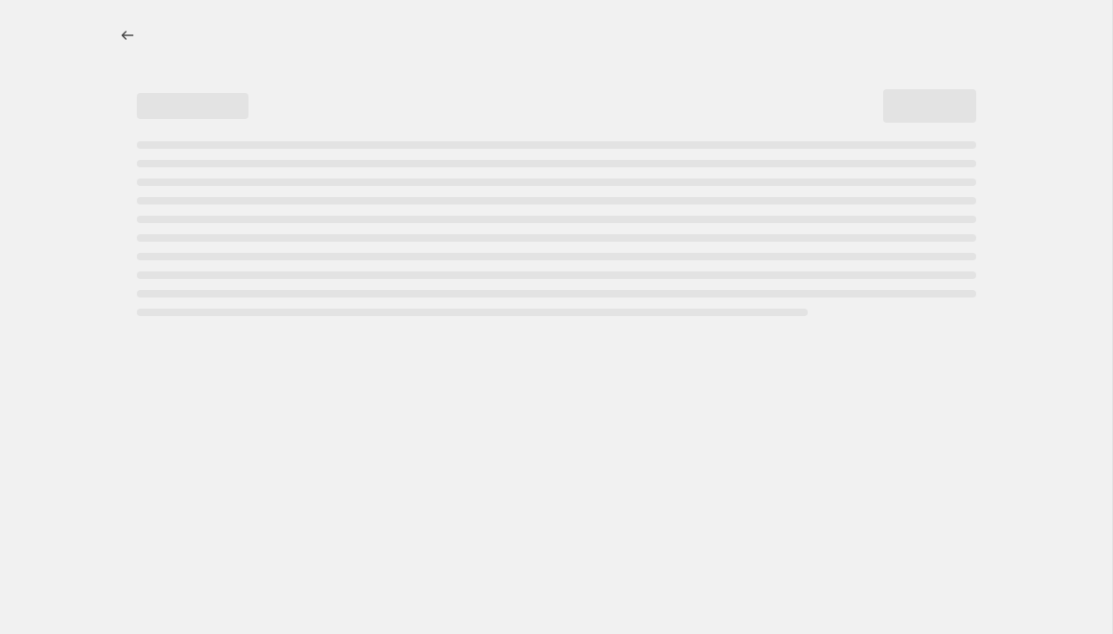
select select "percentage"
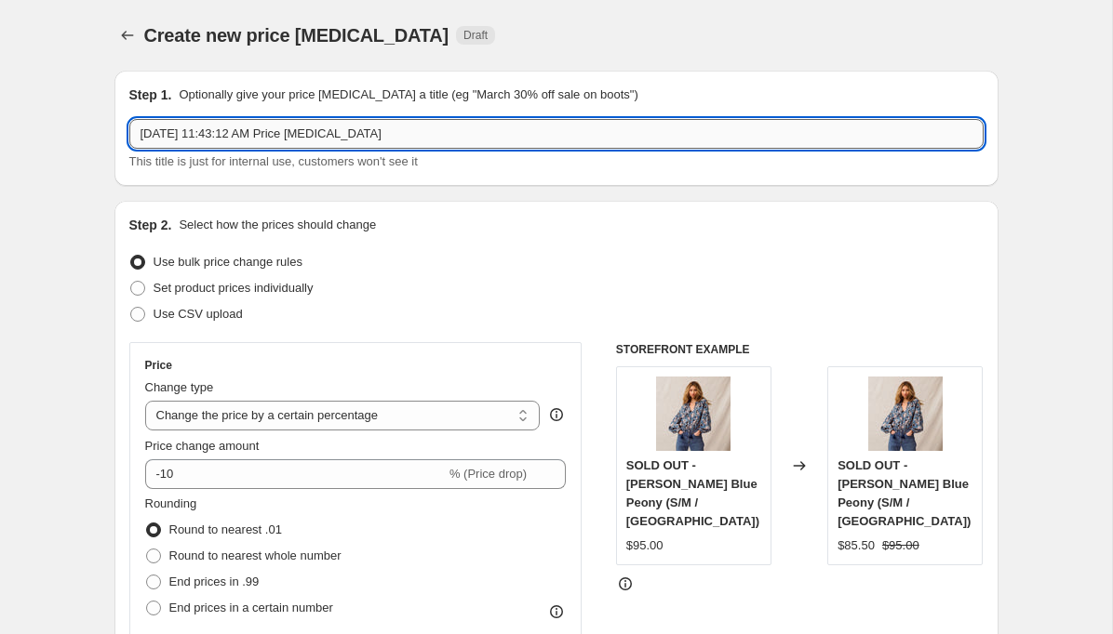
click at [180, 140] on input "Aug 26, 2025, 11:43:12 AM Price change job" at bounding box center [556, 134] width 854 height 30
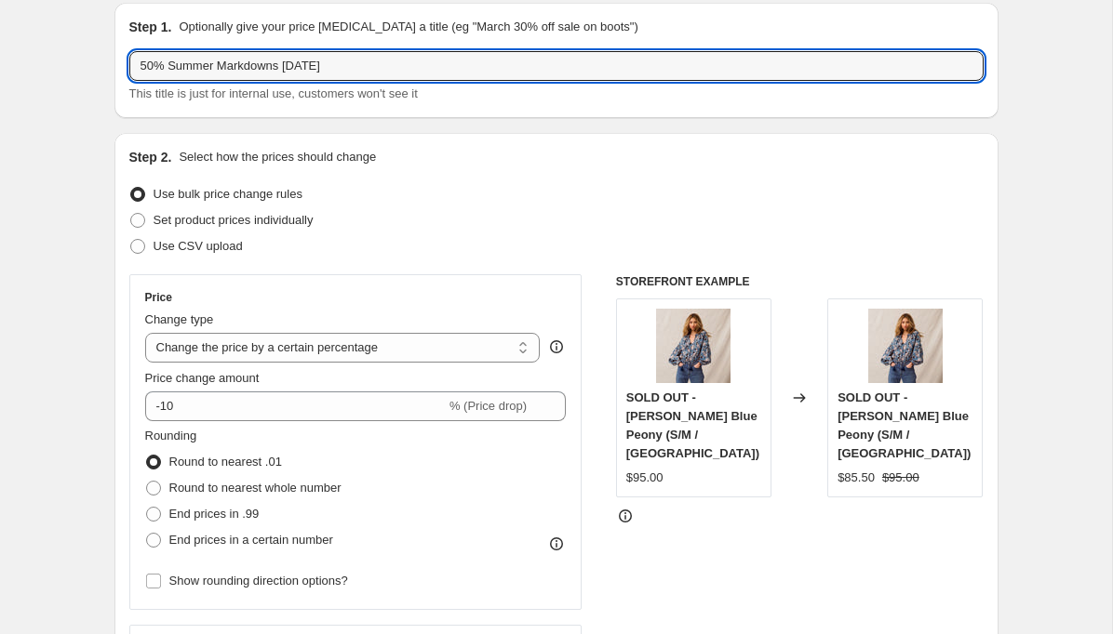
scroll to position [77, 0]
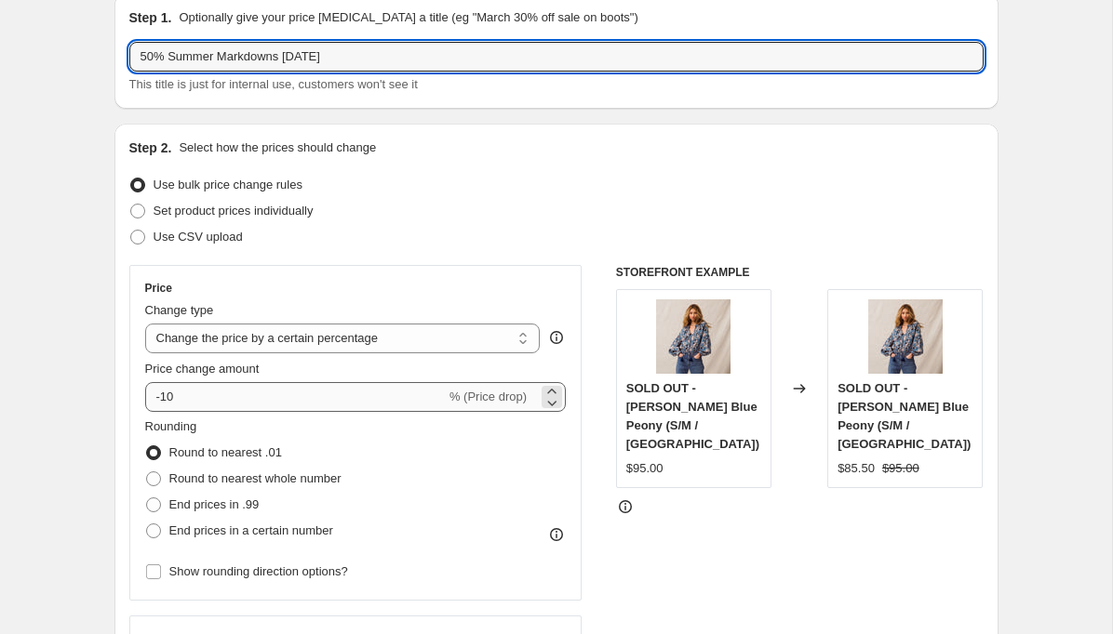
type input "50% Summer Markdowns 8.26.25"
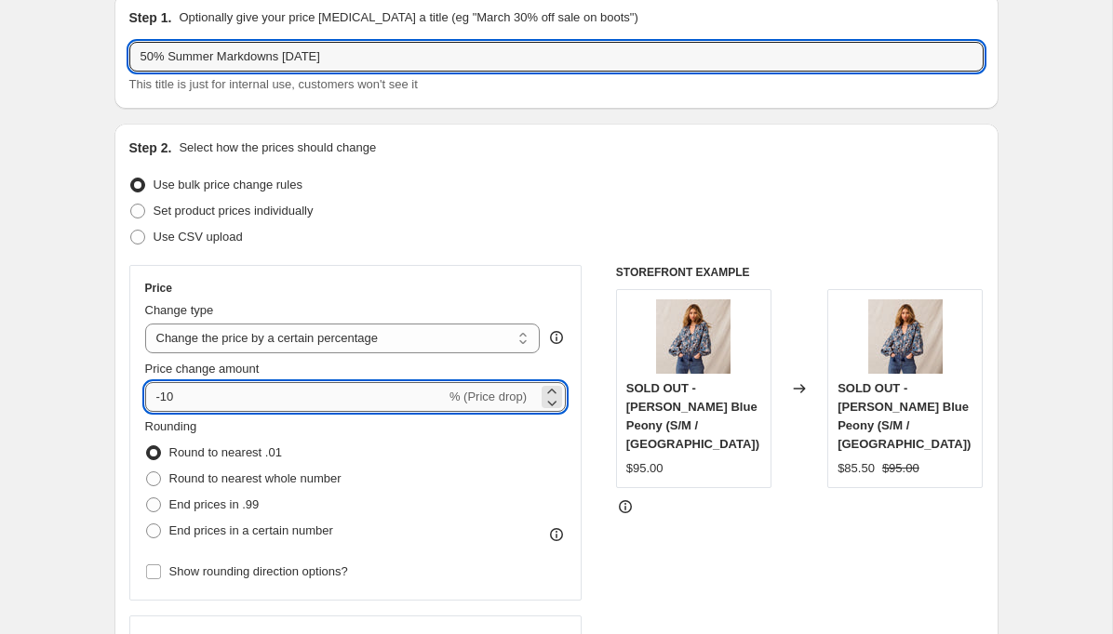
click at [168, 396] on input "-10" at bounding box center [295, 397] width 300 height 30
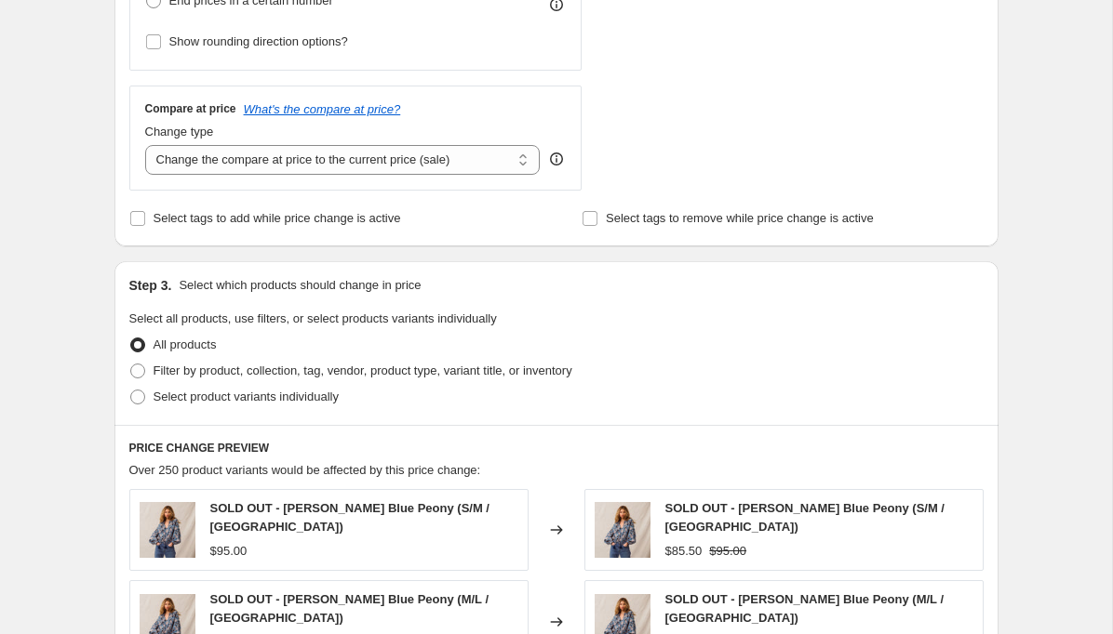
scroll to position [632, 0]
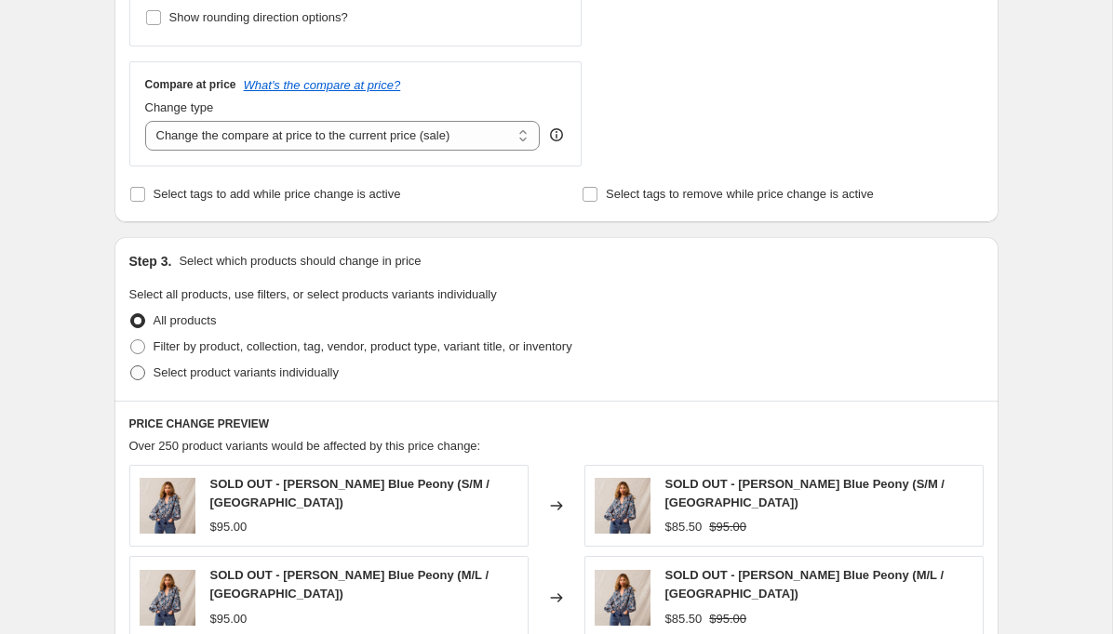
type input "-50"
click at [144, 378] on span at bounding box center [137, 373] width 17 height 17
click at [131, 367] on input "Select product variants individually" at bounding box center [130, 366] width 1 height 1
radio input "true"
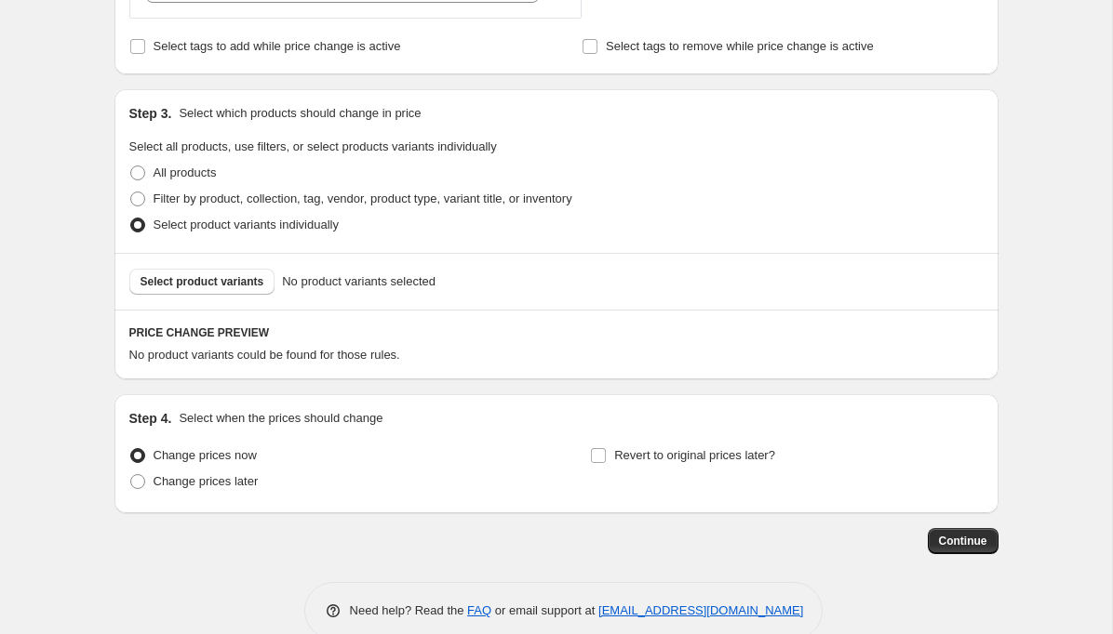
scroll to position [780, 0]
click at [247, 282] on span "Select product variants" at bounding box center [202, 280] width 124 height 15
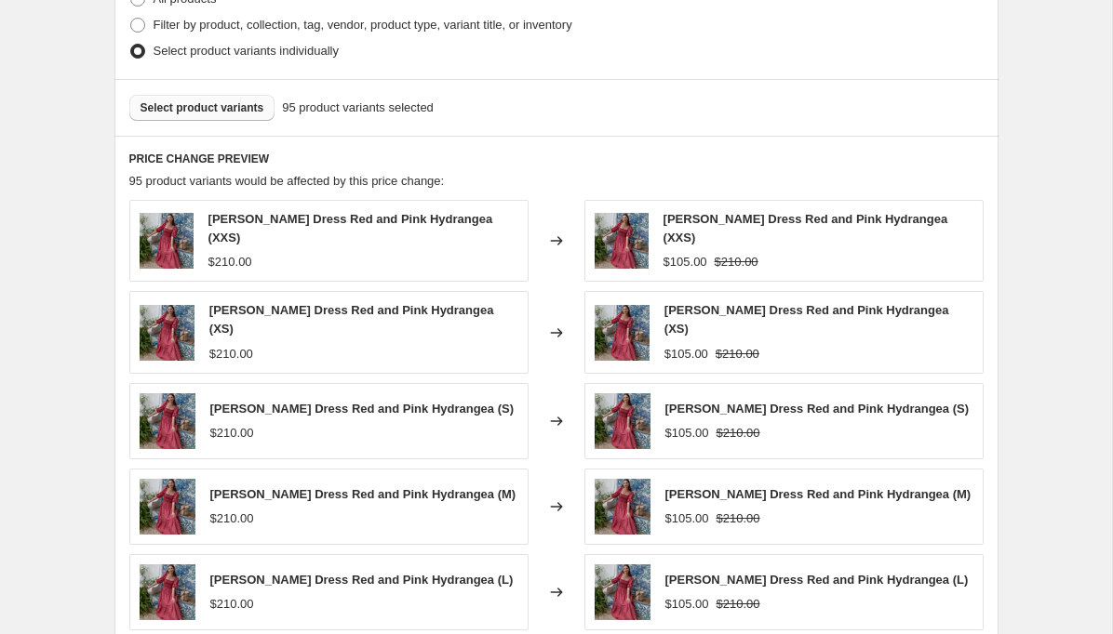
scroll to position [1282, 0]
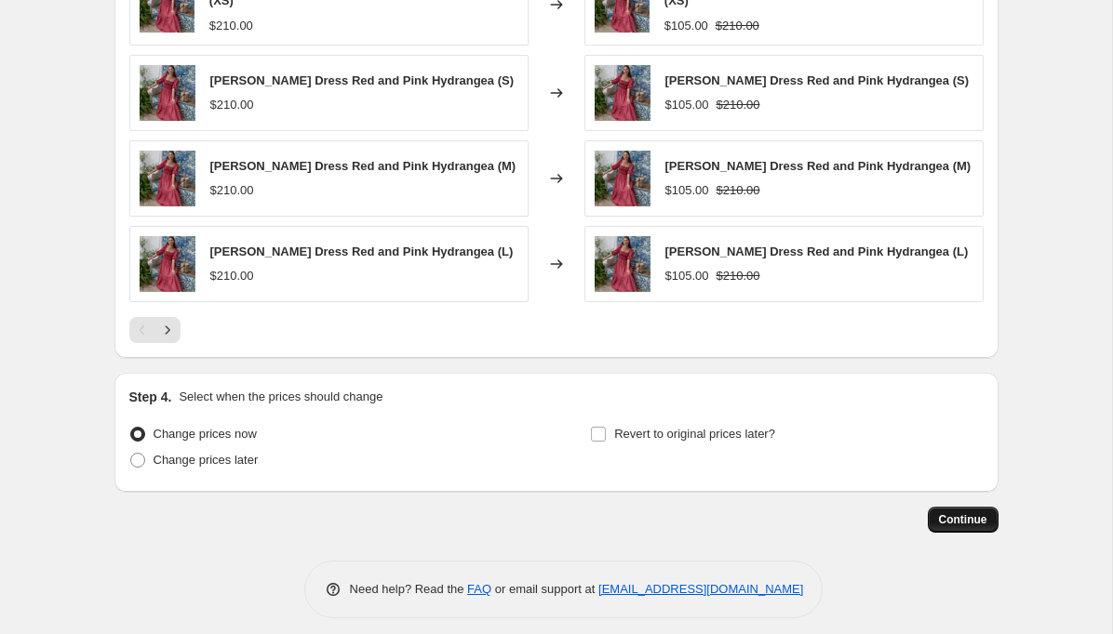
click at [956, 513] on span "Continue" at bounding box center [963, 520] width 48 height 15
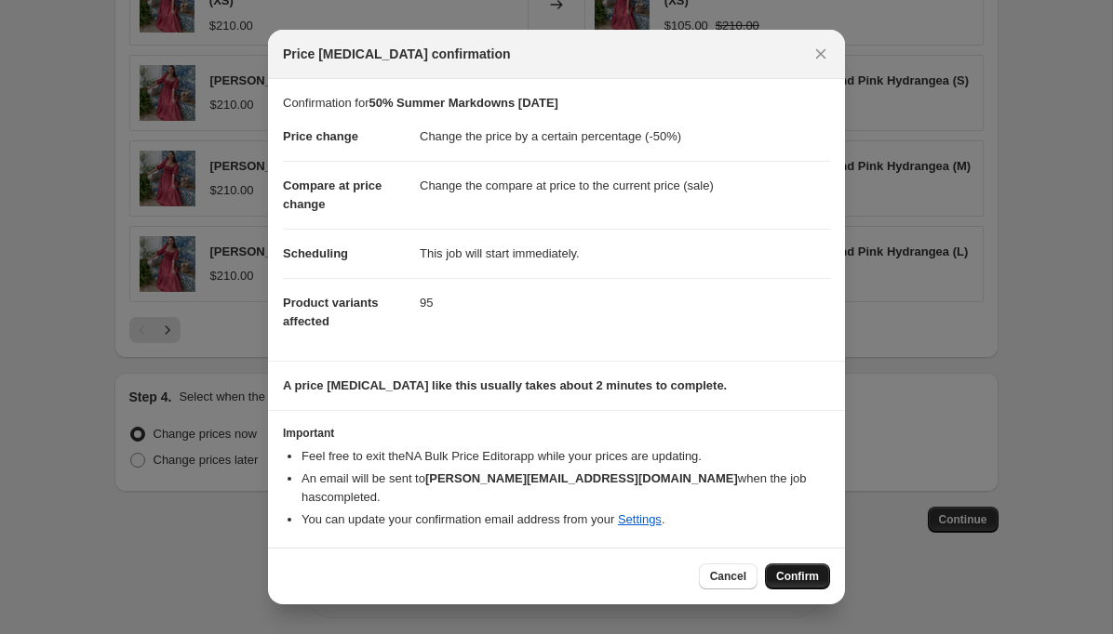
click at [791, 572] on span "Confirm" at bounding box center [797, 576] width 43 height 15
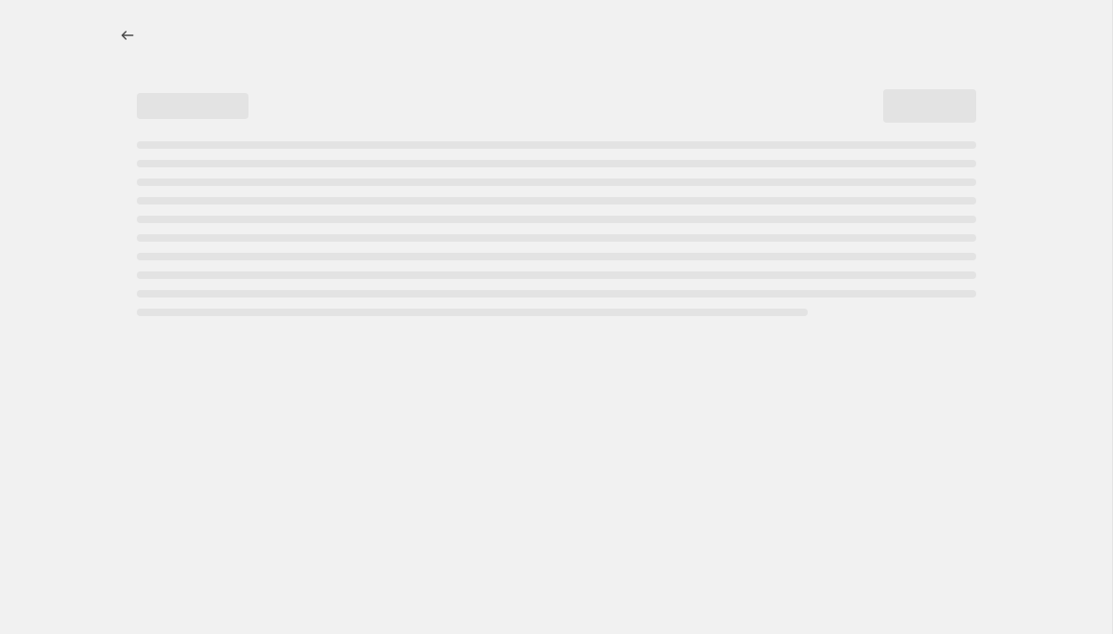
select select "percentage"
